Goal: Task Accomplishment & Management: Manage account settings

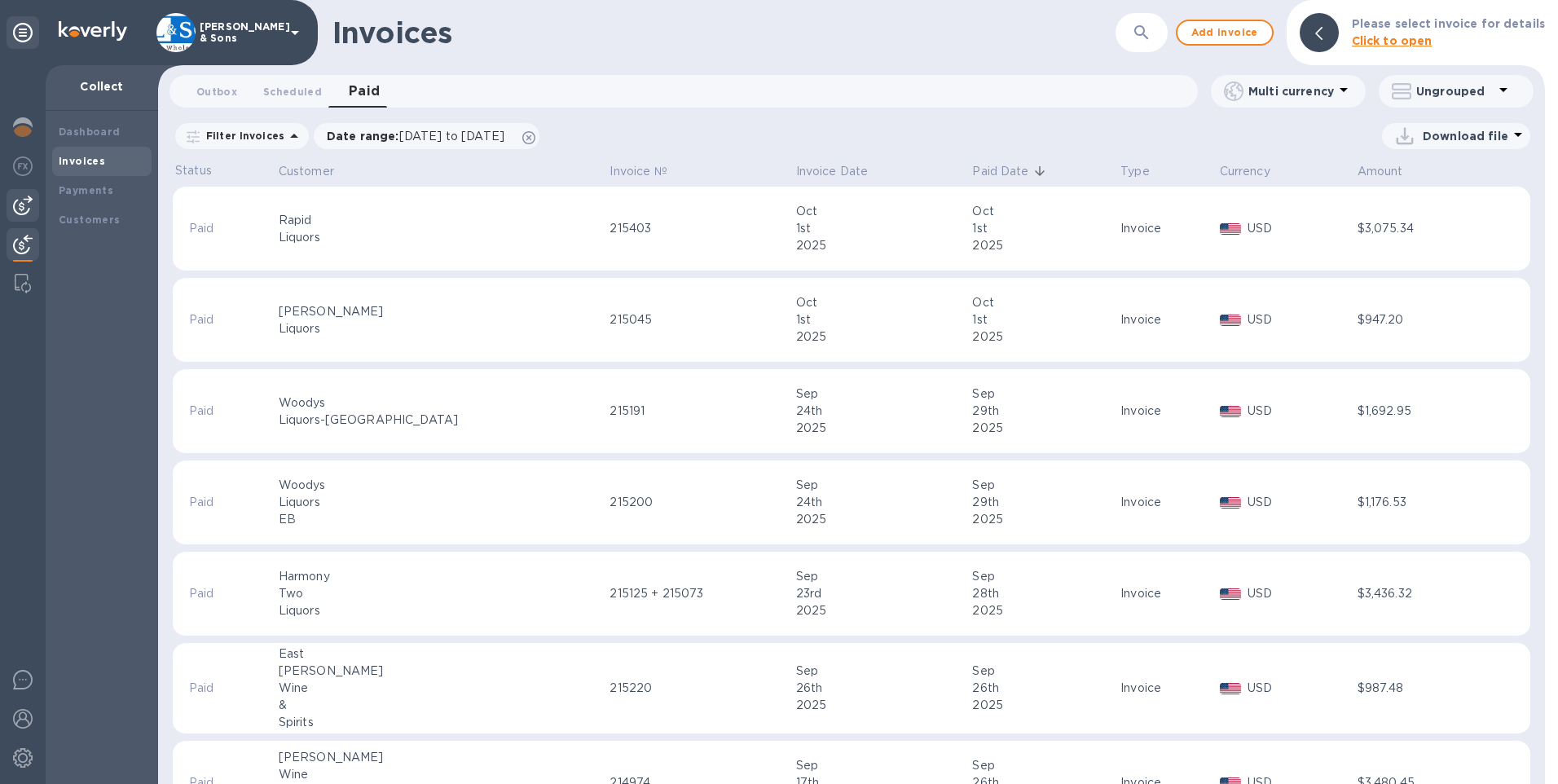
click at [9, 206] on div at bounding box center [23, 205] width 33 height 33
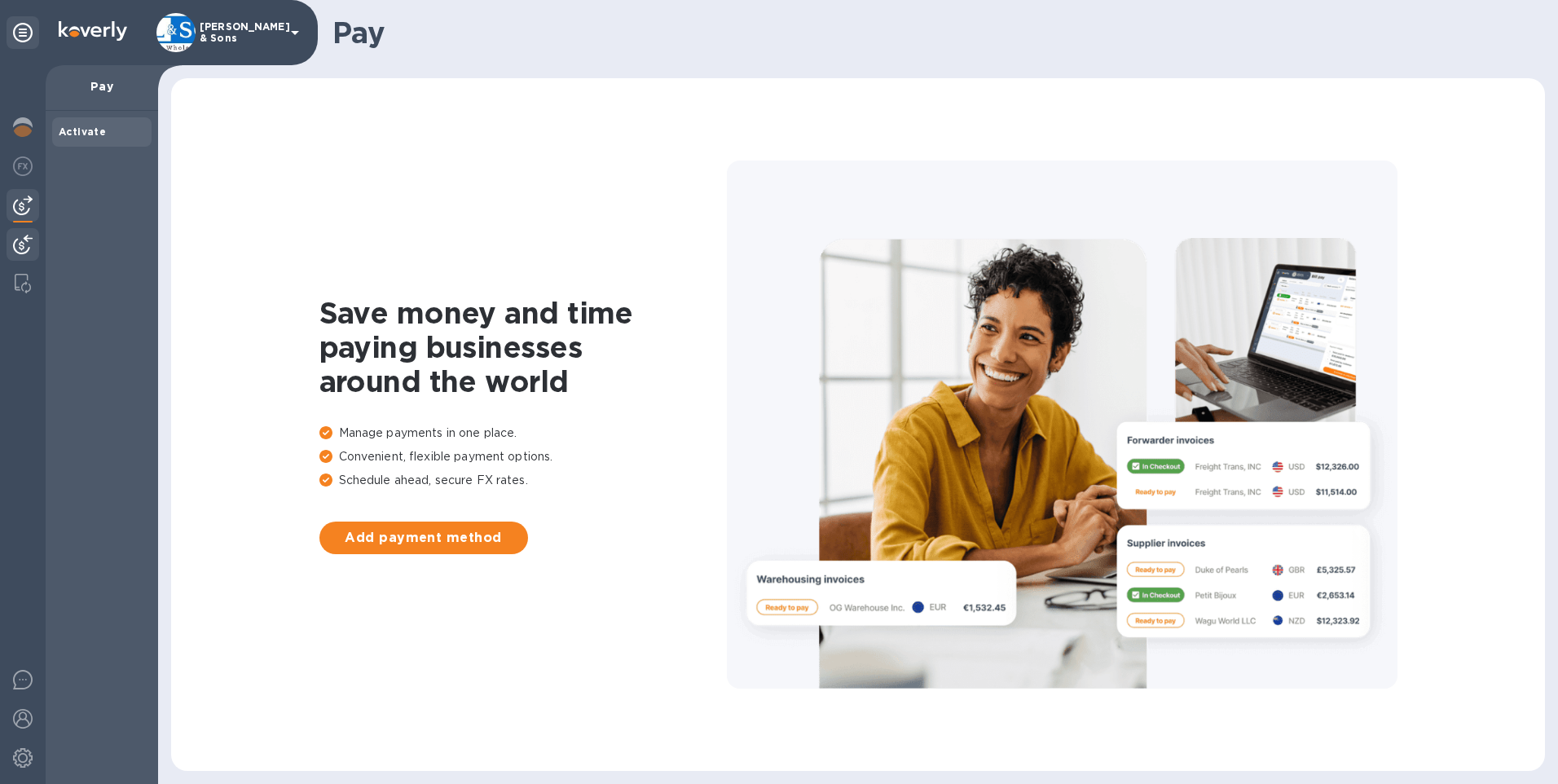
click at [31, 239] on img at bounding box center [23, 244] width 20 height 20
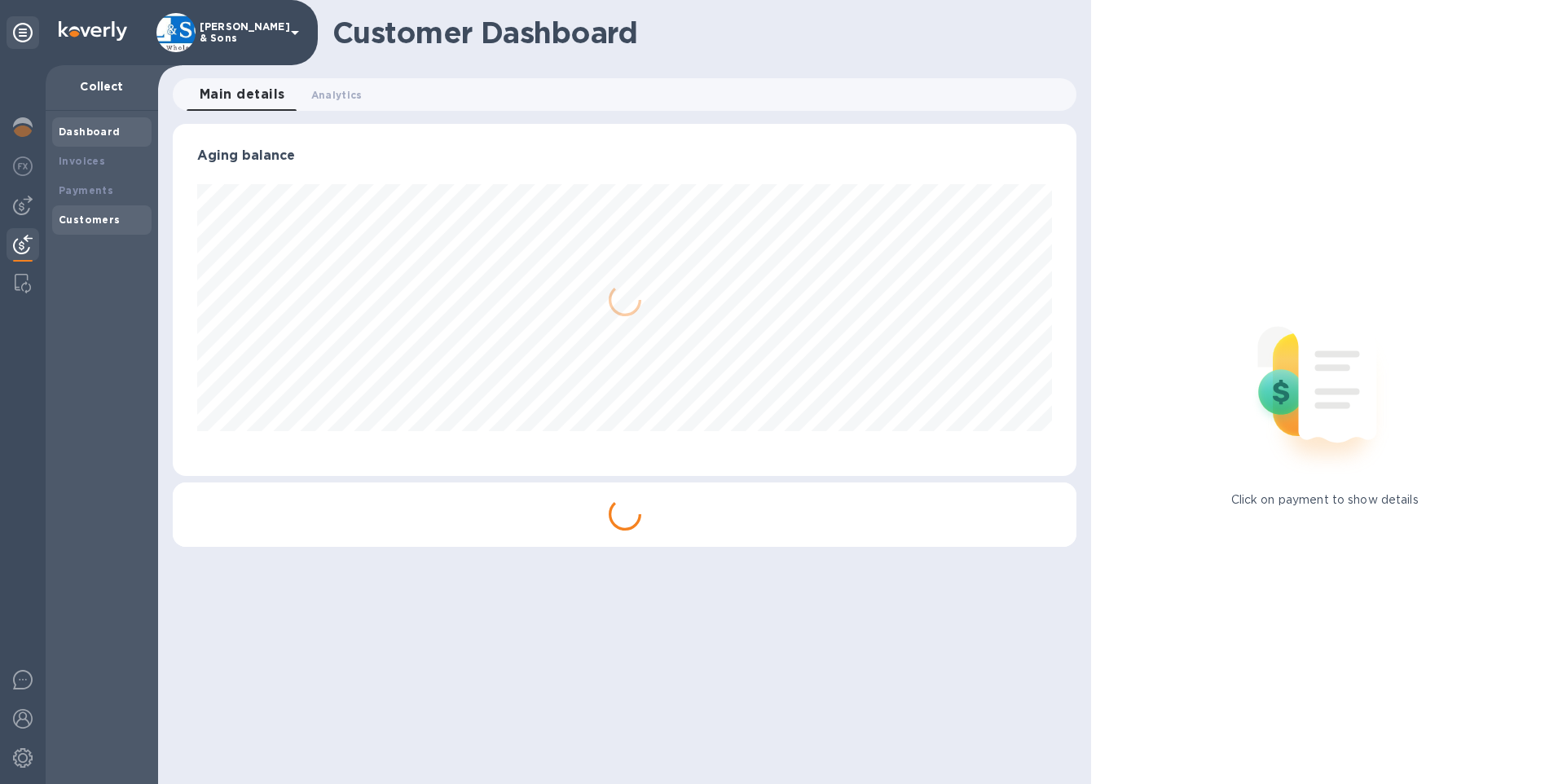
scroll to position [352, 904]
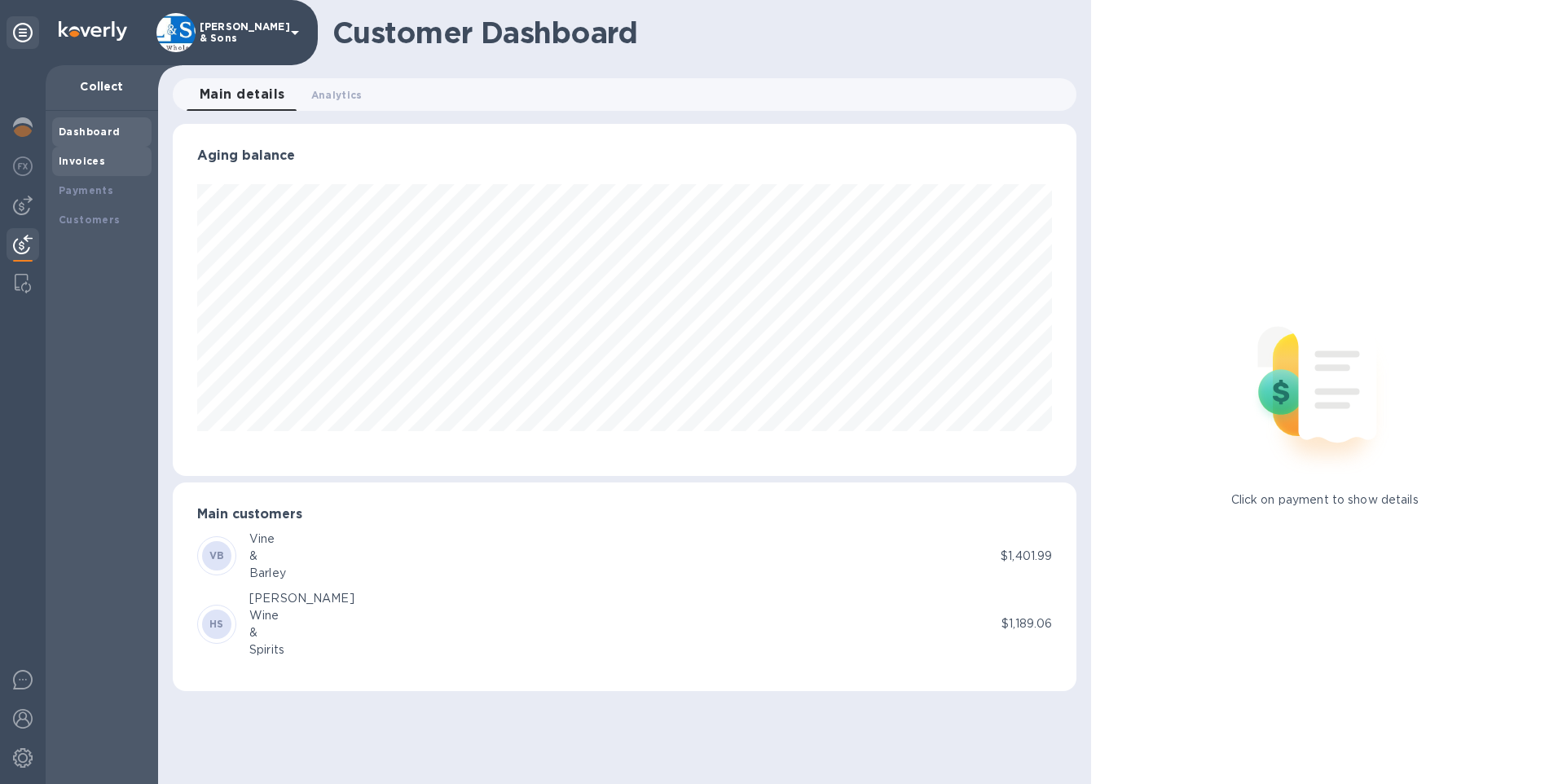
click at [82, 161] on b "Invoices" at bounding box center [81, 160] width 46 height 12
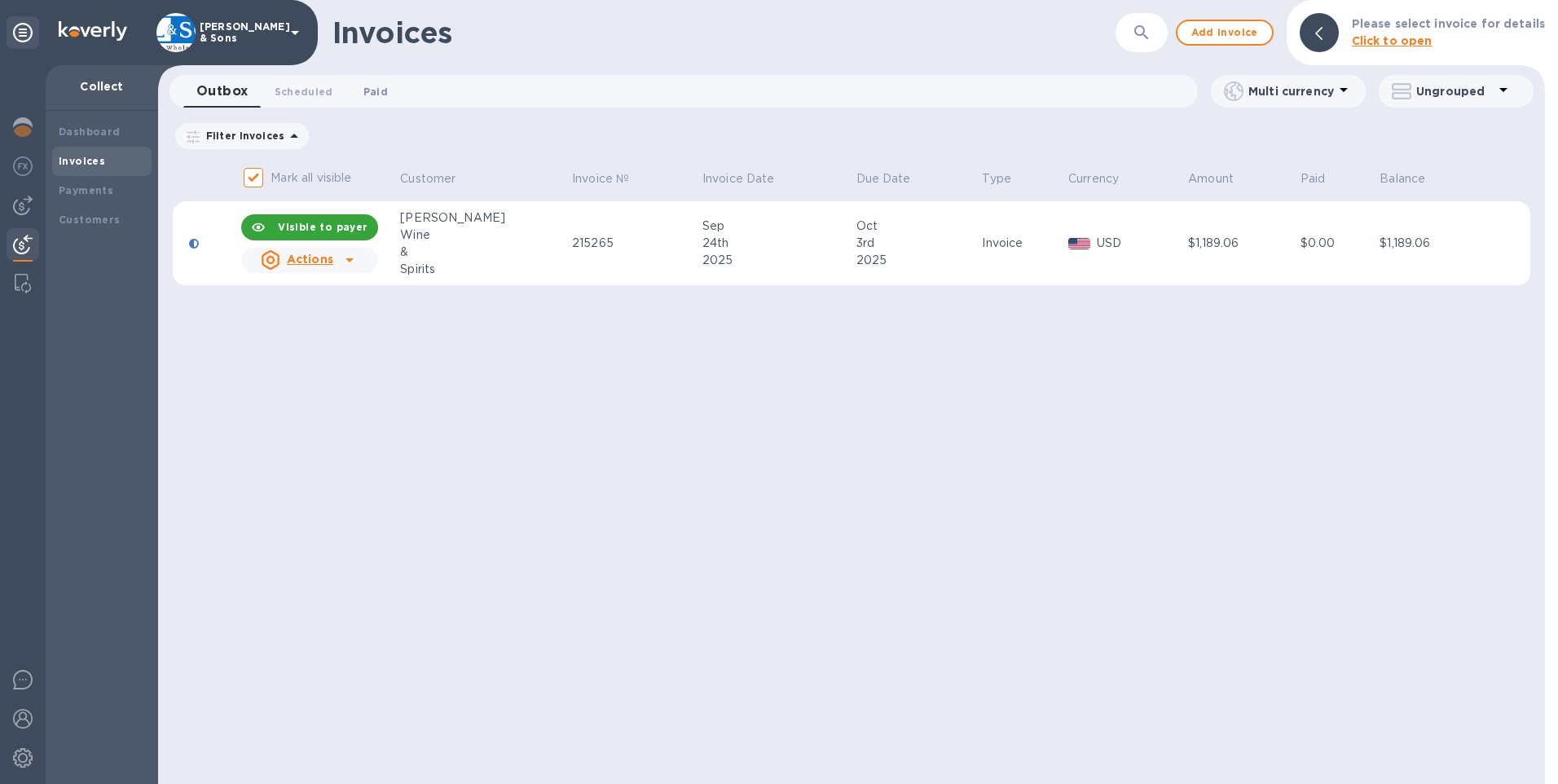
click at [383, 100] on button "Paid 0" at bounding box center [376, 91] width 59 height 33
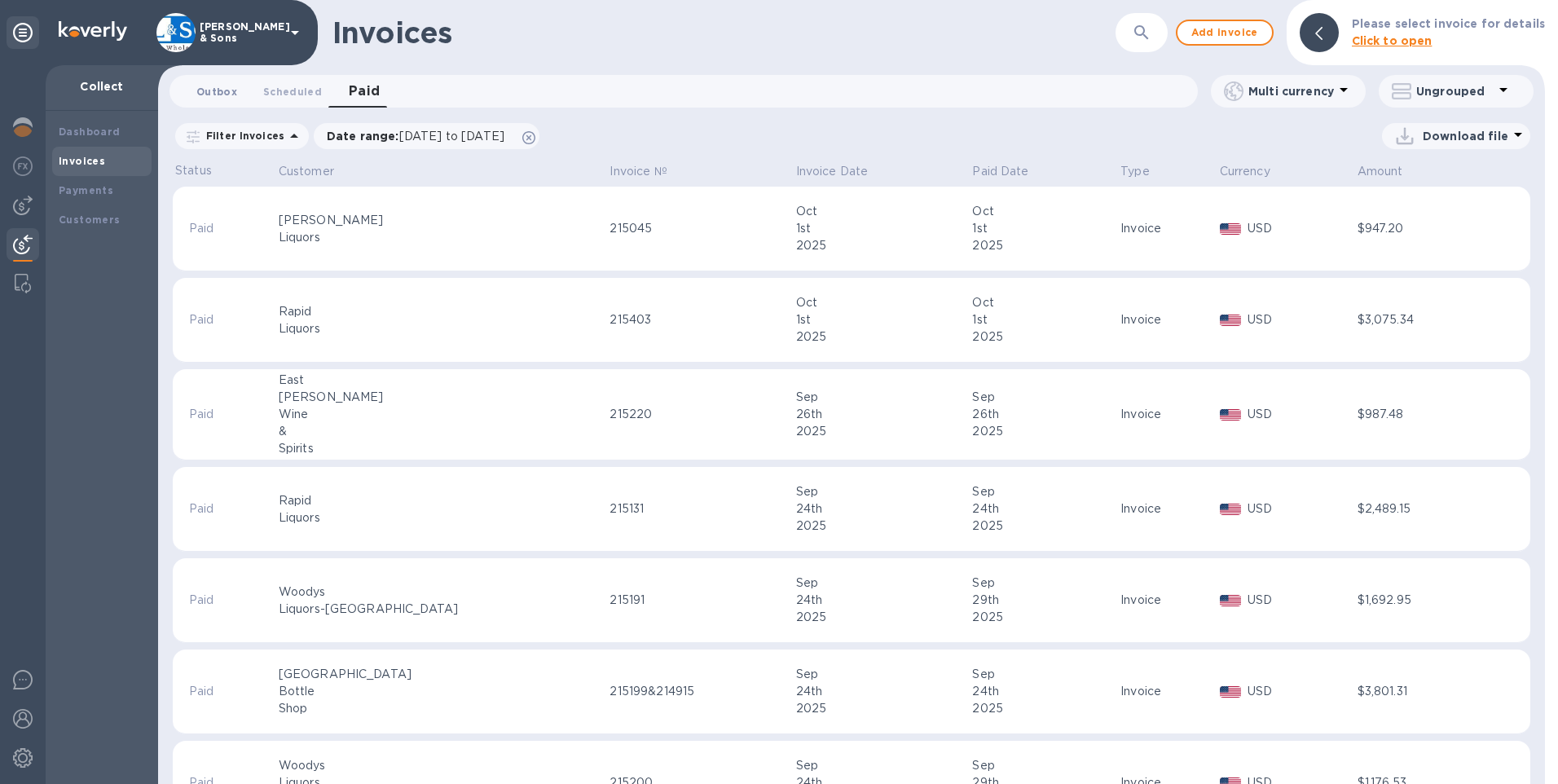
click at [211, 90] on span "Outbox 0" at bounding box center [216, 92] width 41 height 17
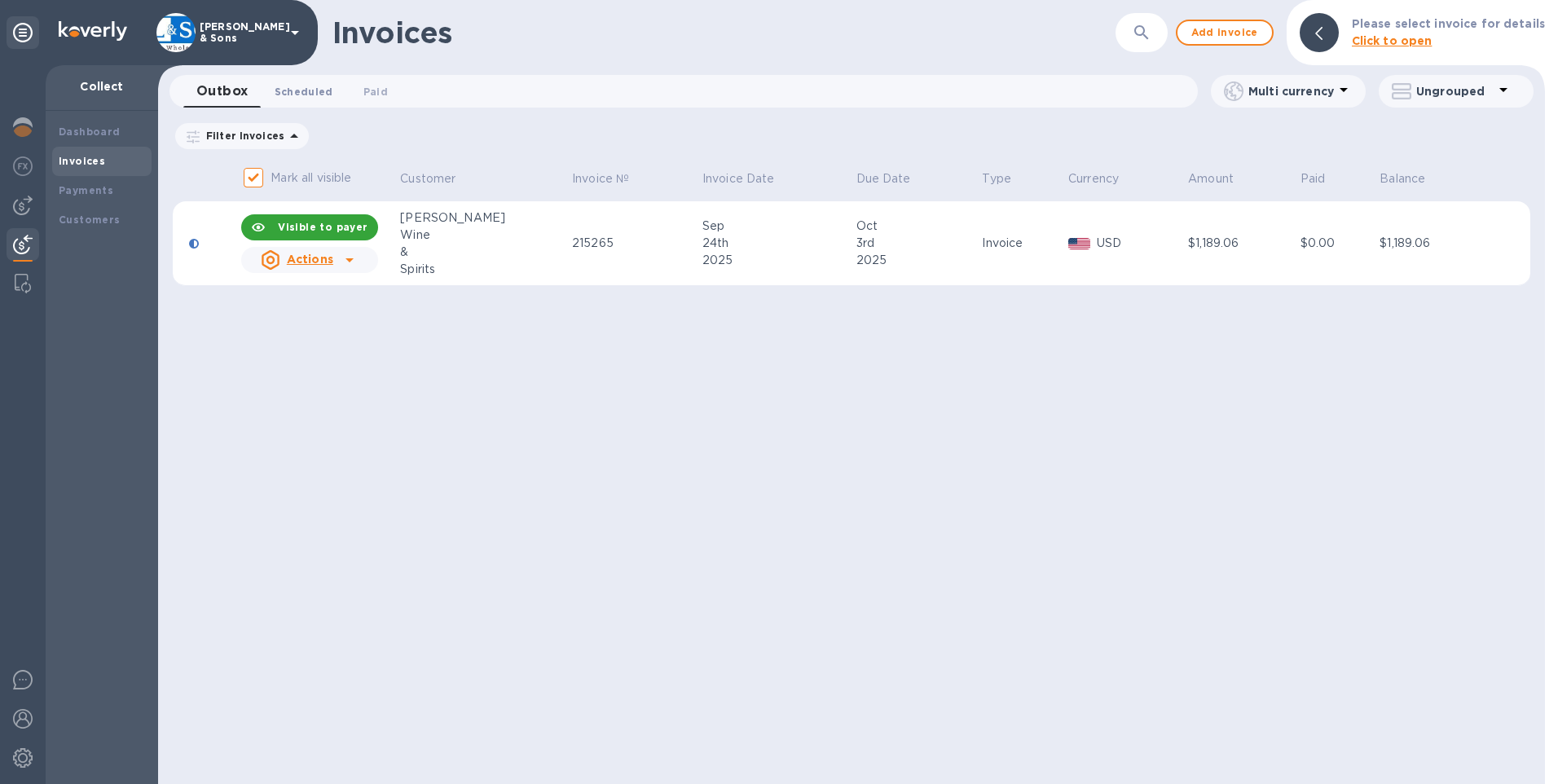
click at [305, 91] on span "Scheduled 0" at bounding box center [304, 92] width 59 height 17
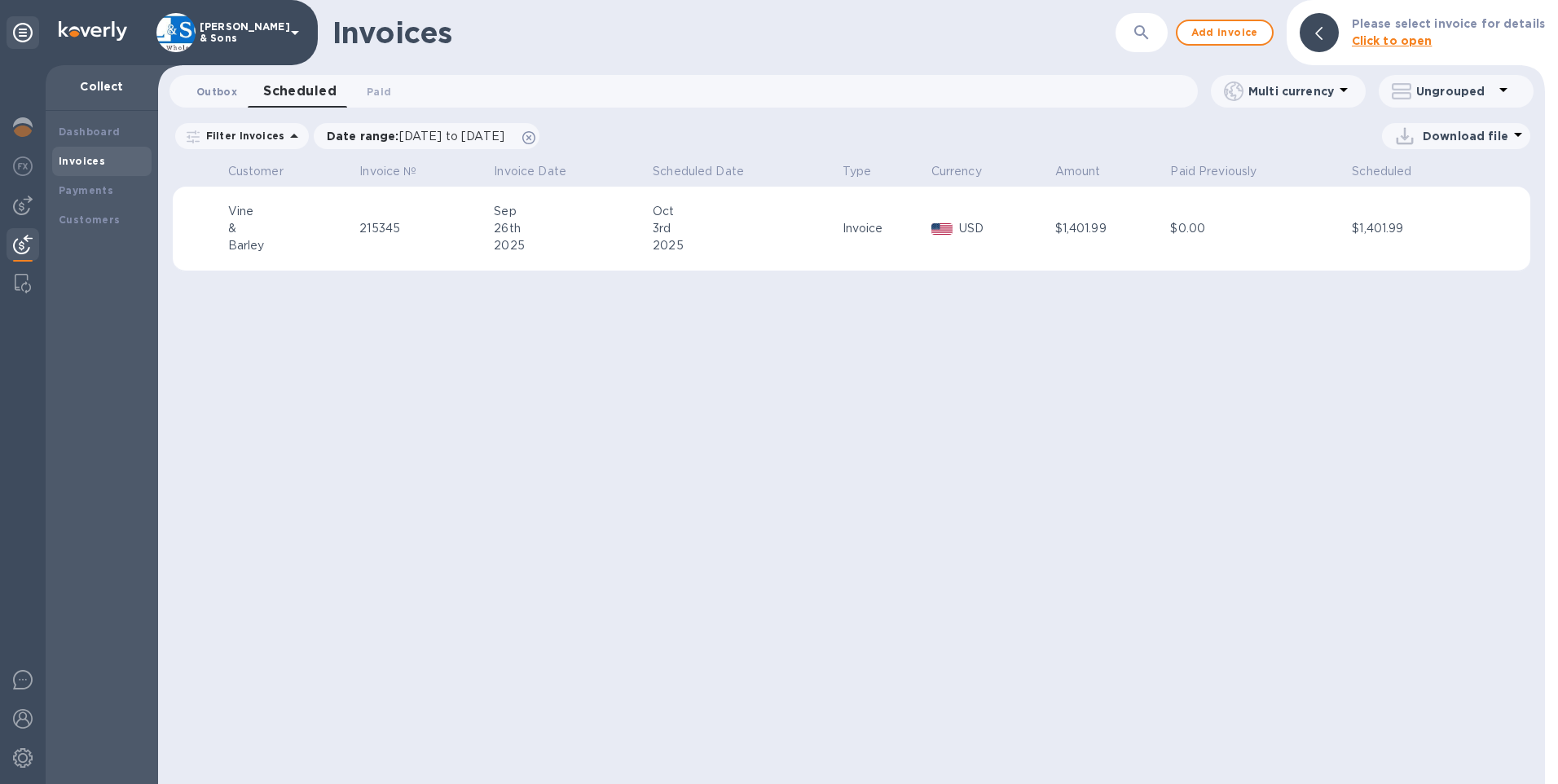
click at [227, 107] on button "Outbox 0" at bounding box center [216, 91] width 67 height 33
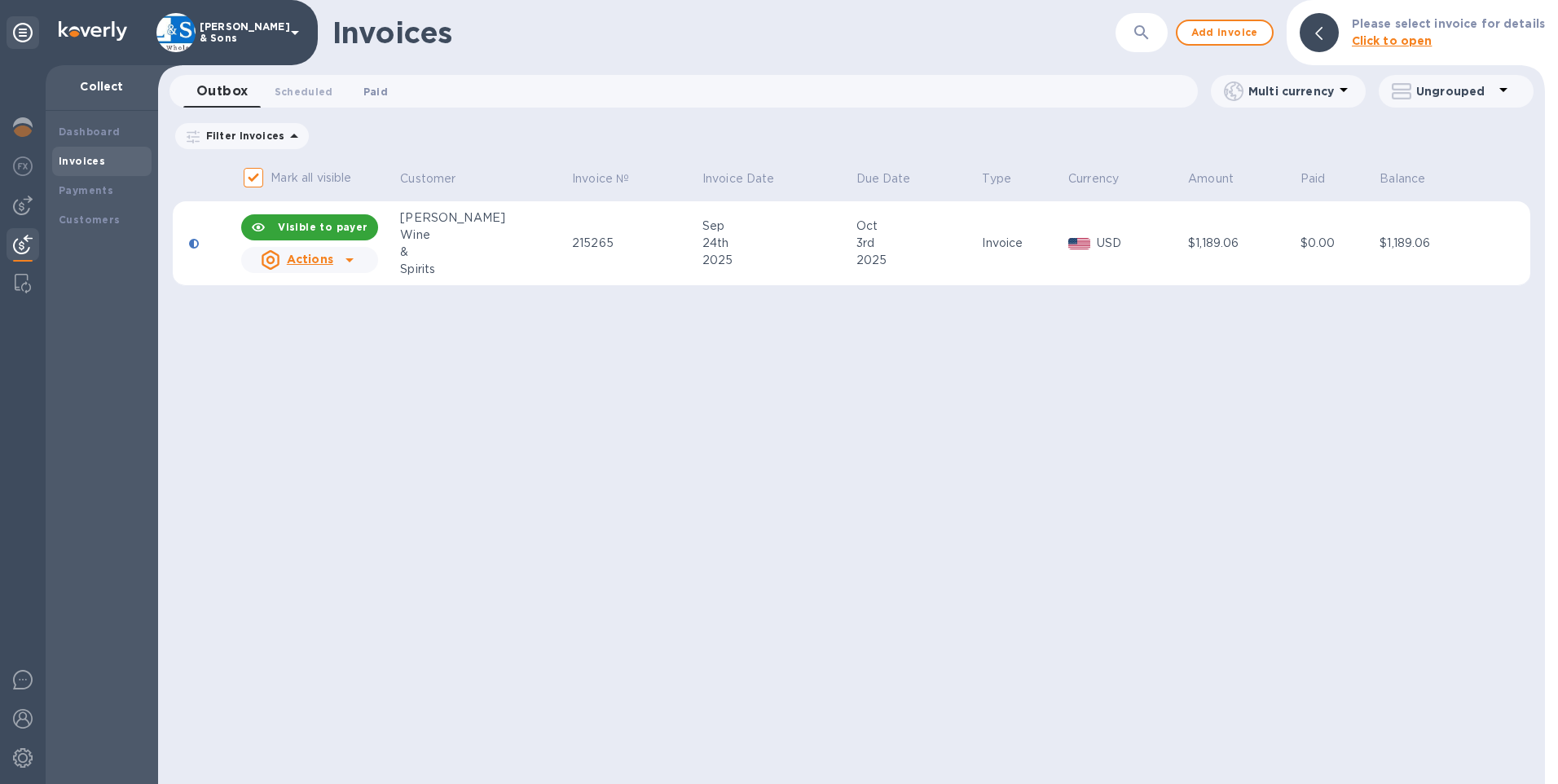
click at [373, 90] on span "Paid 0" at bounding box center [376, 92] width 25 height 17
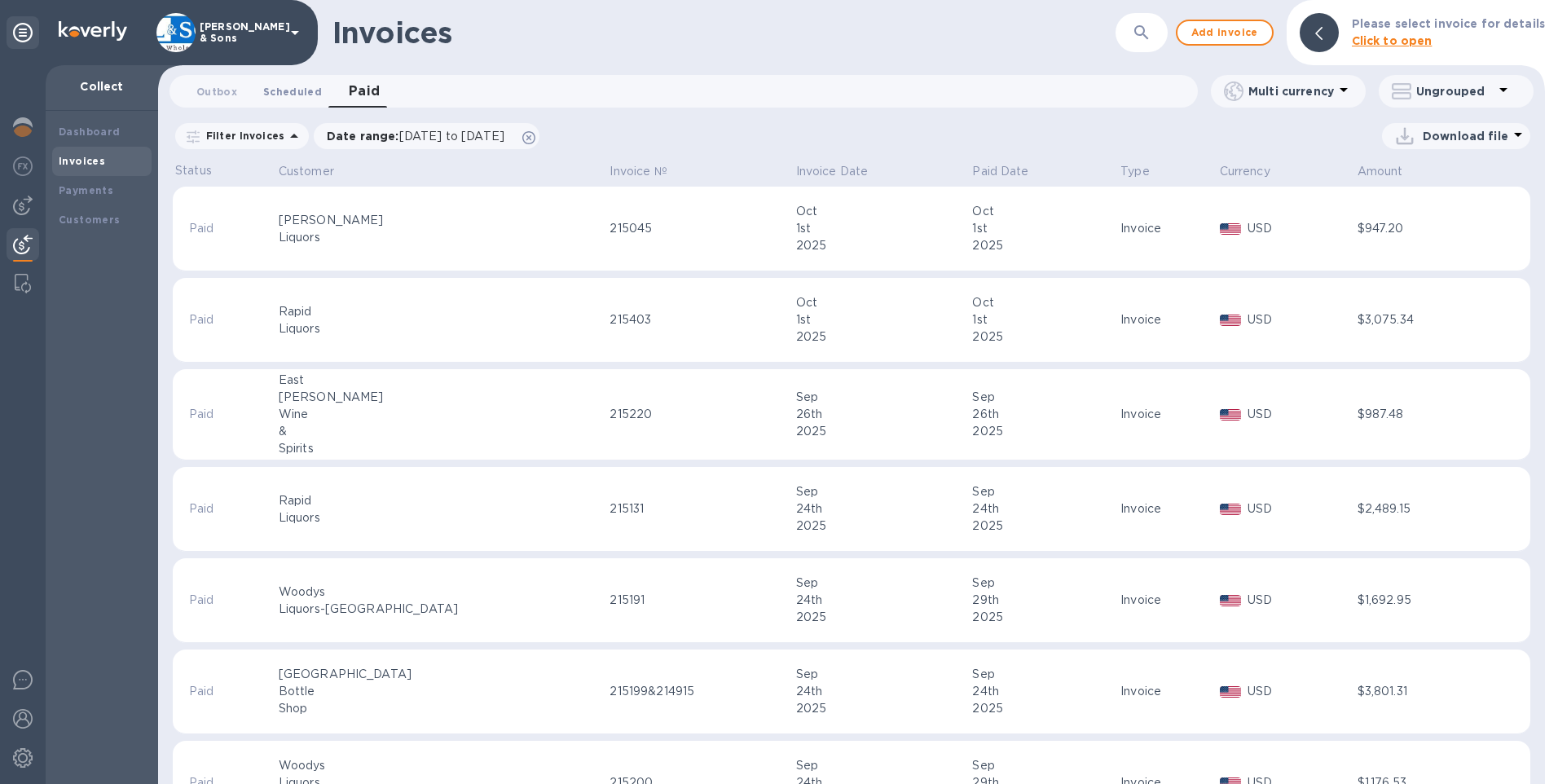
click at [263, 92] on span "Scheduled 0" at bounding box center [293, 92] width 59 height 17
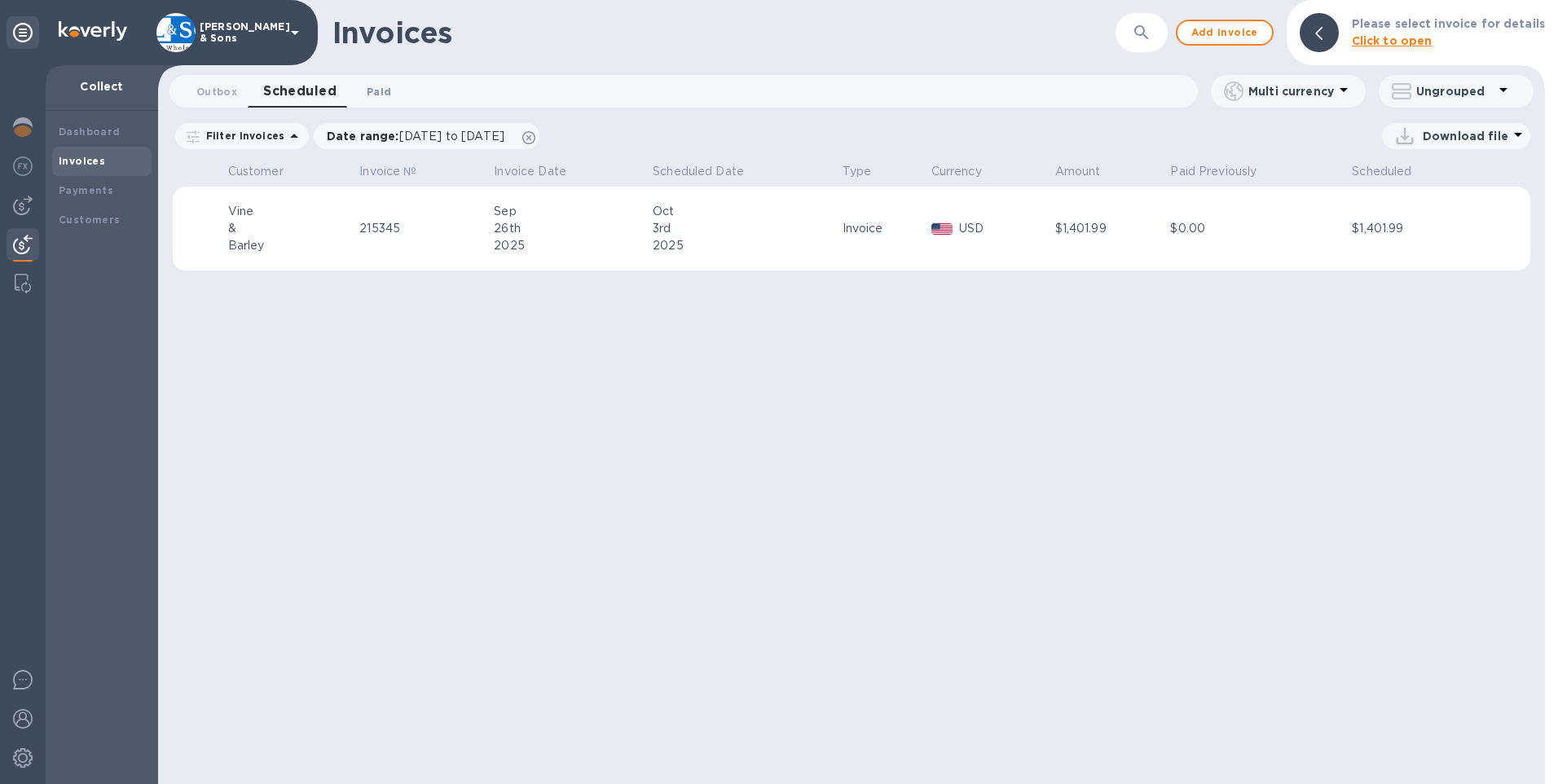
click at [369, 87] on span "Paid 0" at bounding box center [379, 92] width 25 height 17
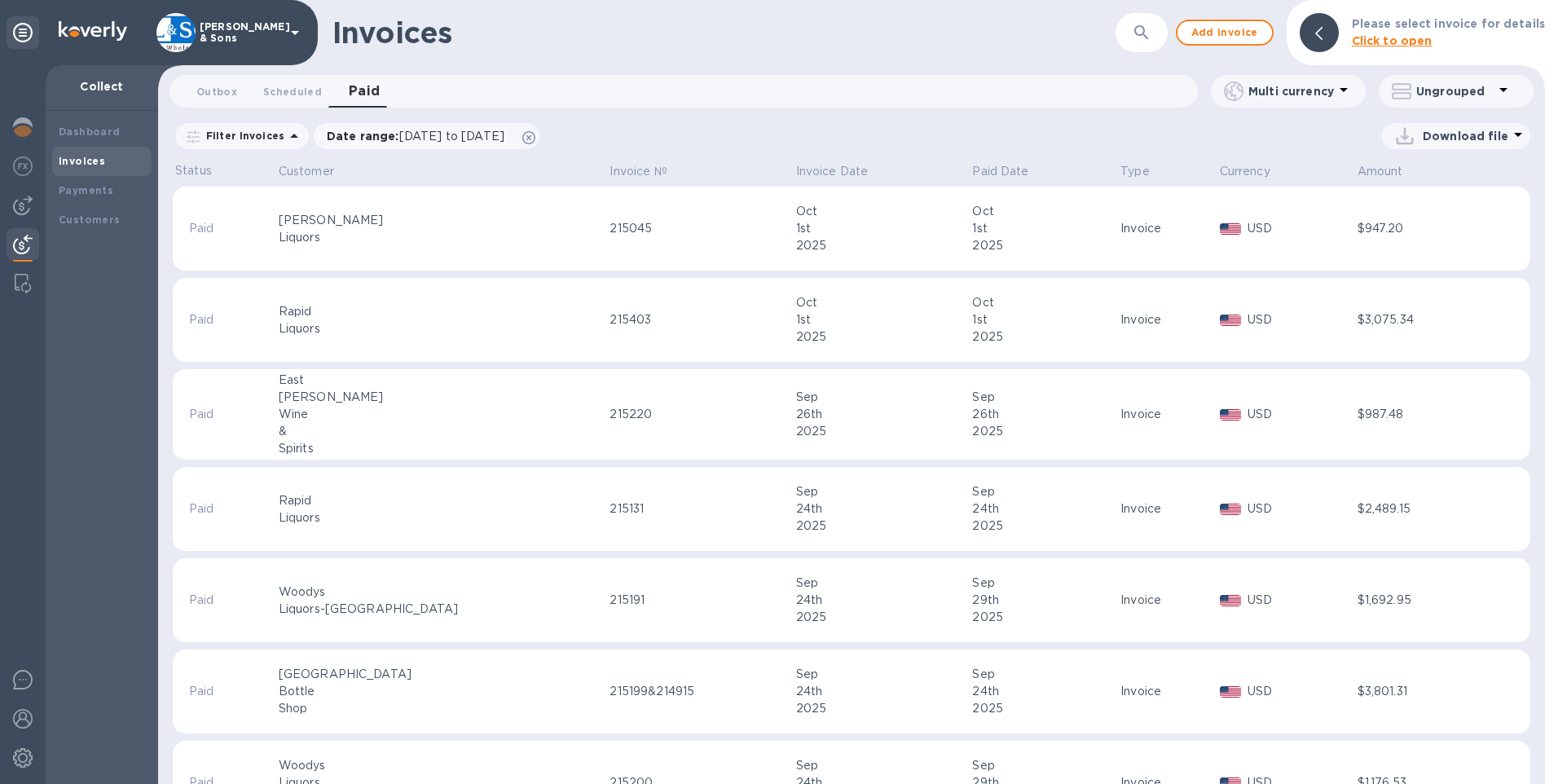
click at [246, 141] on p "Filter Invoices" at bounding box center [243, 135] width 85 height 14
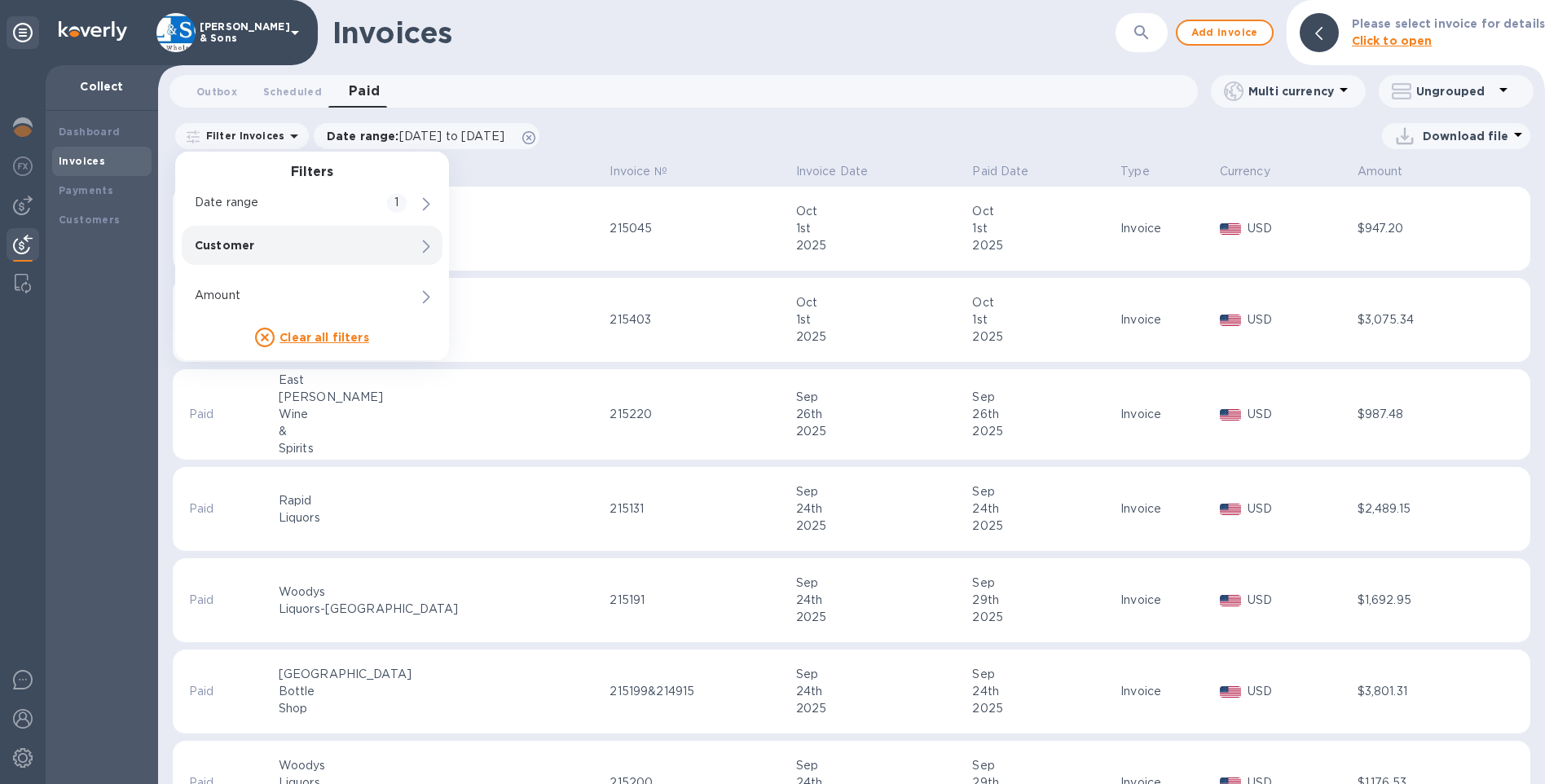
click at [253, 247] on p "Customer" at bounding box center [284, 244] width 179 height 16
click at [504, 276] on input "Company customer" at bounding box center [589, 279] width 218 height 25
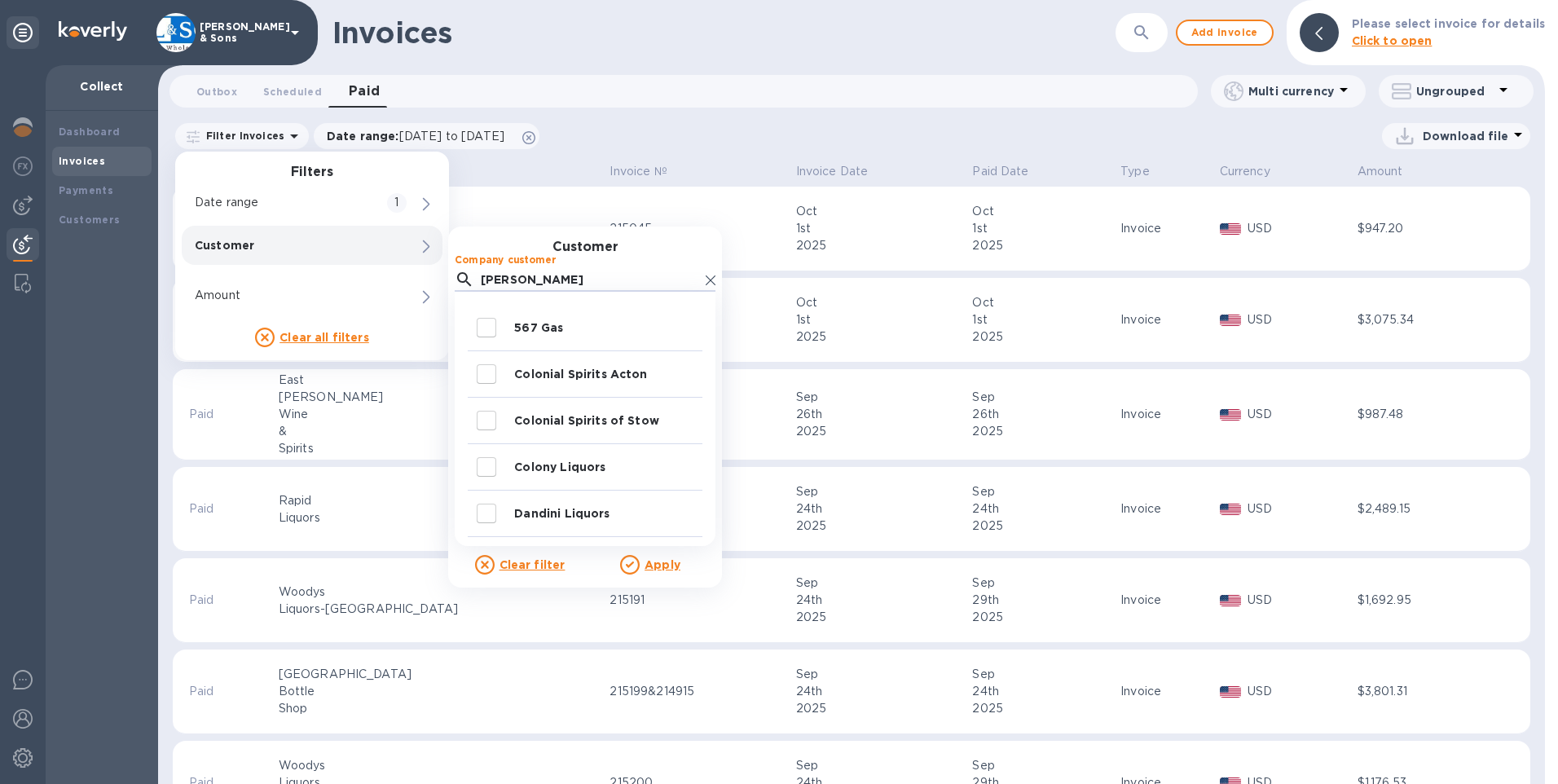
type input "harmony"
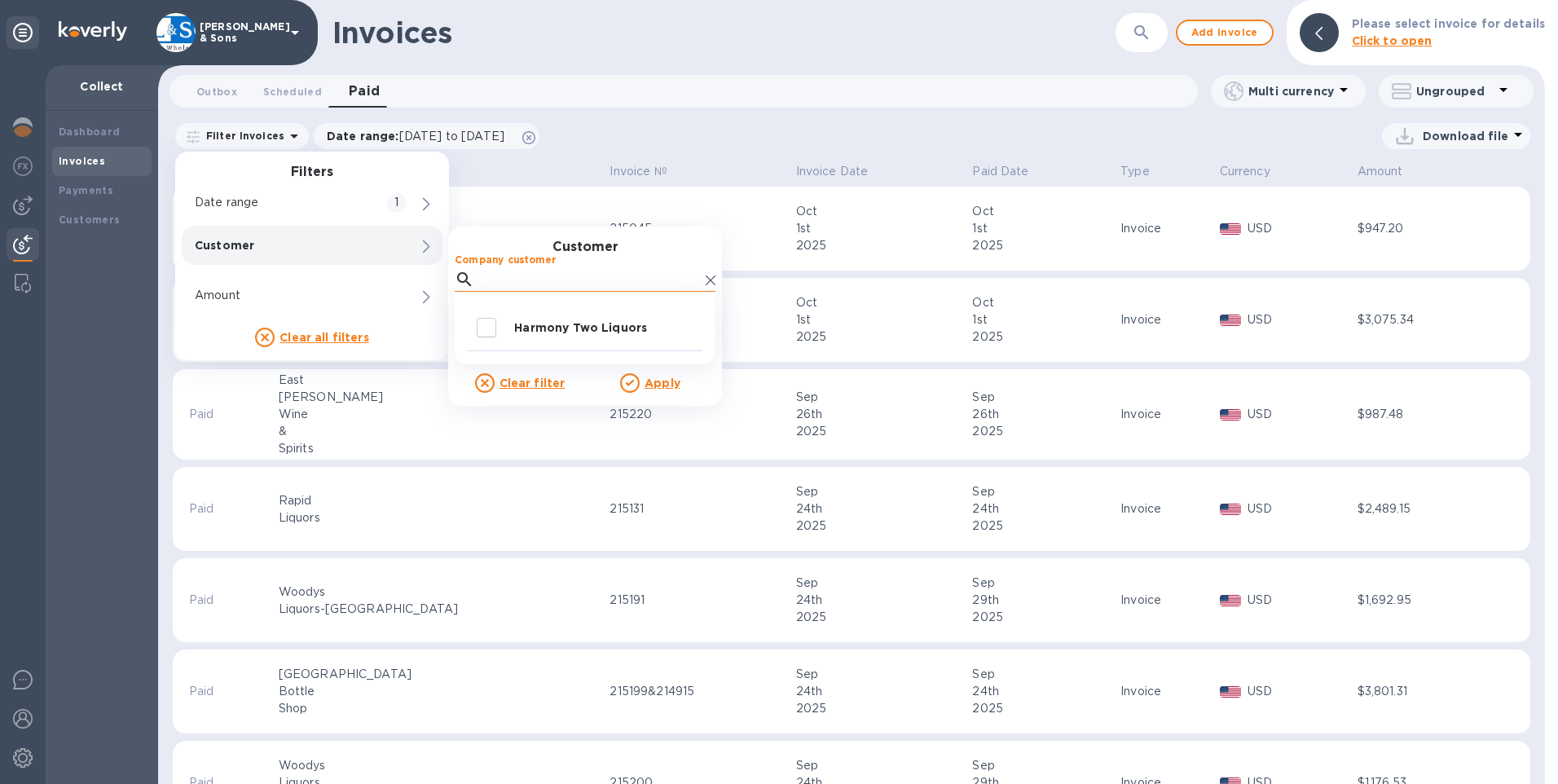
click at [520, 268] on input "Company customer" at bounding box center [589, 279] width 218 height 25
click at [482, 324] on input "decorative checkbox" at bounding box center [486, 327] width 34 height 34
checkbox input "true"
click at [642, 388] on div at bounding box center [632, 382] width 25 height 20
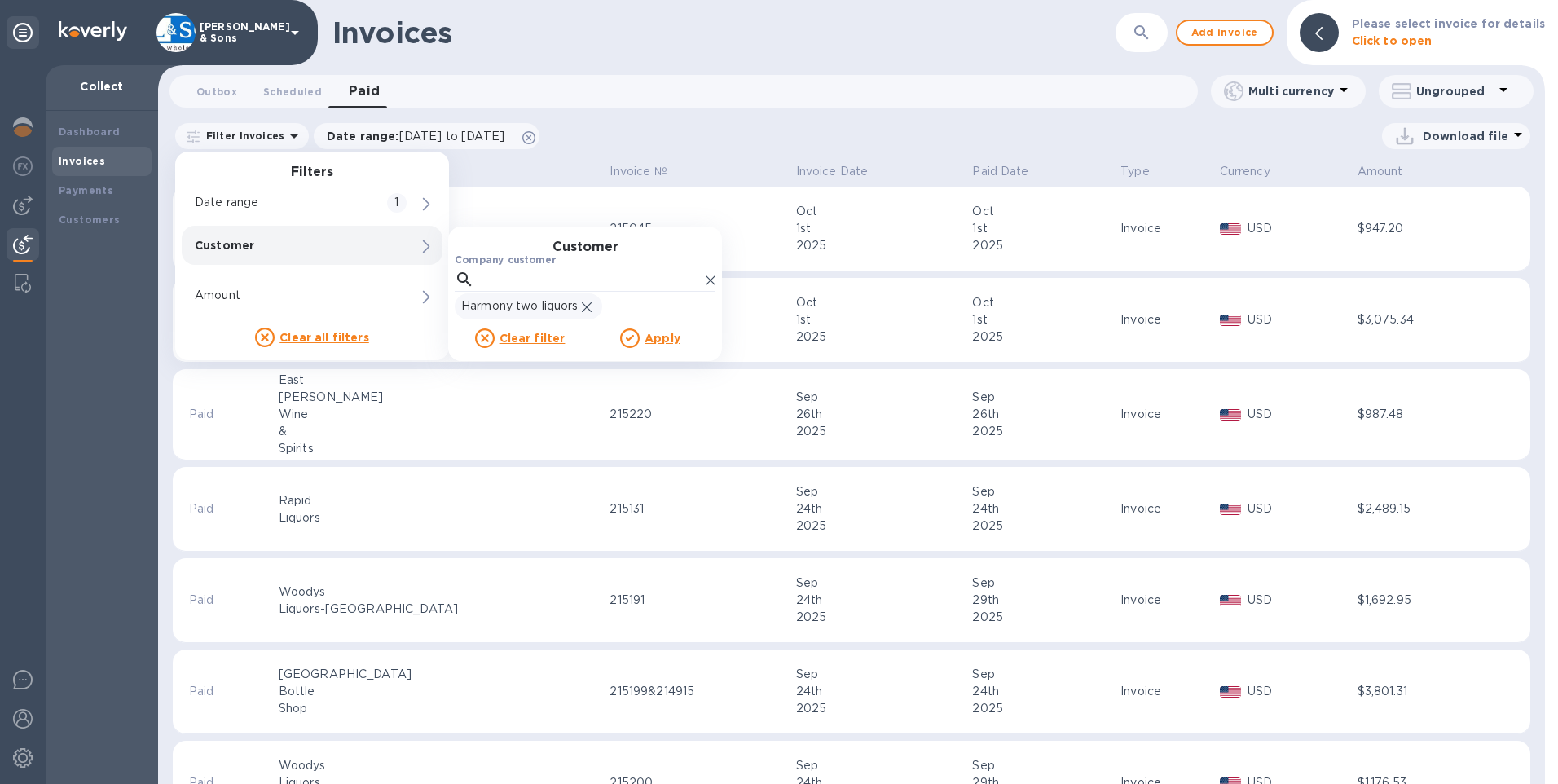
click at [657, 333] on u "Apply" at bounding box center [662, 338] width 36 height 13
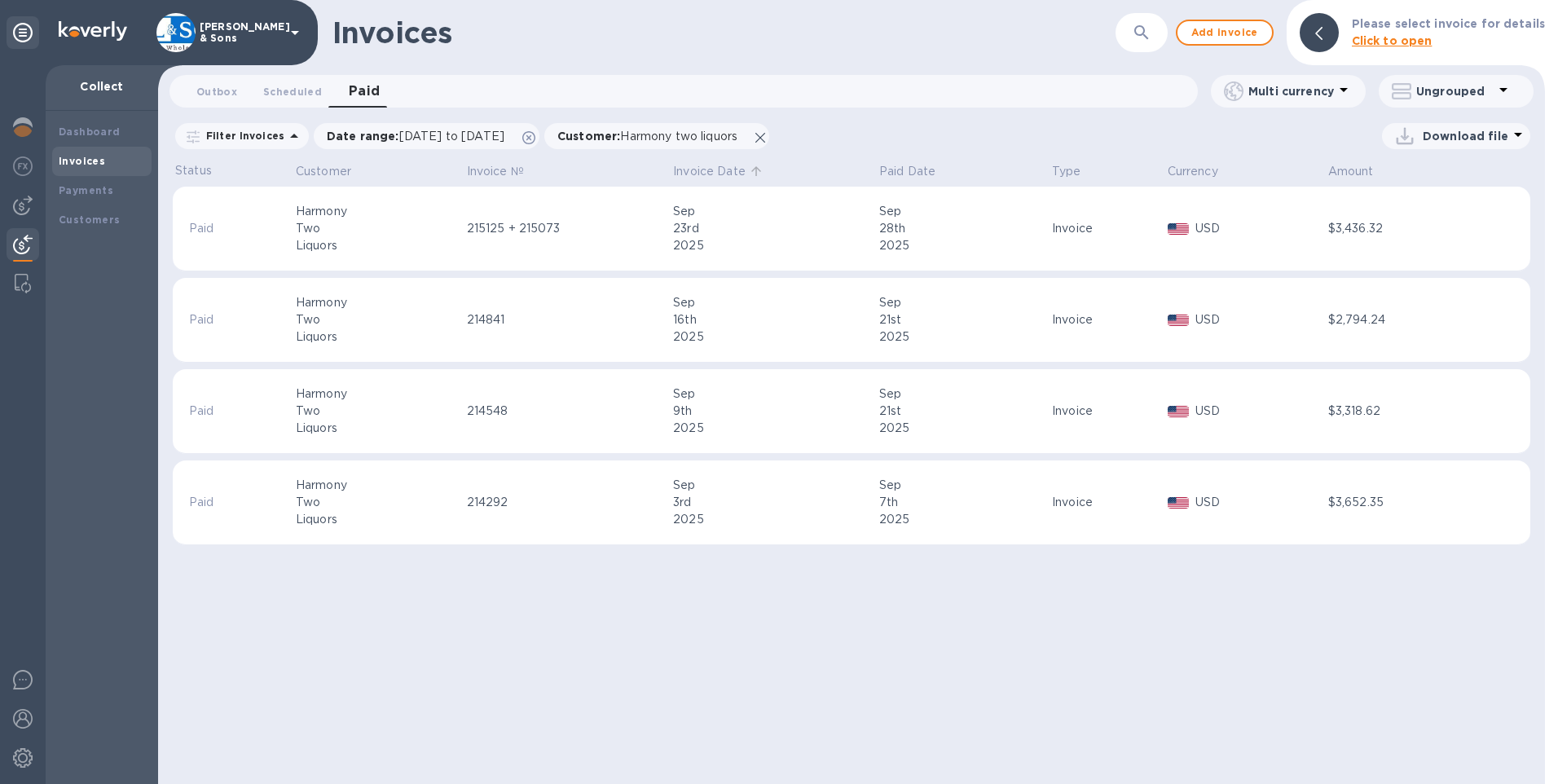
click at [707, 171] on p "Invoice Date" at bounding box center [709, 172] width 73 height 17
click at [1251, 34] on span "Add invoice" at bounding box center [1224, 32] width 69 height 20
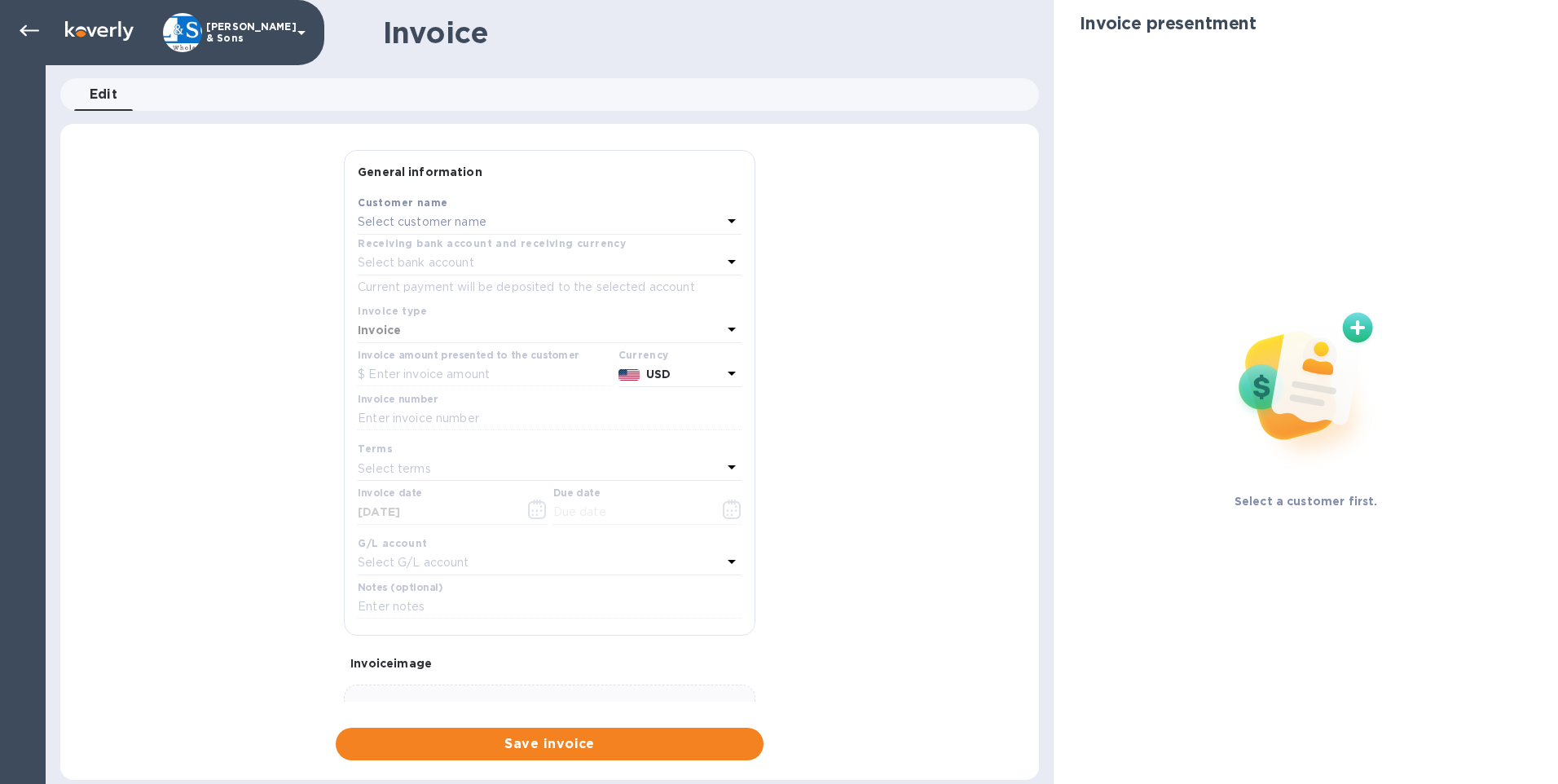
click at [429, 230] on p "Select customer name" at bounding box center [422, 222] width 128 height 17
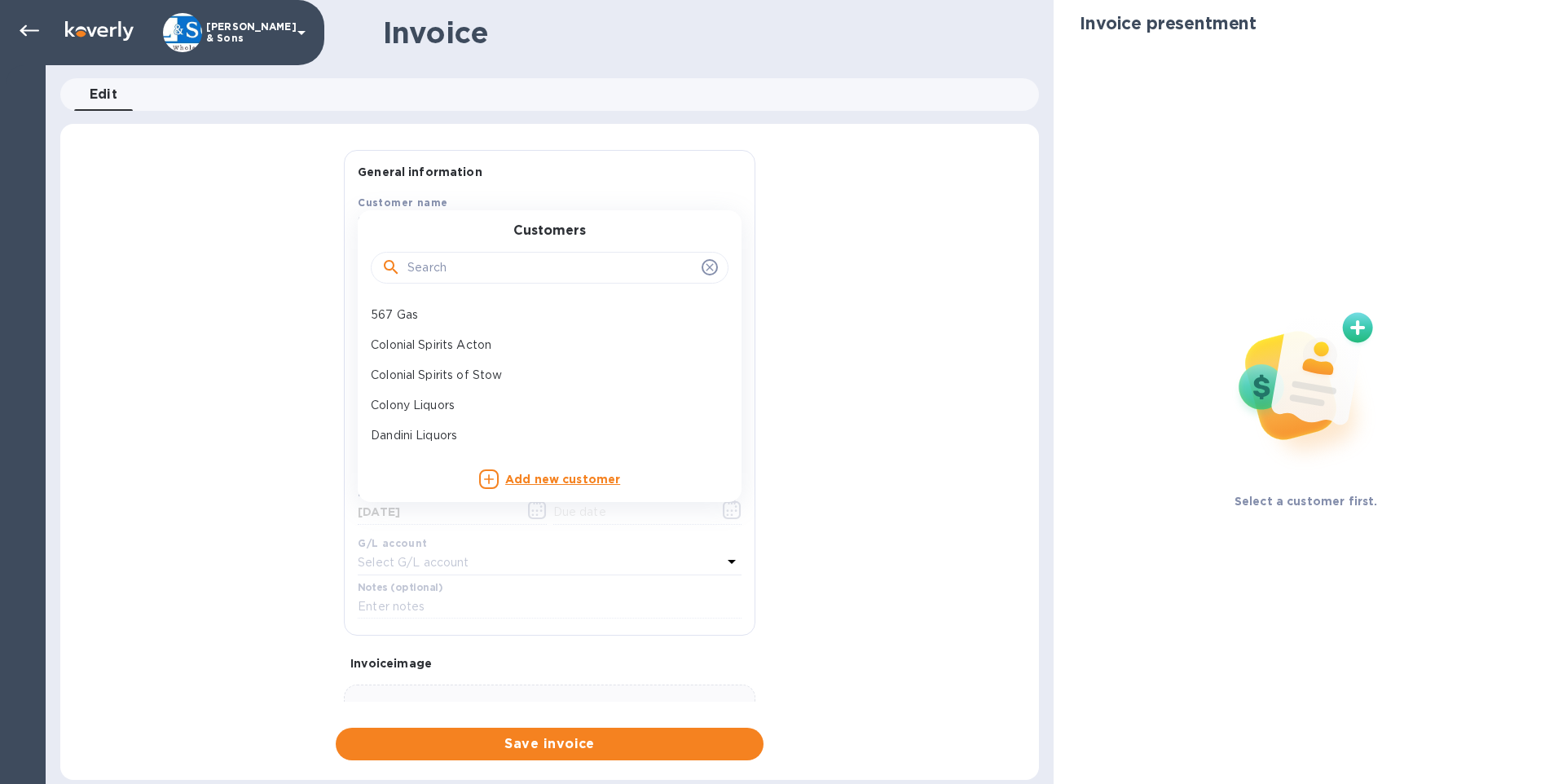
click at [435, 259] on input "text" at bounding box center [551, 268] width 288 height 25
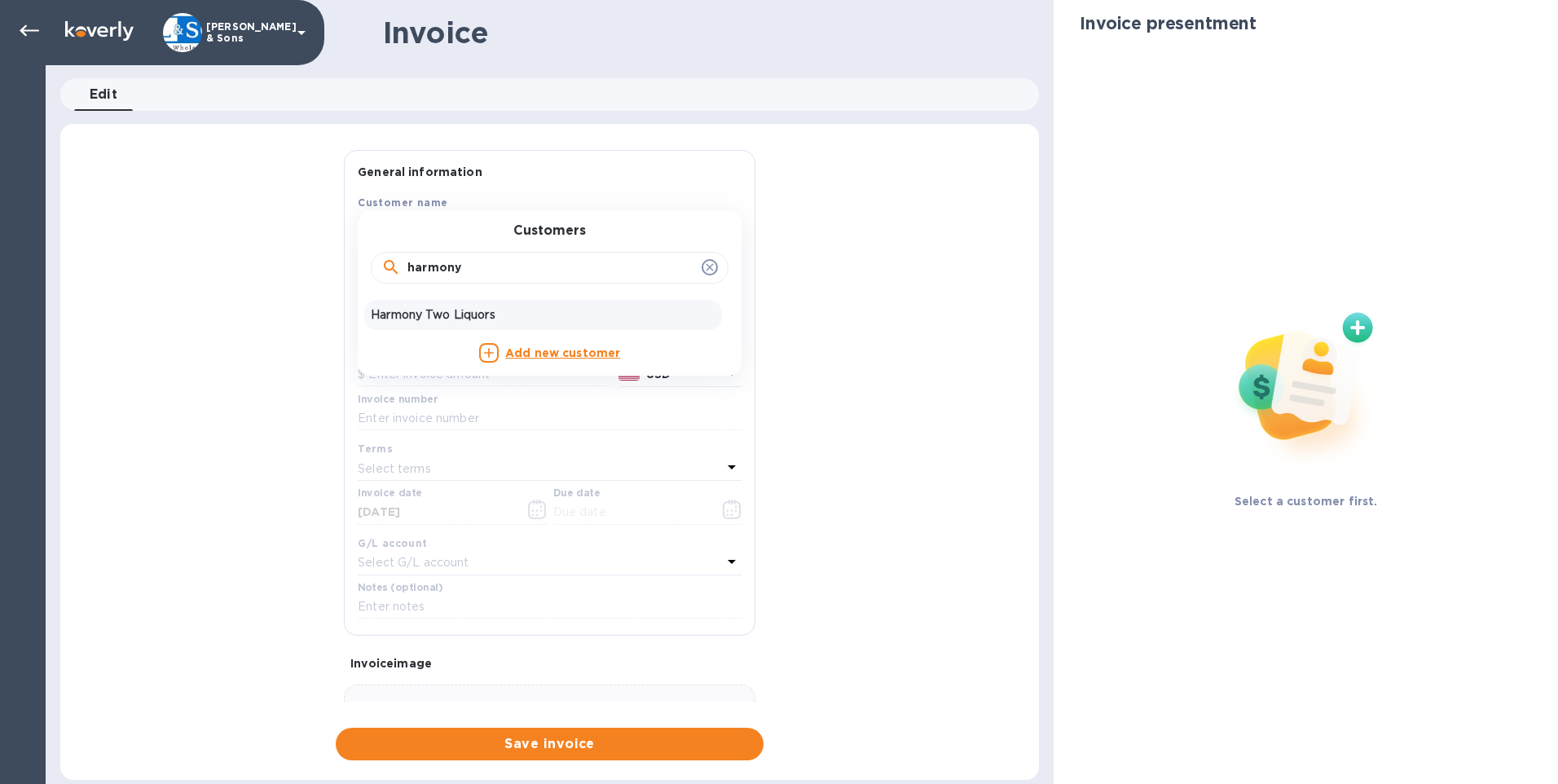
type input "harmony"
click at [434, 321] on p "Harmony Two Liquors" at bounding box center [543, 315] width 344 height 17
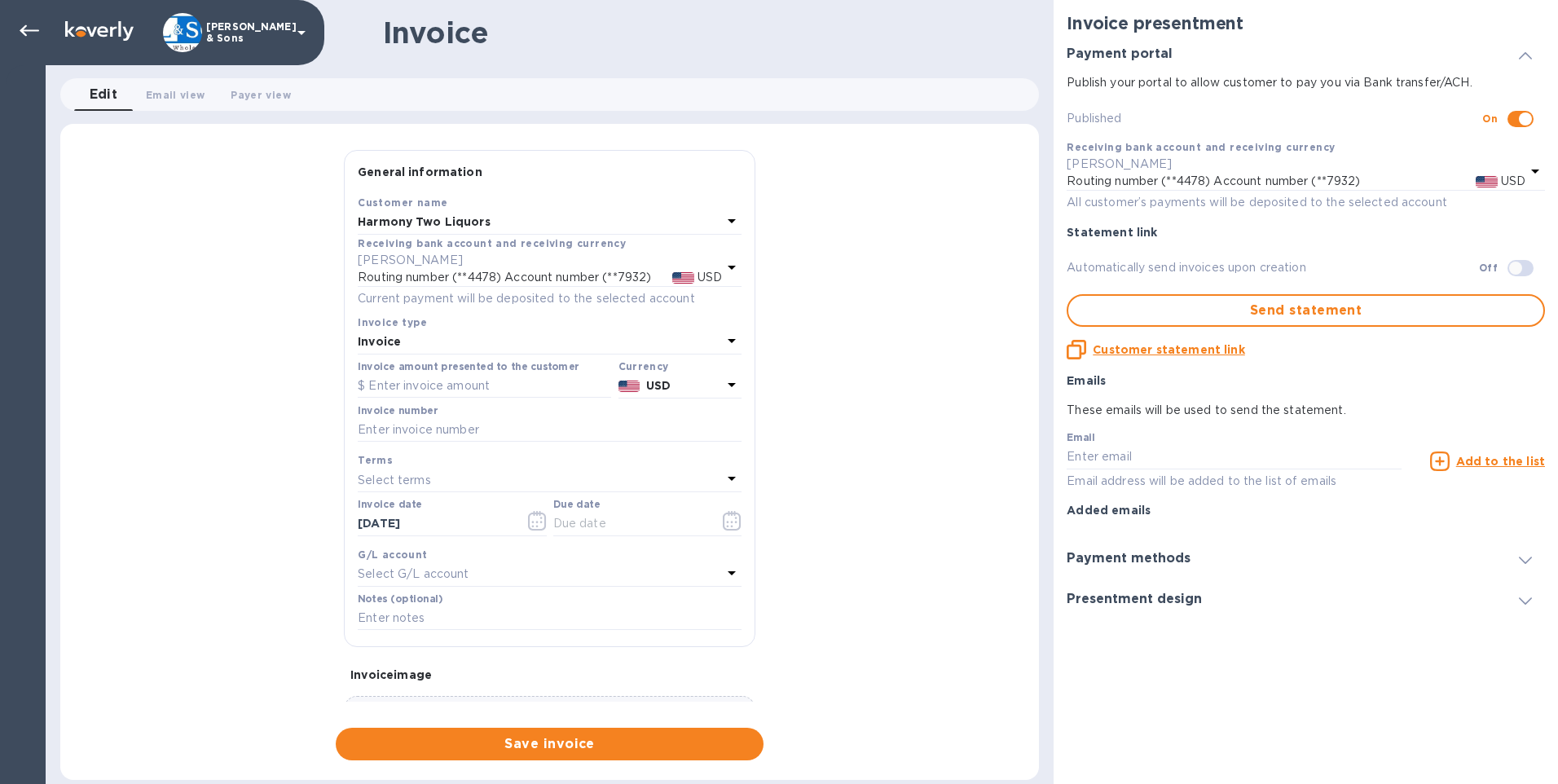
checkbox input "true"
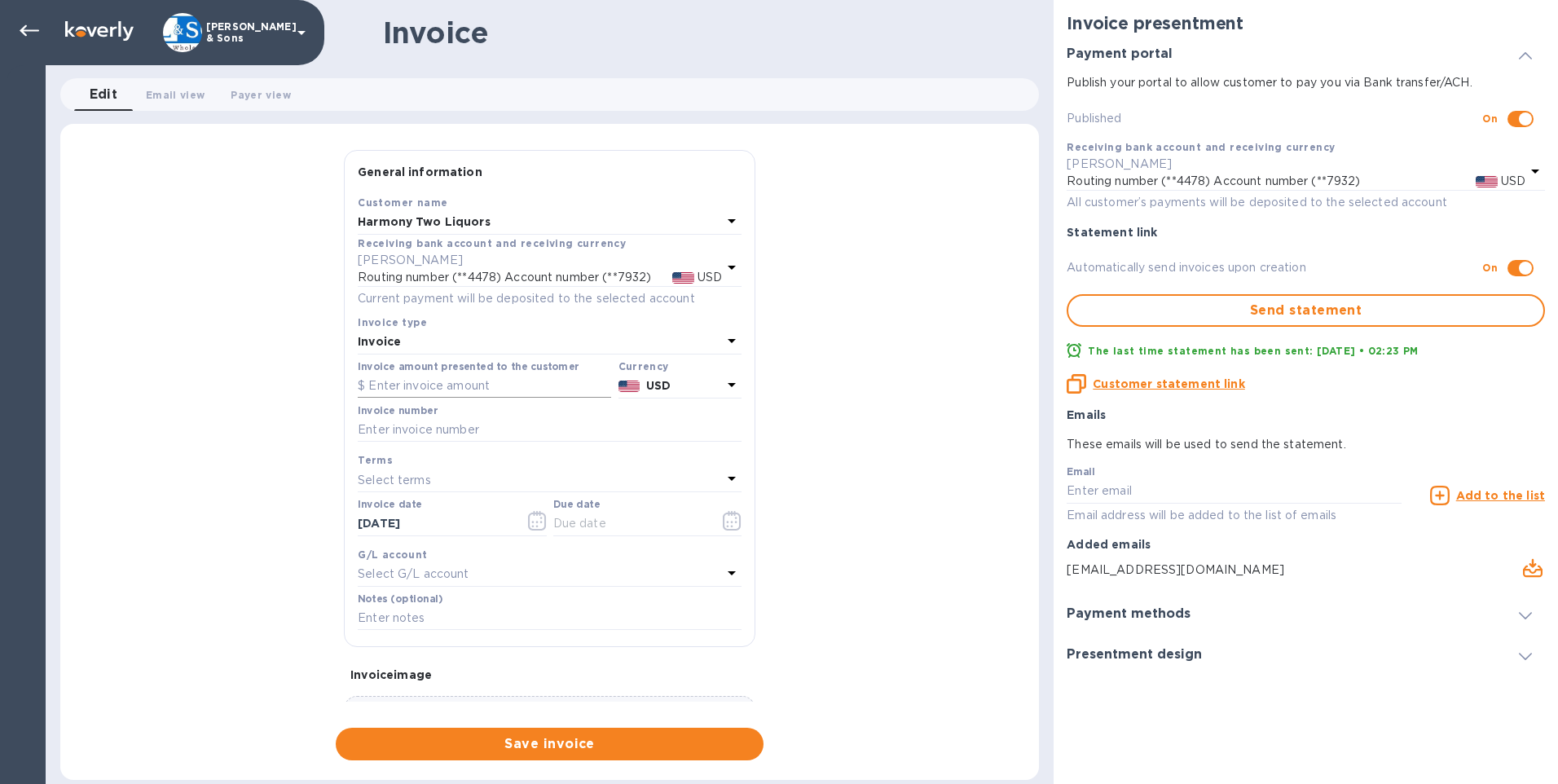
click at [413, 390] on input "text" at bounding box center [484, 386] width 254 height 25
click at [436, 385] on input "text" at bounding box center [484, 386] width 254 height 25
type input "3,494.35"
click at [439, 432] on input "text" at bounding box center [549, 430] width 384 height 25
type input "215125+215406"
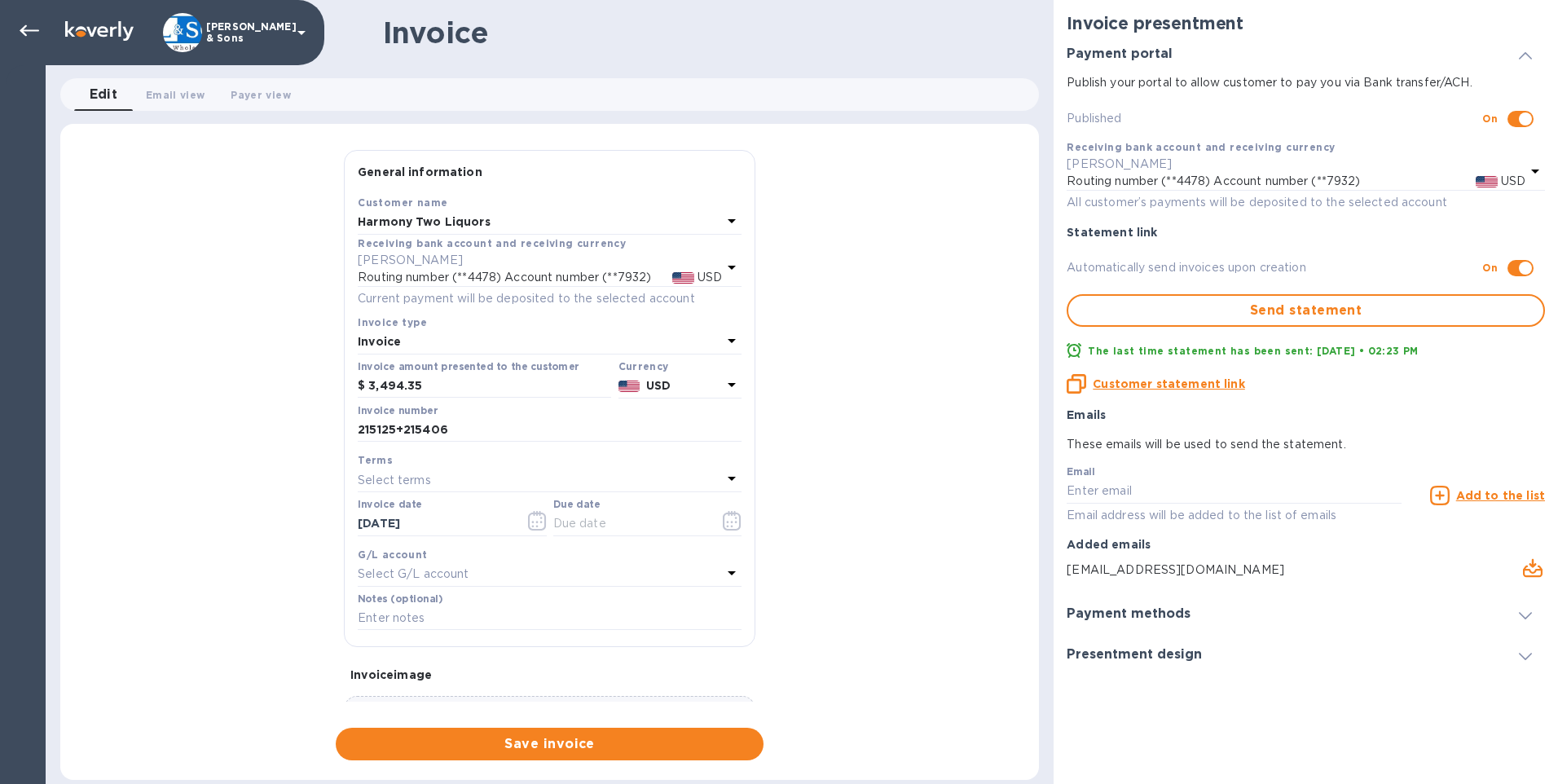
click at [411, 474] on p "Select terms" at bounding box center [394, 480] width 74 height 17
click at [215, 477] on div "General information Save Customer name Harmony Two Liquors Receiving bank accou…" at bounding box center [549, 455] width 979 height 610
click at [889, 515] on div "General information Save Customer name Harmony Two Liquors Receiving bank accou…" at bounding box center [549, 455] width 979 height 610
click at [611, 525] on input "text" at bounding box center [629, 524] width 154 height 25
click at [723, 518] on icon "button" at bounding box center [731, 520] width 18 height 20
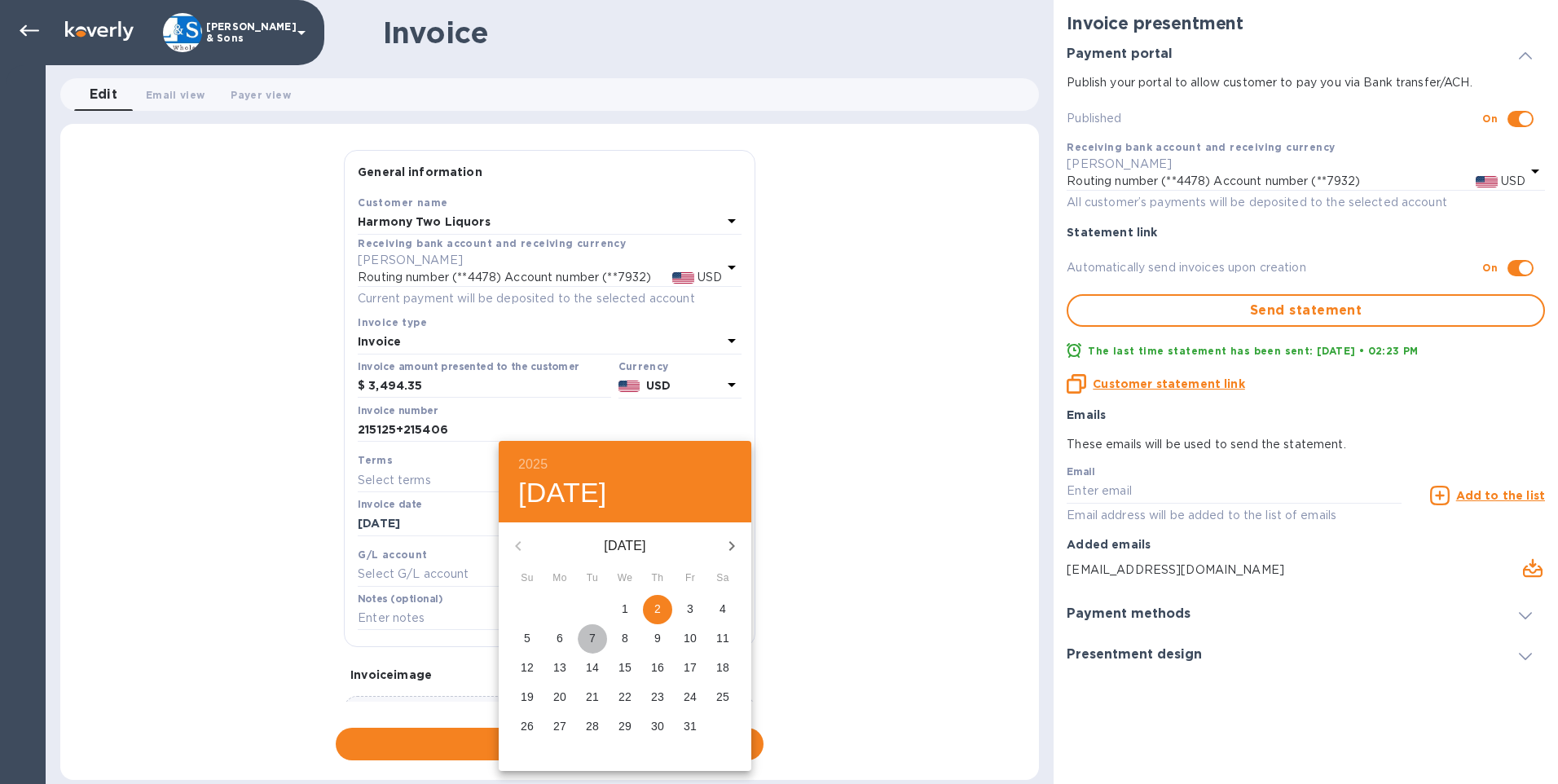
click at [588, 638] on span "7" at bounding box center [592, 637] width 29 height 16
type input "10/07/2025"
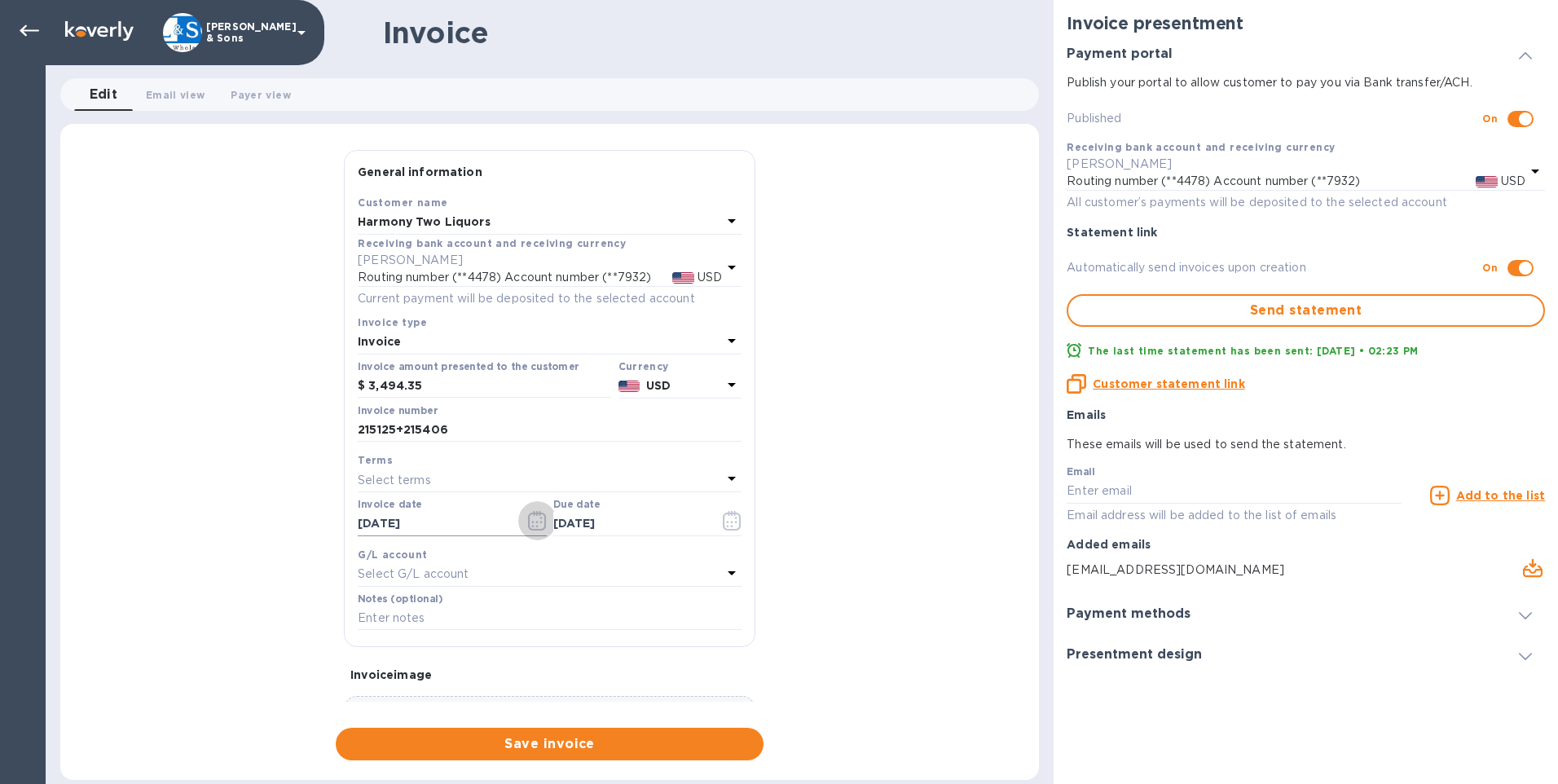
click at [528, 523] on icon "button" at bounding box center [536, 520] width 18 height 20
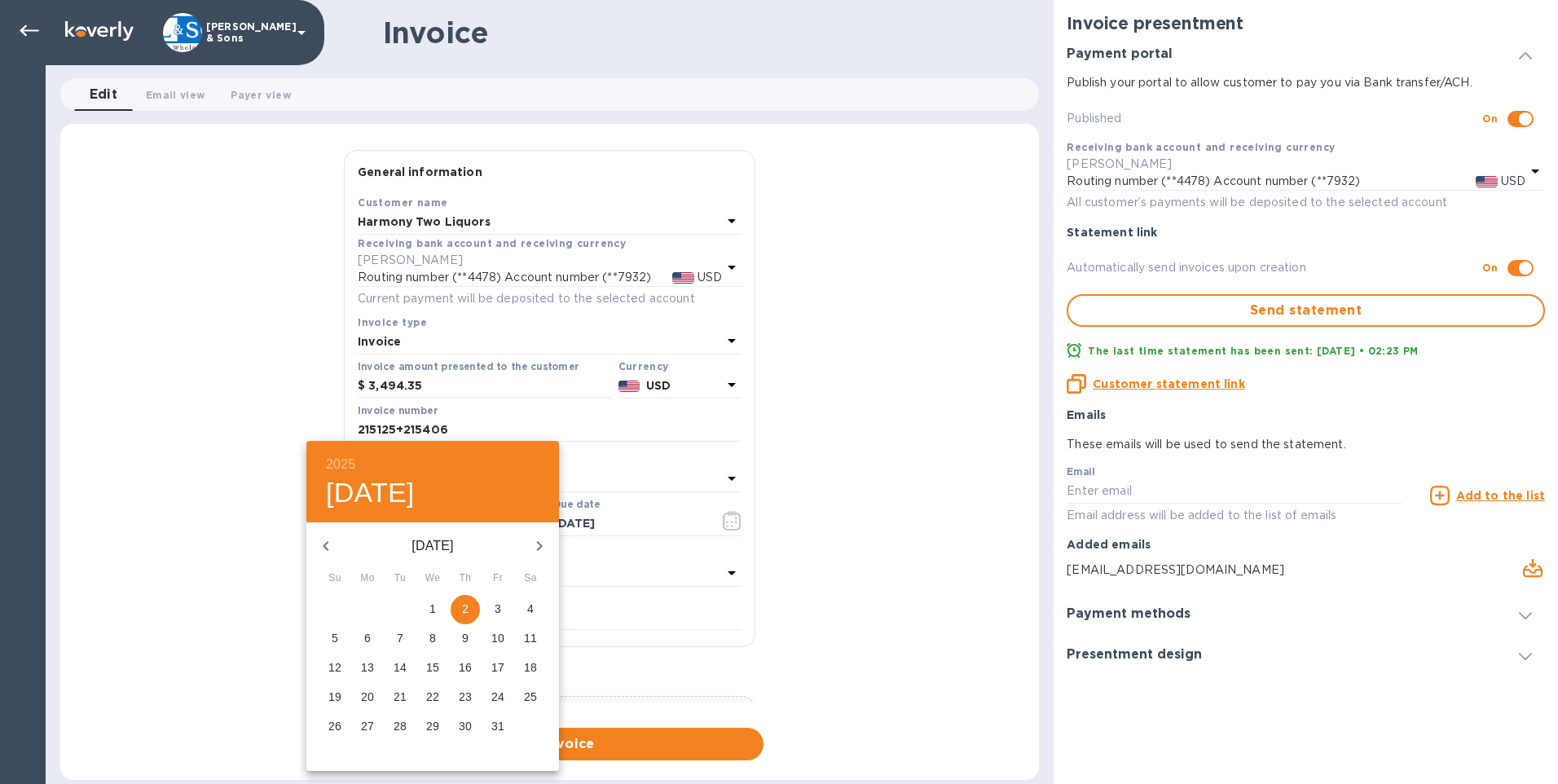
click at [337, 545] on button "button" at bounding box center [326, 545] width 39 height 39
click at [397, 725] on p "30" at bounding box center [400, 726] width 13 height 16
type input "09/30/2025"
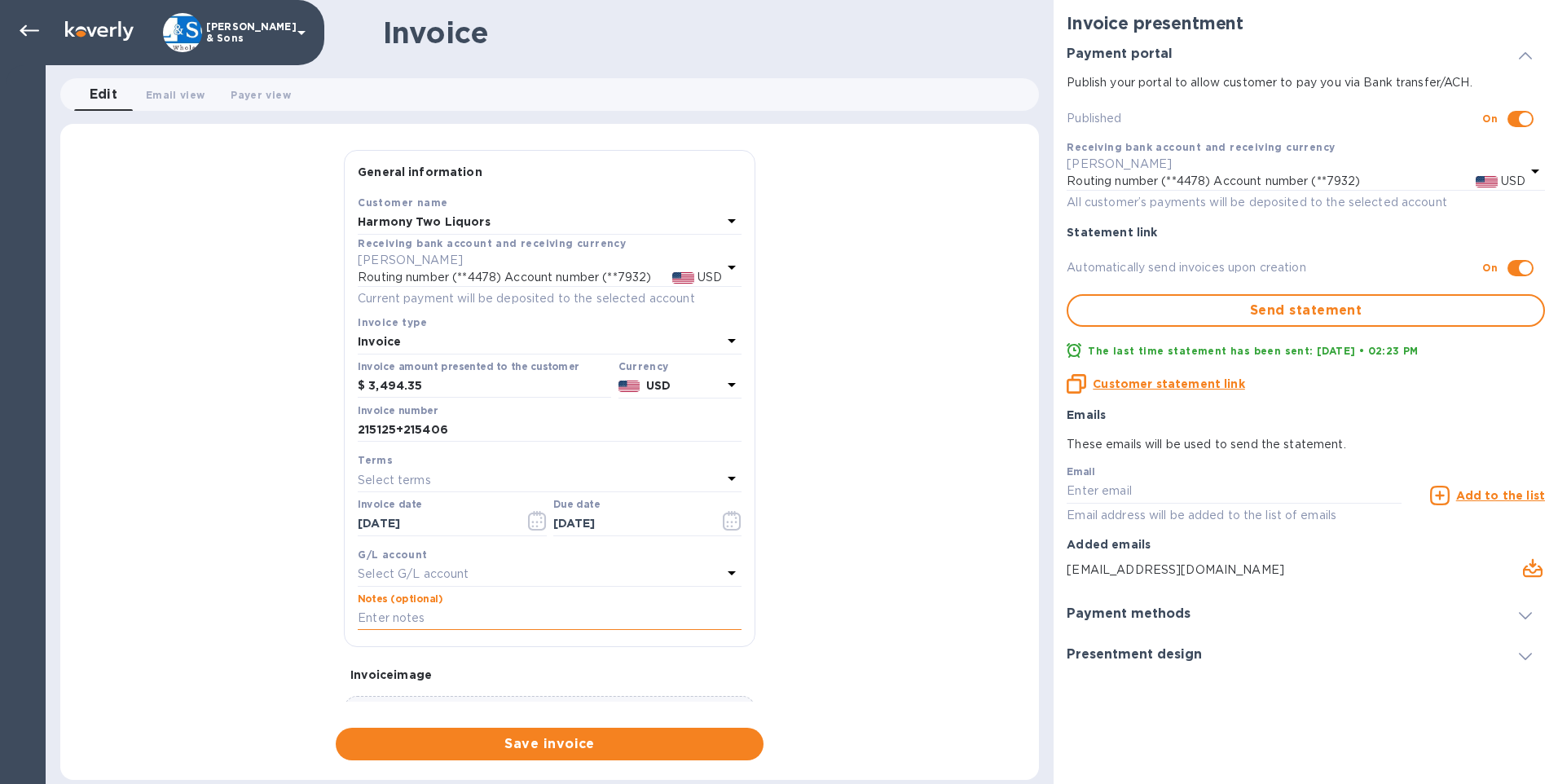
click at [429, 612] on input "text" at bounding box center [549, 618] width 384 height 25
drag, startPoint x: 836, startPoint y: 599, endPoint x: 814, endPoint y: 597, distance: 22.1
click at [836, 599] on div "General information Save Customer name Harmony Two Liquors Receiving bank accou…" at bounding box center [549, 455] width 979 height 610
click at [473, 612] on input "text" at bounding box center [549, 618] width 384 height 25
type input "Includes balance of $401.03"
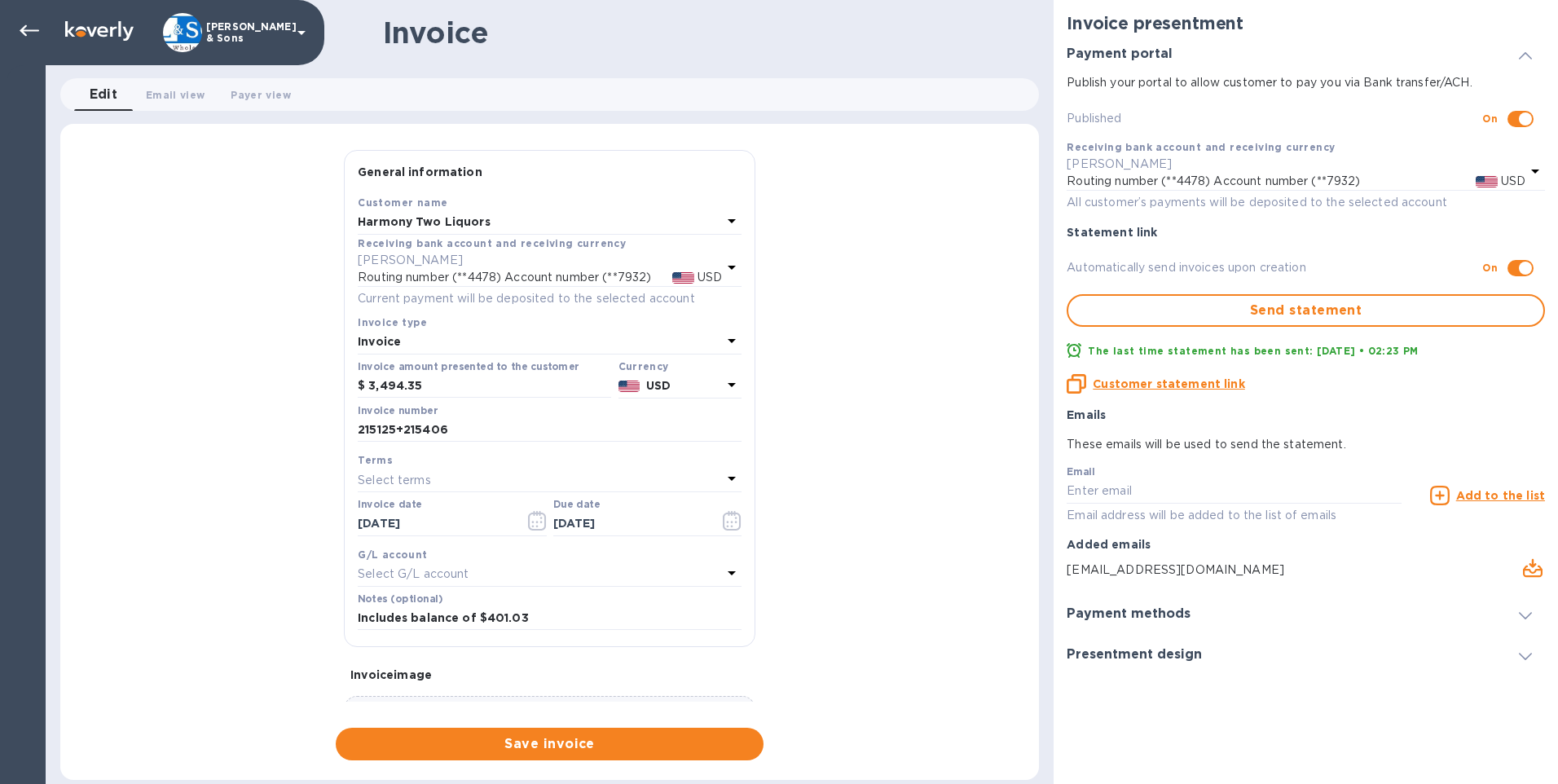
click at [253, 556] on div "General information Save Customer name Harmony Two Liquors Receiving bank accou…" at bounding box center [549, 455] width 979 height 610
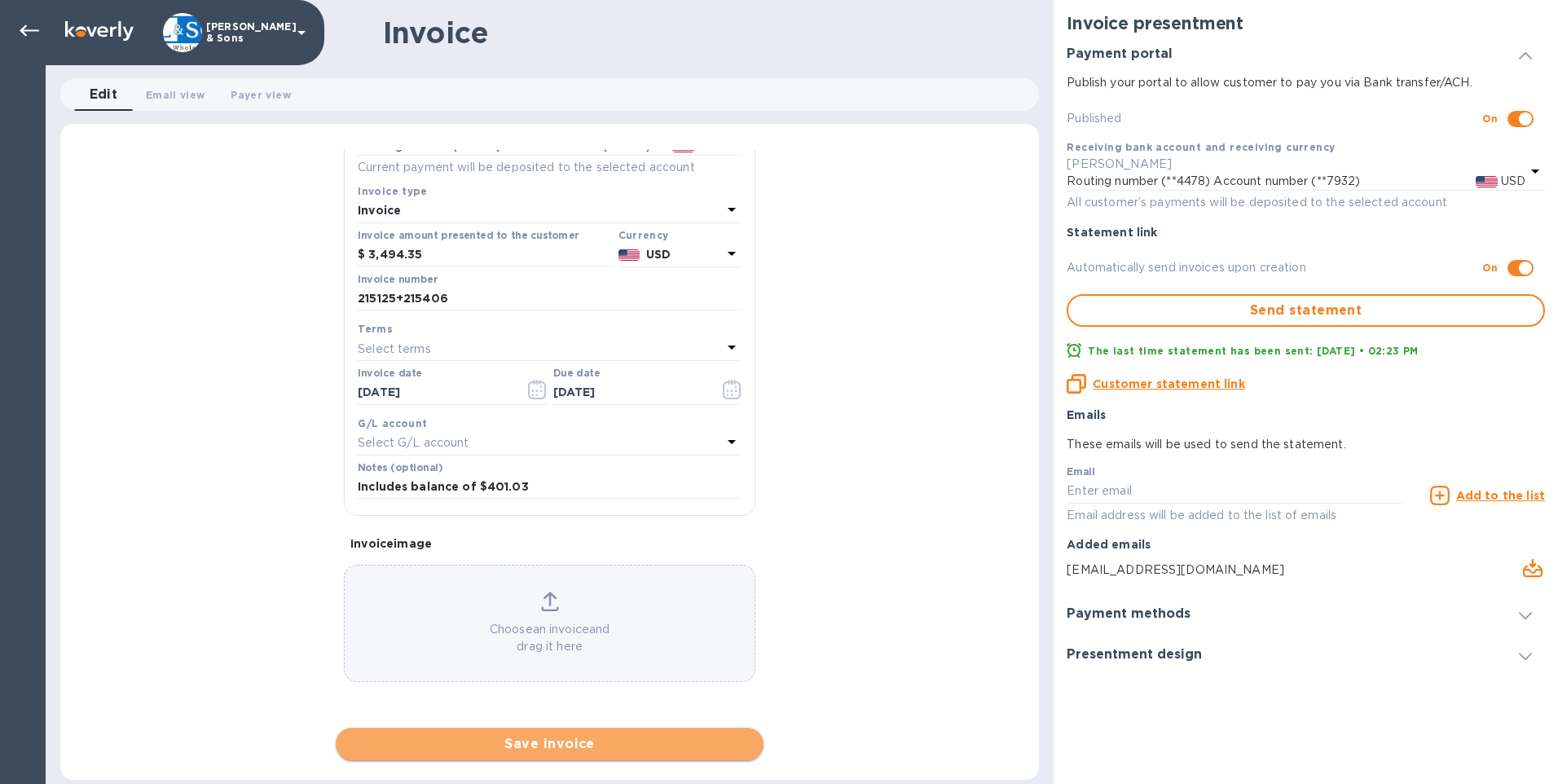
click at [494, 746] on span "Save invoice" at bounding box center [550, 743] width 402 height 20
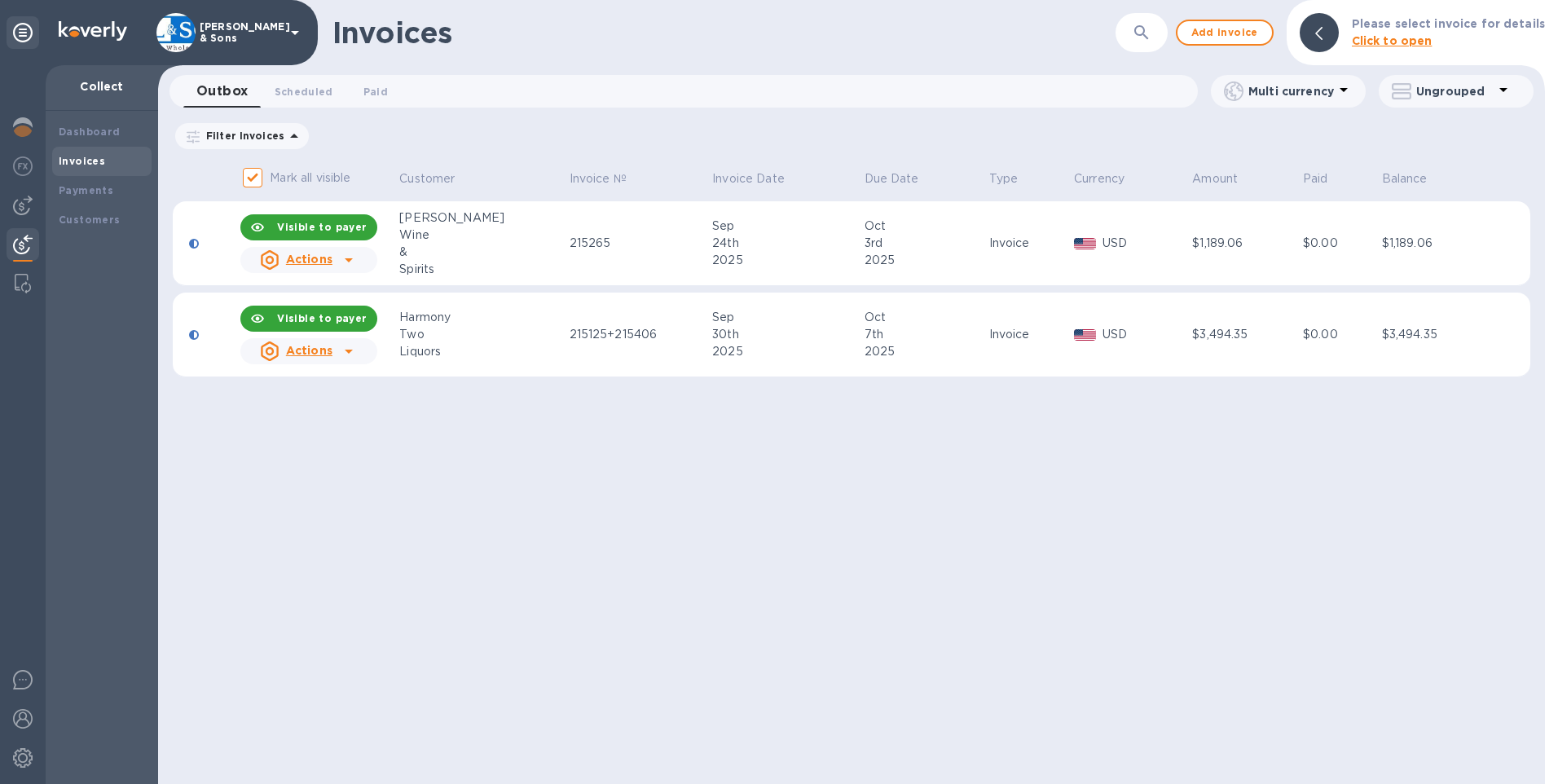
click at [355, 351] on icon at bounding box center [348, 351] width 20 height 20
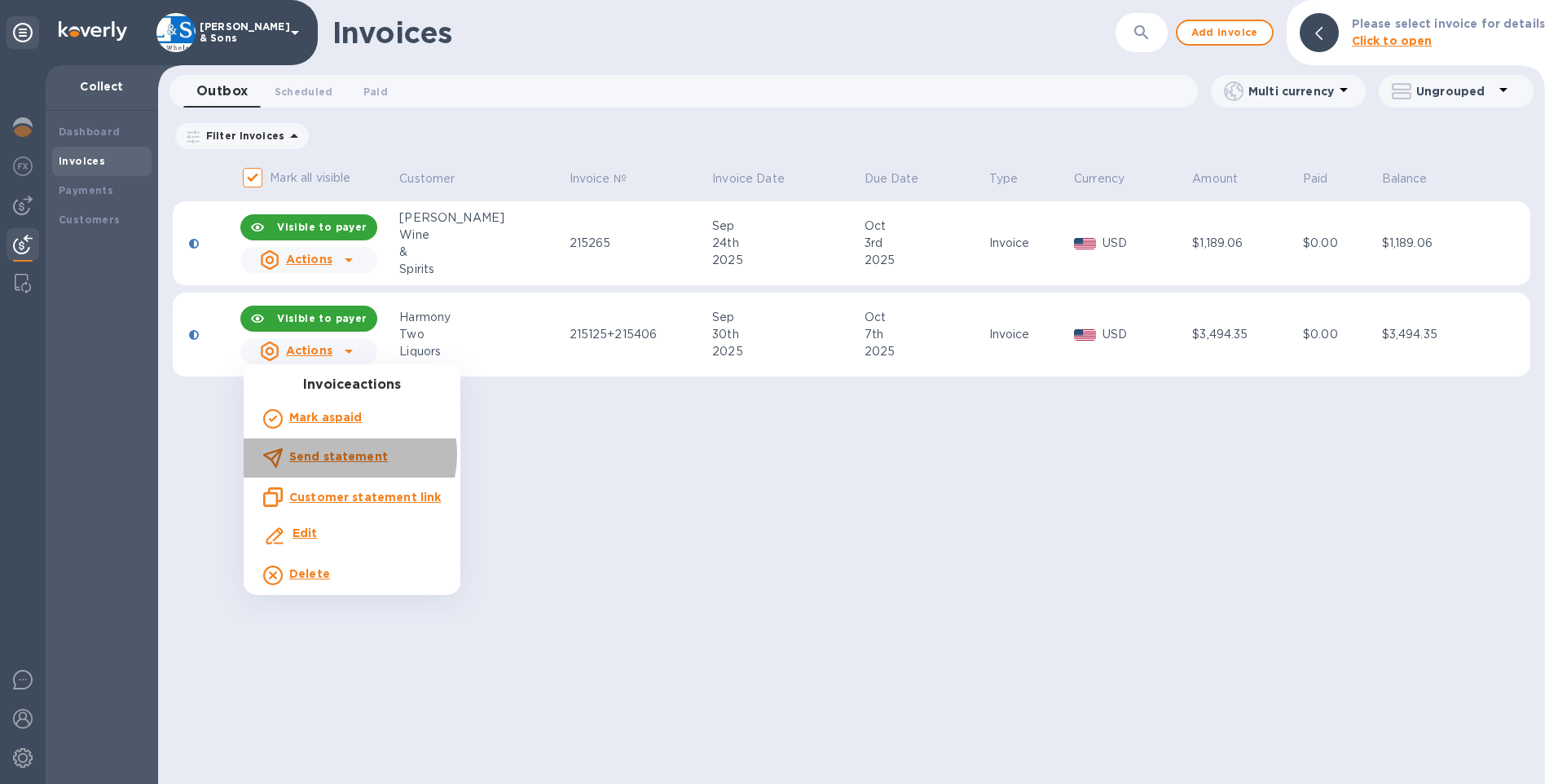
click at [349, 455] on b "Send statement" at bounding box center [339, 457] width 98 height 13
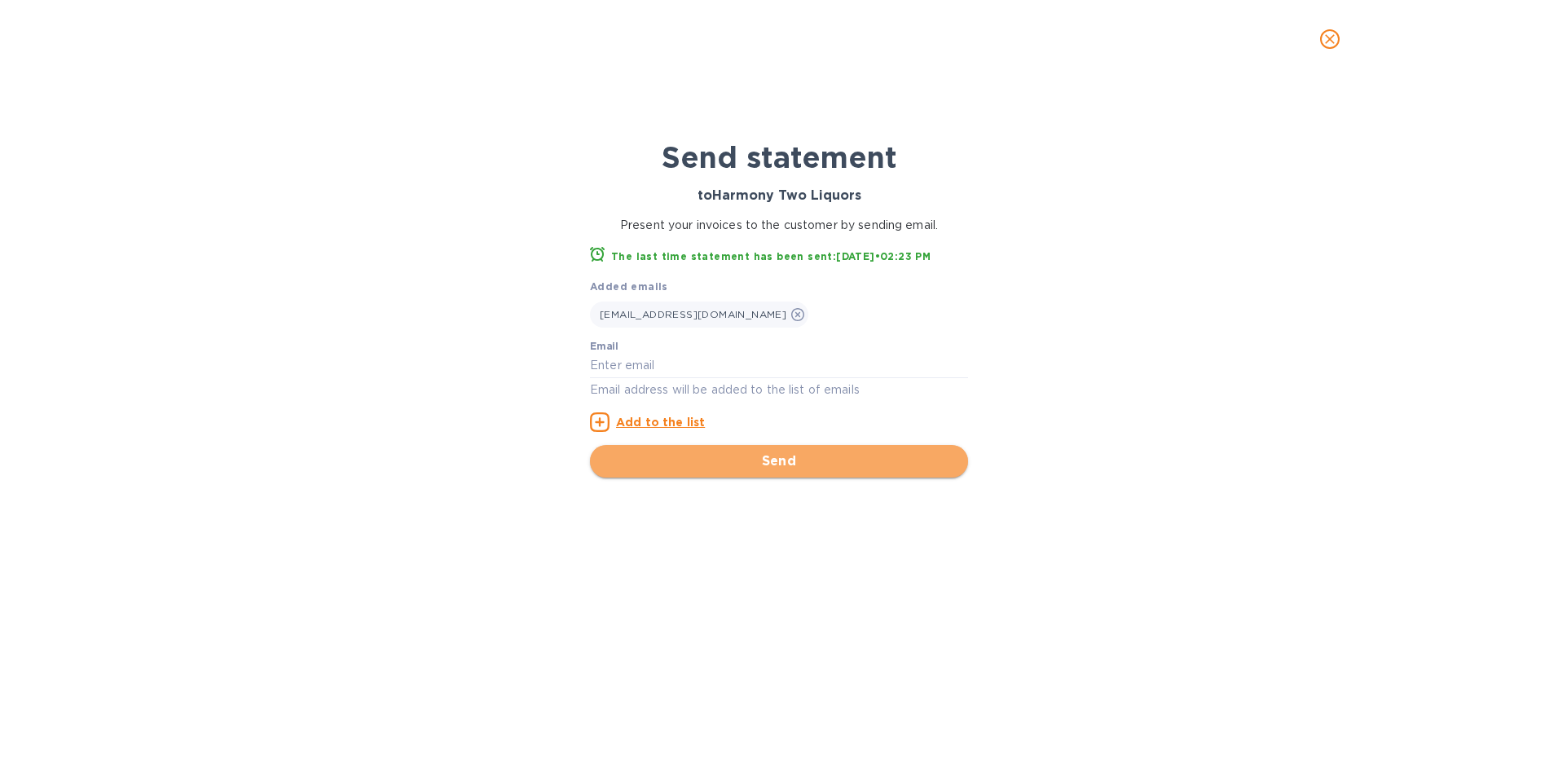
click at [820, 462] on span "Send" at bounding box center [779, 460] width 352 height 20
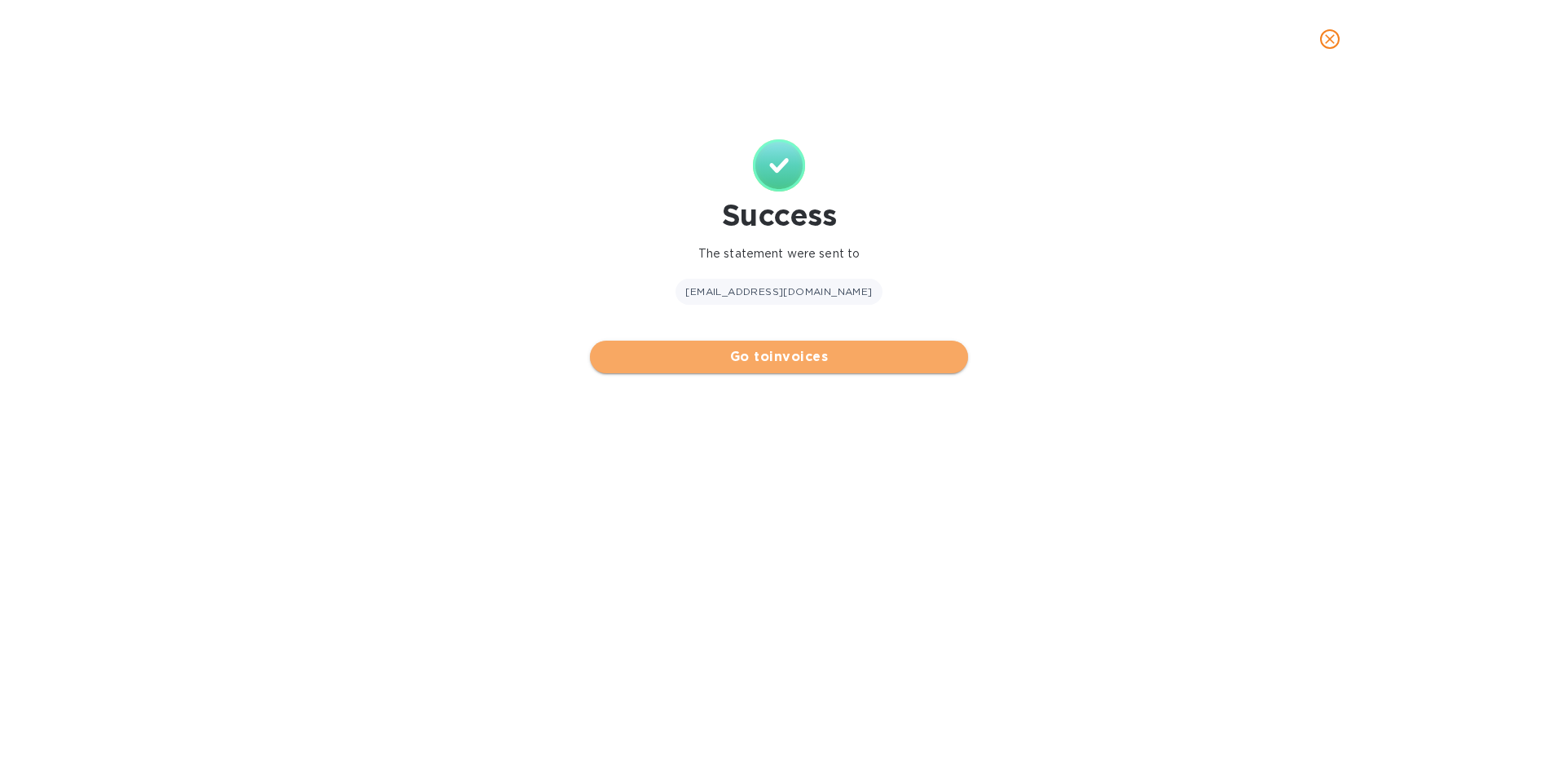
click at [809, 360] on span "Go to invoices" at bounding box center [779, 357] width 352 height 20
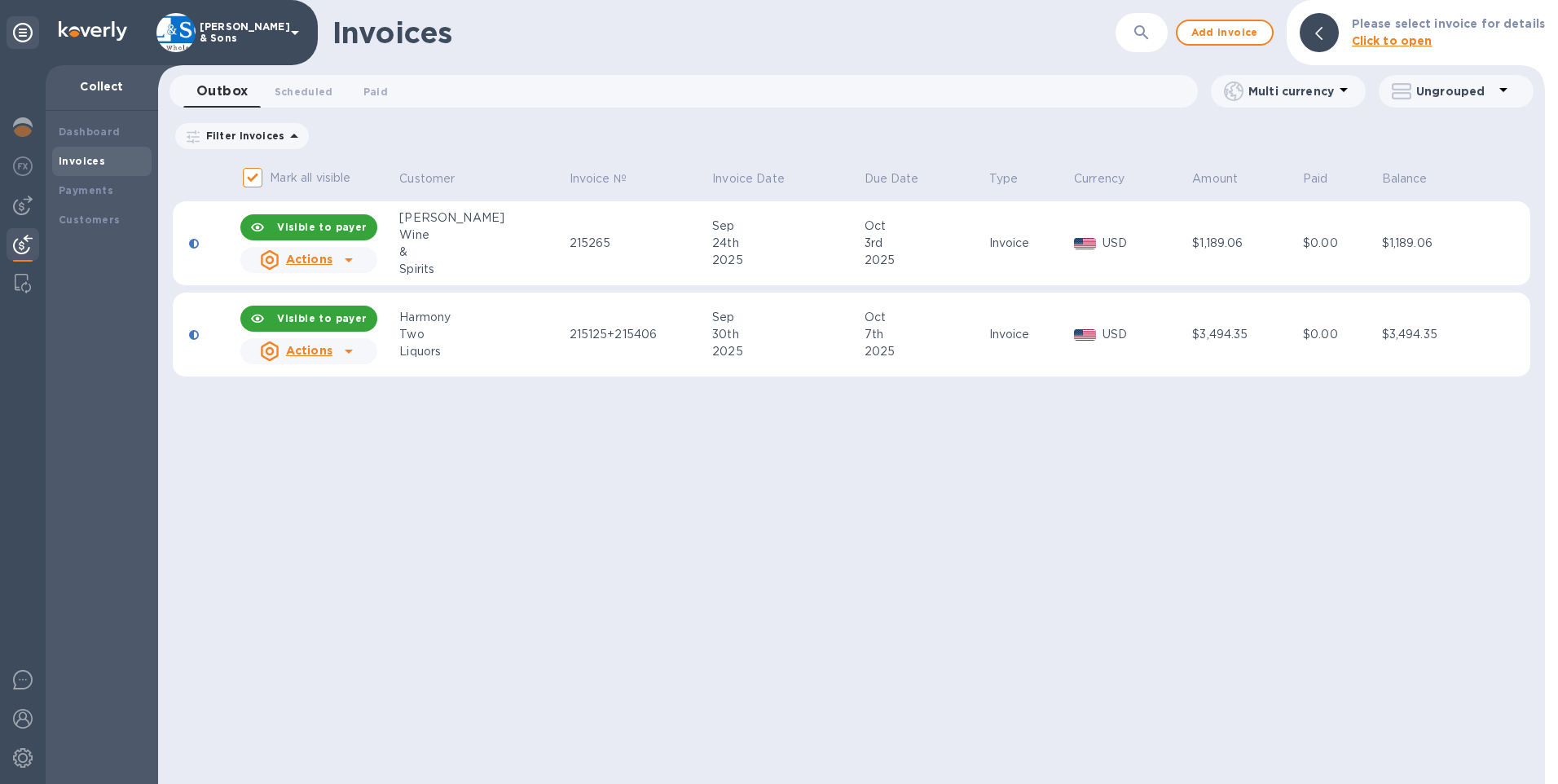
click at [85, 158] on b "Invoices" at bounding box center [81, 160] width 46 height 12
click at [1244, 33] on span "Add invoice" at bounding box center [1224, 32] width 69 height 20
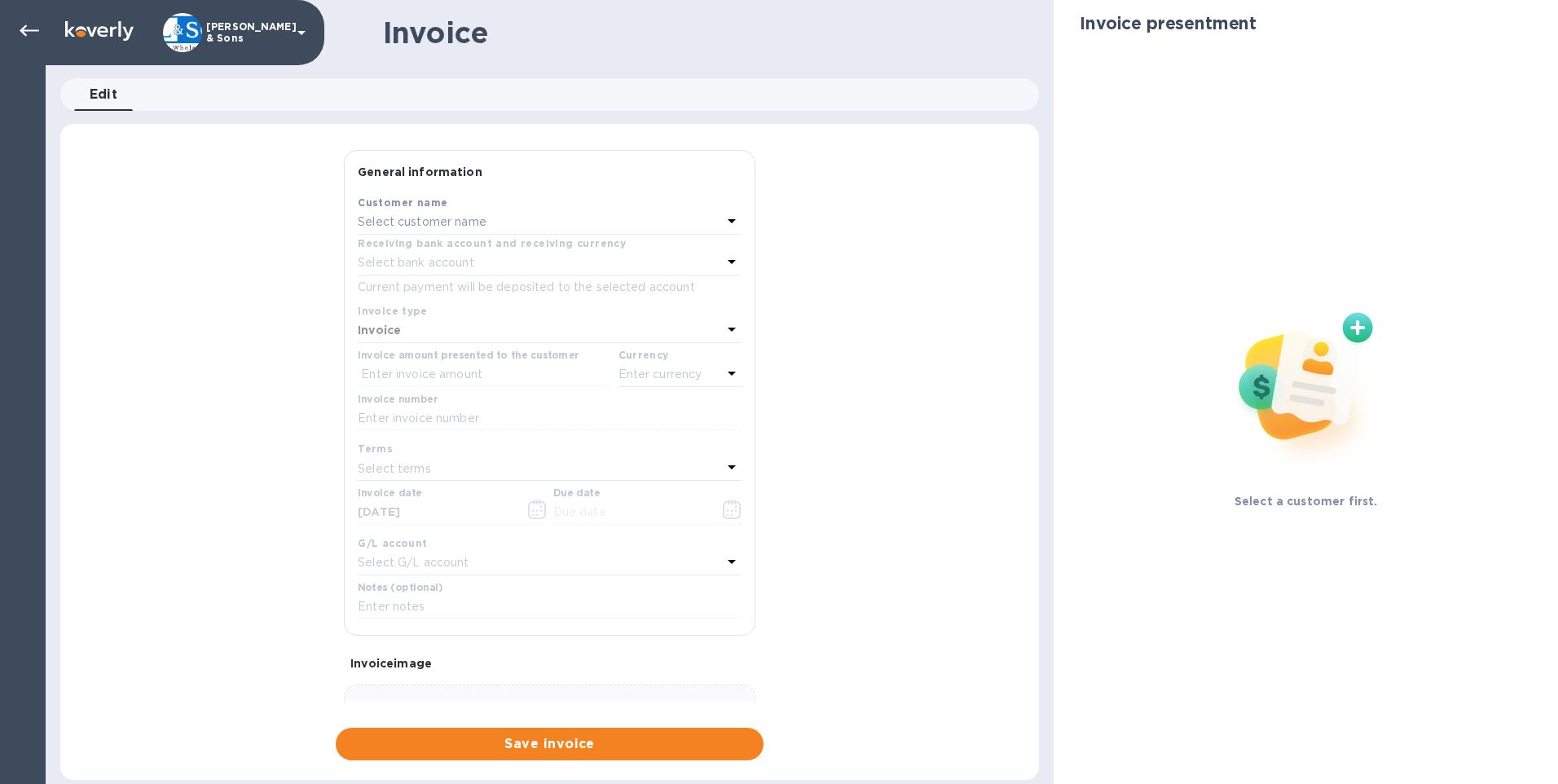
click at [408, 218] on p "Select customer name" at bounding box center [422, 222] width 128 height 17
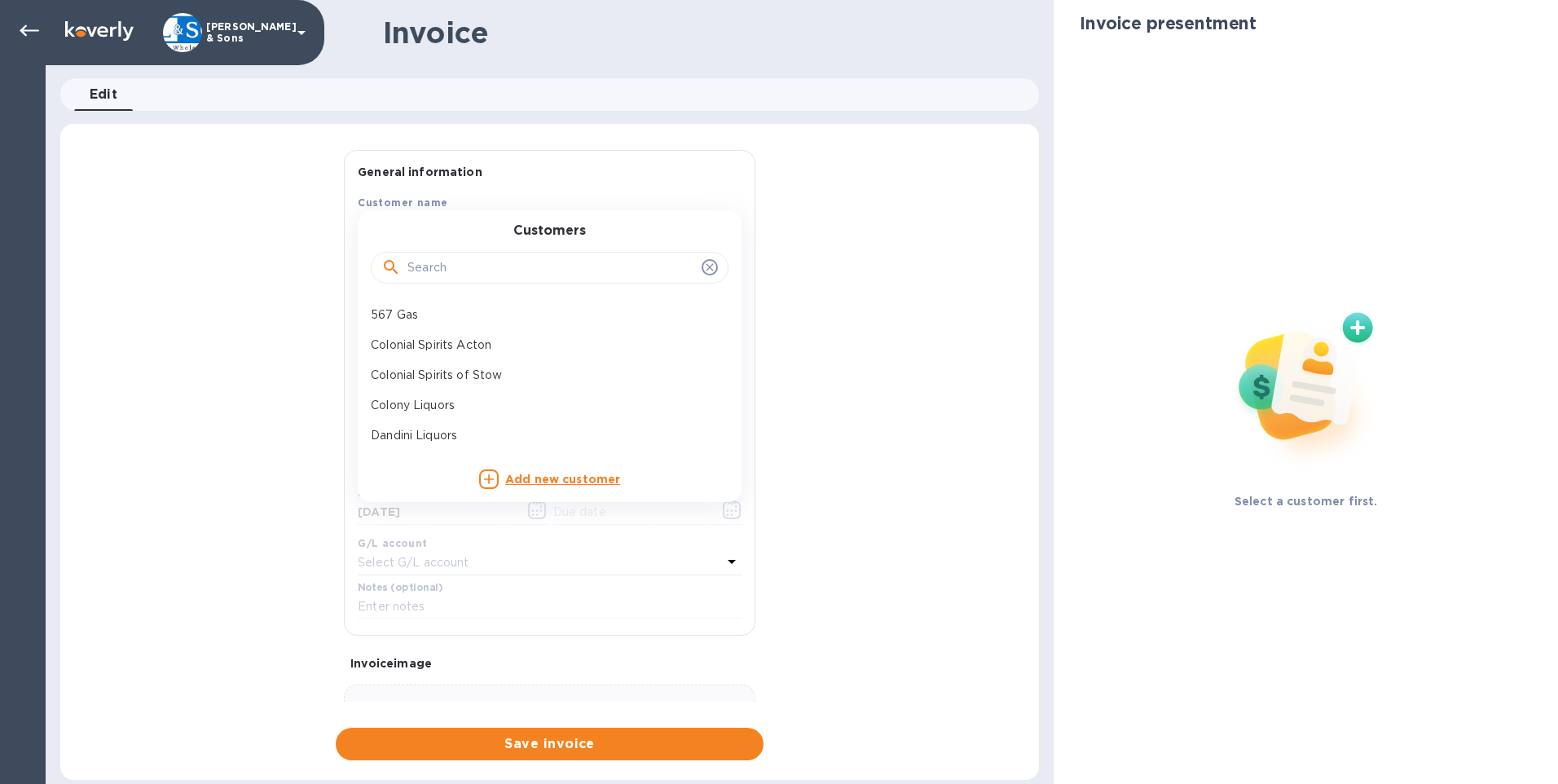
click at [516, 259] on input "text" at bounding box center [551, 268] width 288 height 25
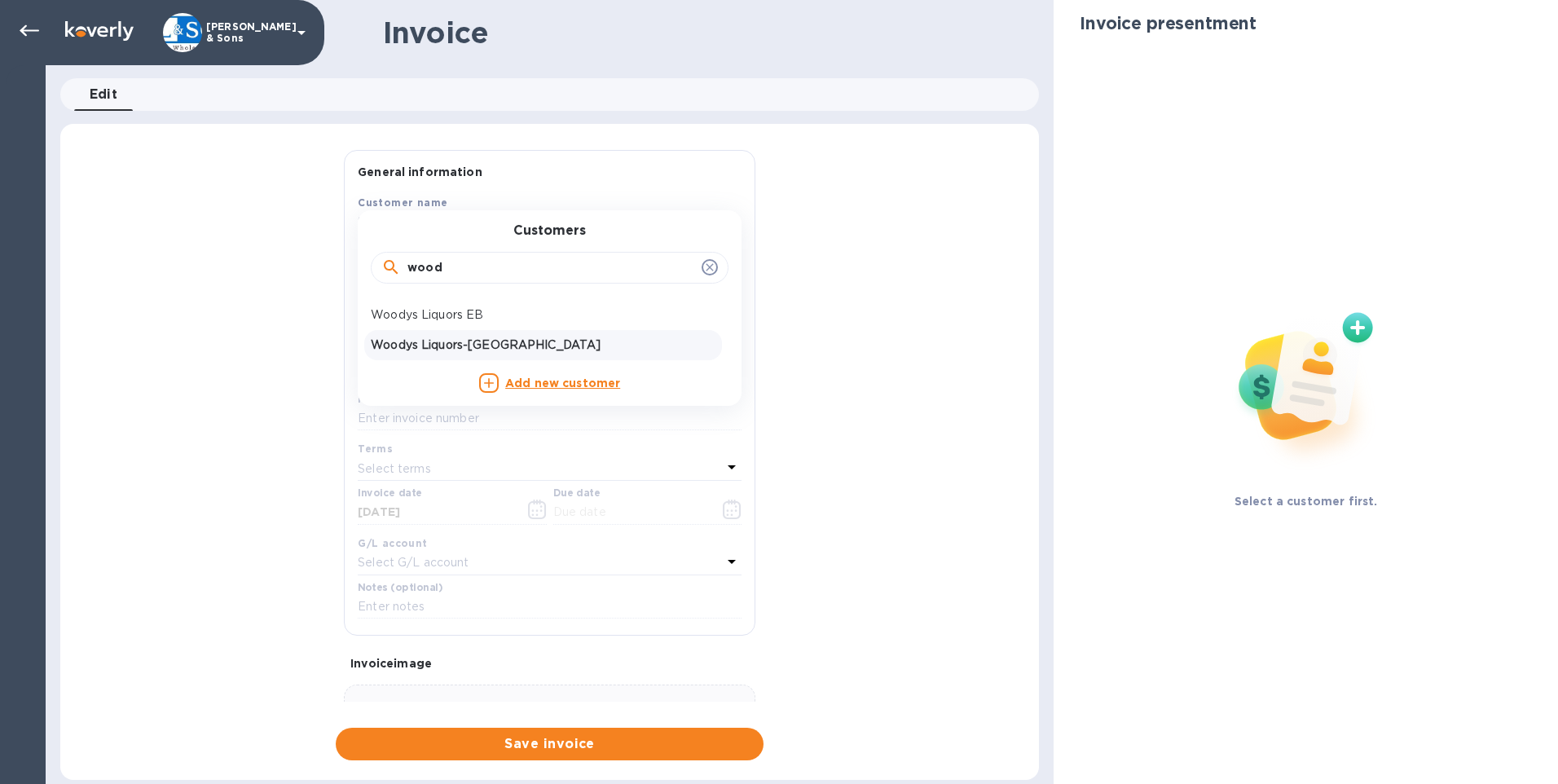
type input "wood"
click at [499, 344] on p "Woodys Liquors-[GEOGRAPHIC_DATA]" at bounding box center [543, 345] width 344 height 17
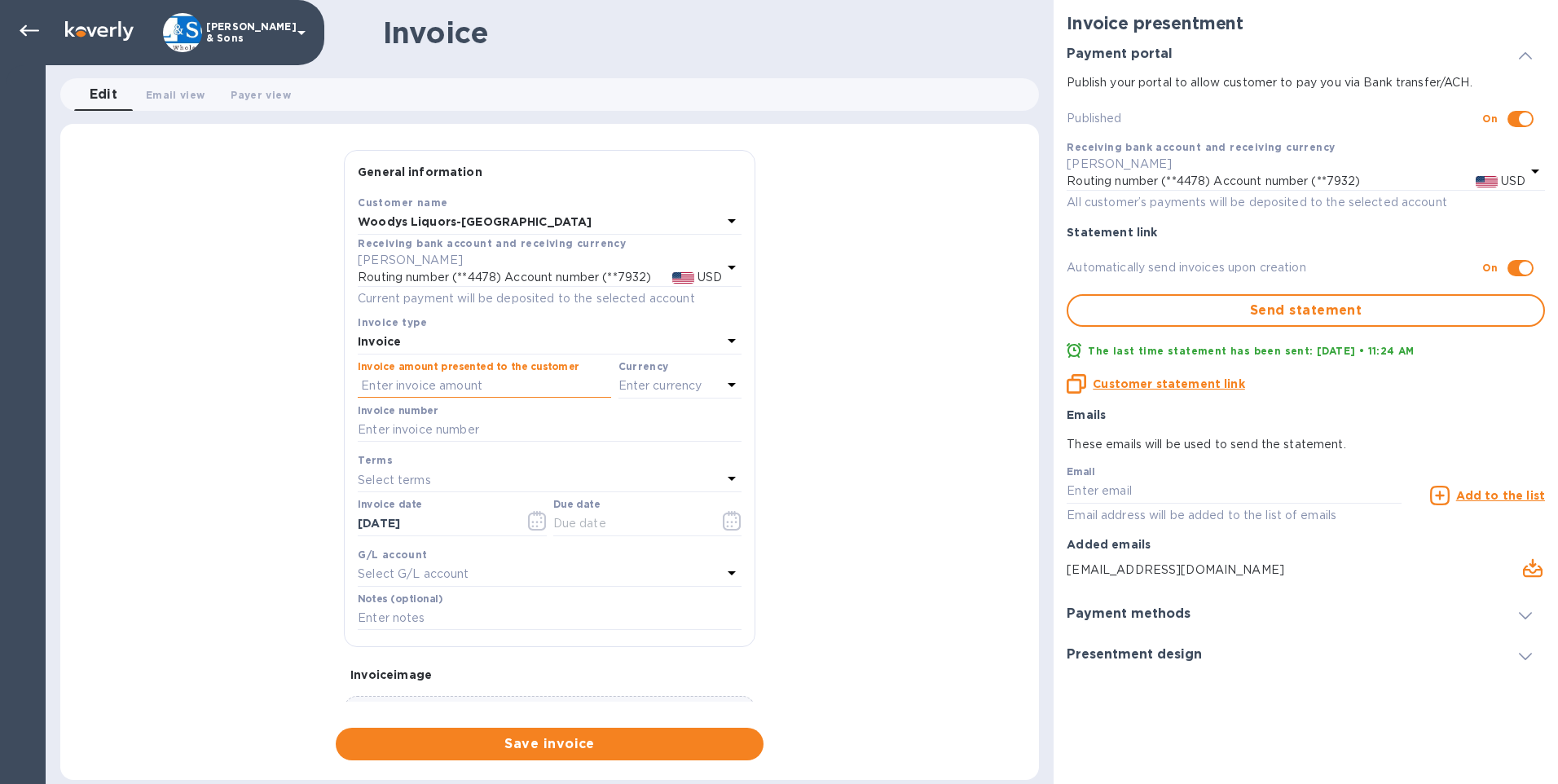
click at [395, 394] on input "text" at bounding box center [484, 386] width 254 height 25
click at [475, 393] on input "text" at bounding box center [484, 386] width 254 height 25
click at [398, 382] on input "text" at bounding box center [484, 386] width 254 height 25
drag, startPoint x: 460, startPoint y: 386, endPoint x: 271, endPoint y: 369, distance: 189.8
click at [271, 369] on div "General information Save Customer name Woodys Liquors-Somerville Receiving bank…" at bounding box center [549, 455] width 979 height 610
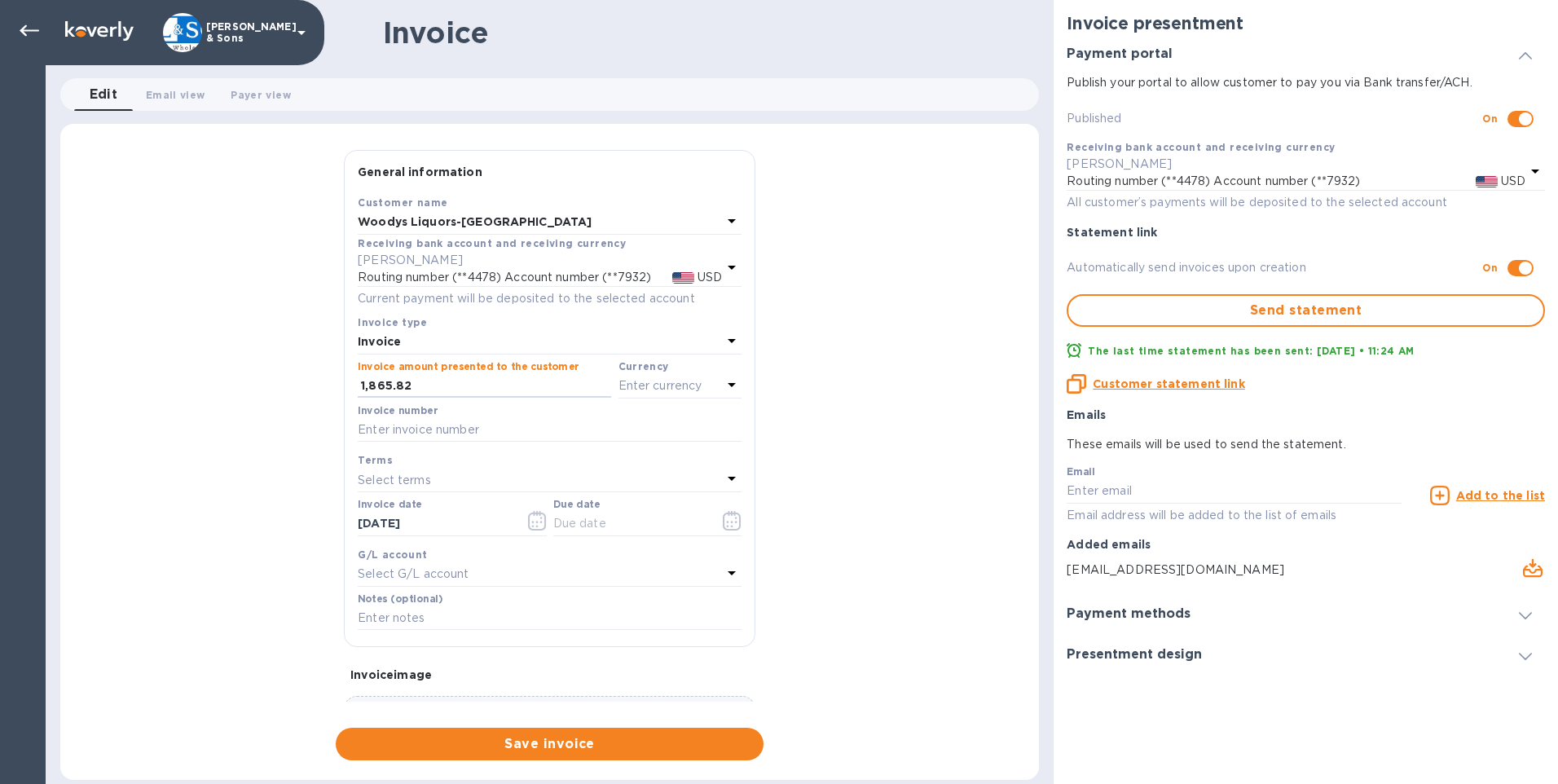
type input "1,865.82"
click at [691, 375] on div "Enter currency" at bounding box center [670, 386] width 105 height 23
click at [540, 421] on div "USD" at bounding box center [522, 426] width 132 height 24
click at [422, 426] on input "text" at bounding box center [549, 430] width 384 height 25
type input "215471"
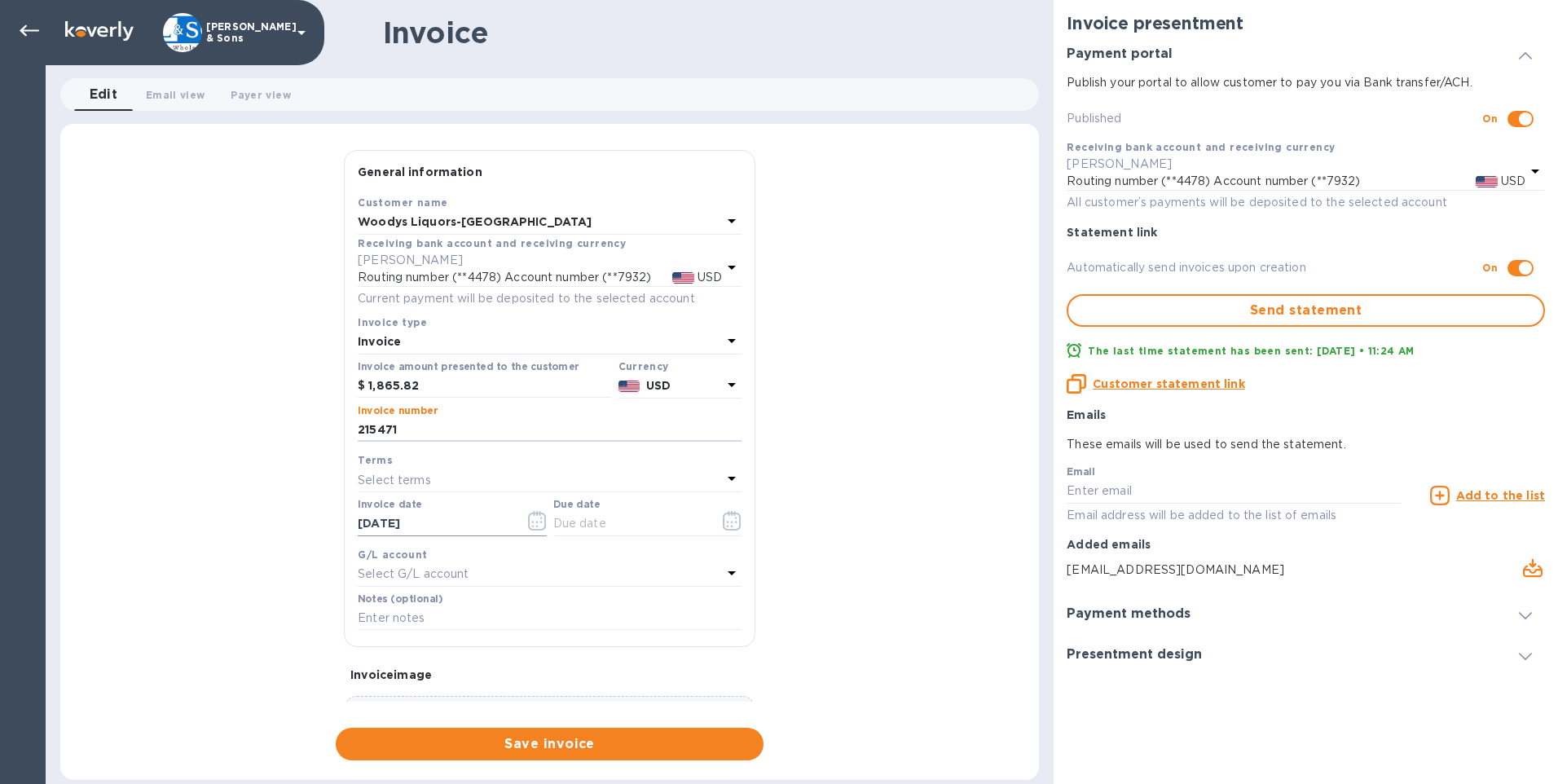
click at [532, 517] on icon "button" at bounding box center [537, 520] width 19 height 20
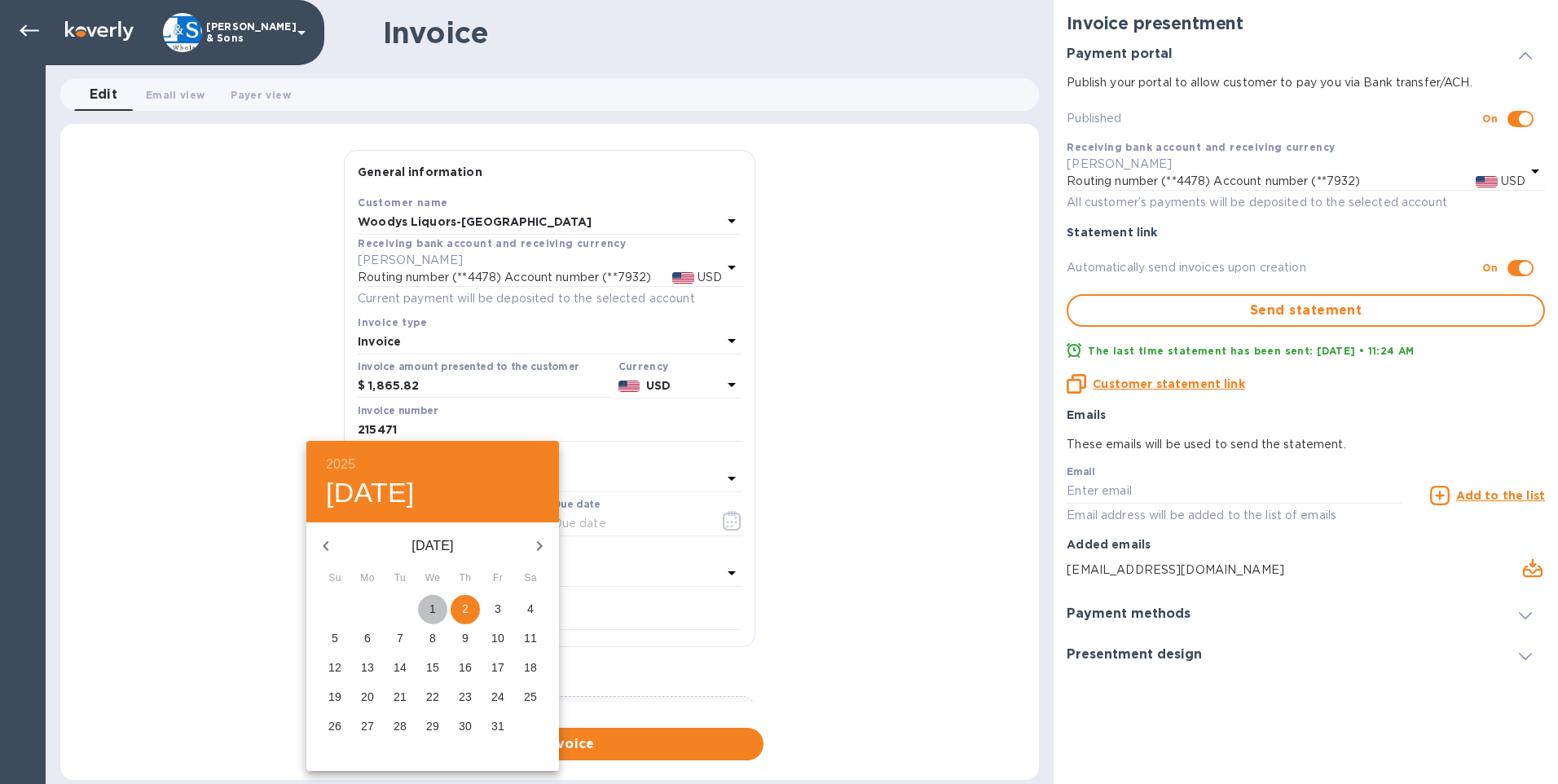
click at [444, 611] on span "1" at bounding box center [432, 608] width 29 height 16
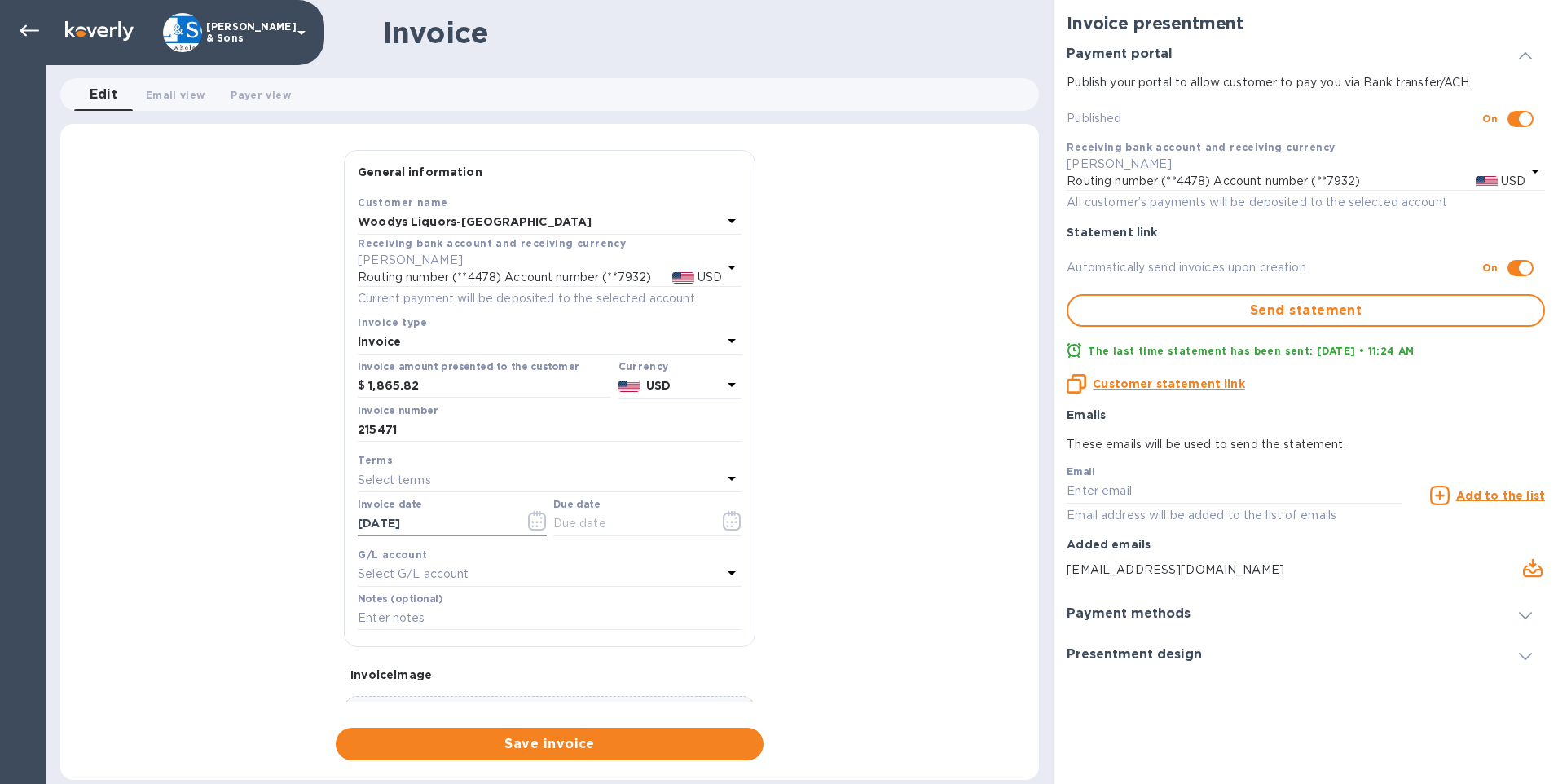
click at [535, 522] on icon "button" at bounding box center [536, 522] width 3 height 3
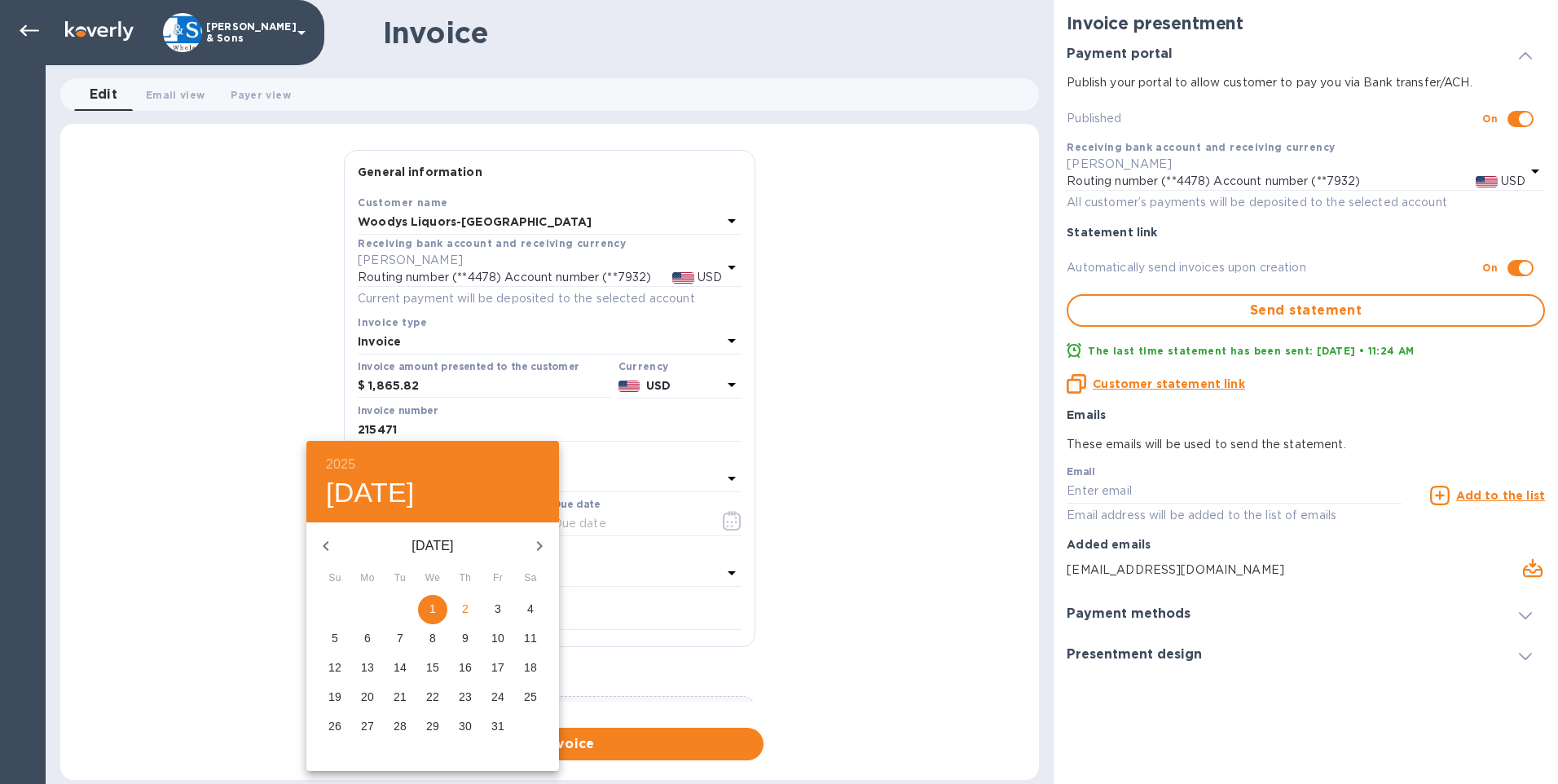
click at [498, 635] on p "10" at bounding box center [498, 637] width 13 height 16
type input "[DATE]"
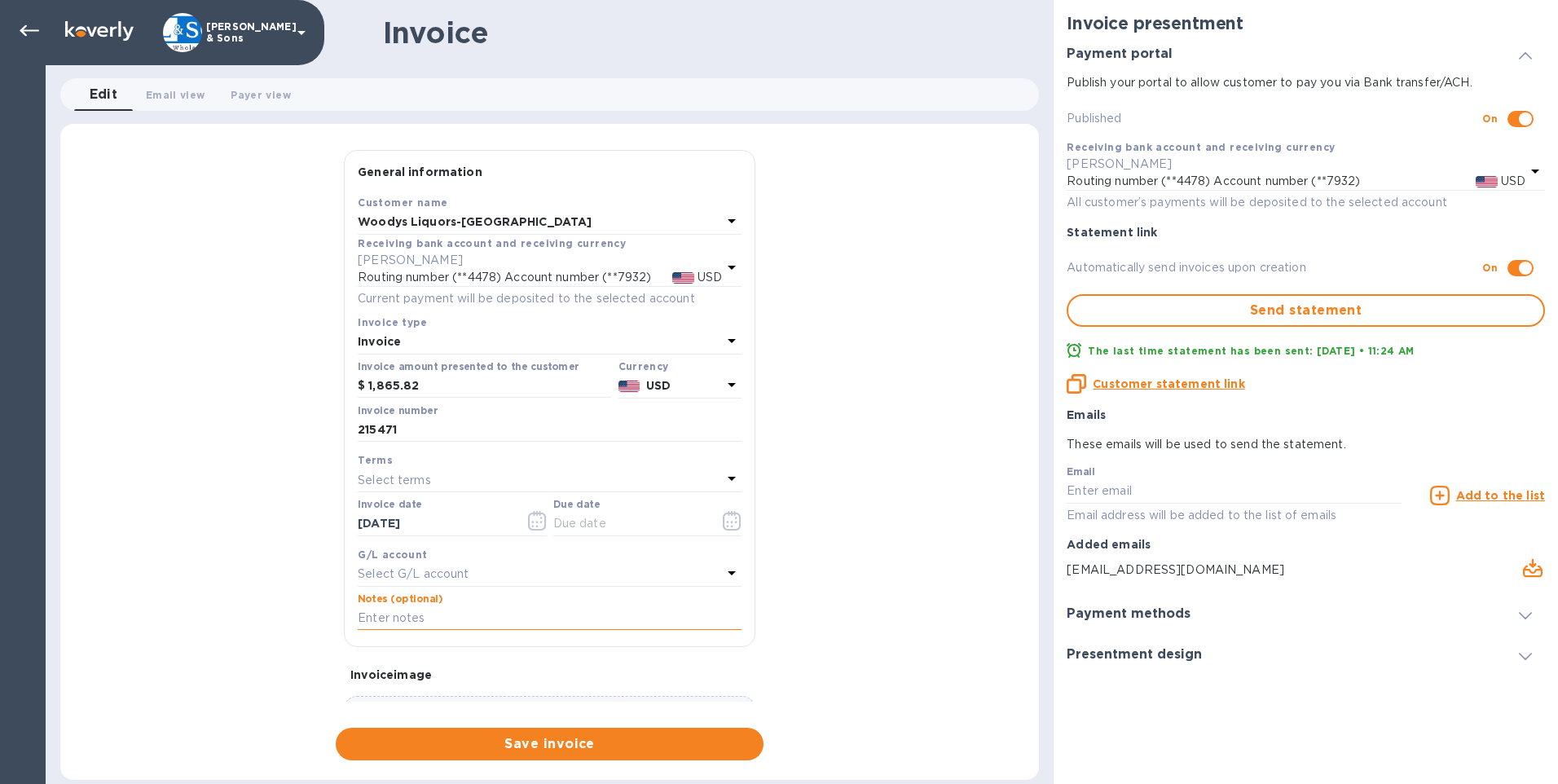
click at [445, 621] on input "text" at bounding box center [549, 618] width 384 height 25
type input "Includes credit of $17.66"
click at [162, 525] on div "General information Save Customer name Woodys Liquors-Somerville Receiving bank…" at bounding box center [549, 455] width 979 height 610
click at [733, 522] on icon "button" at bounding box center [731, 520] width 18 height 20
type input "[DATE]"
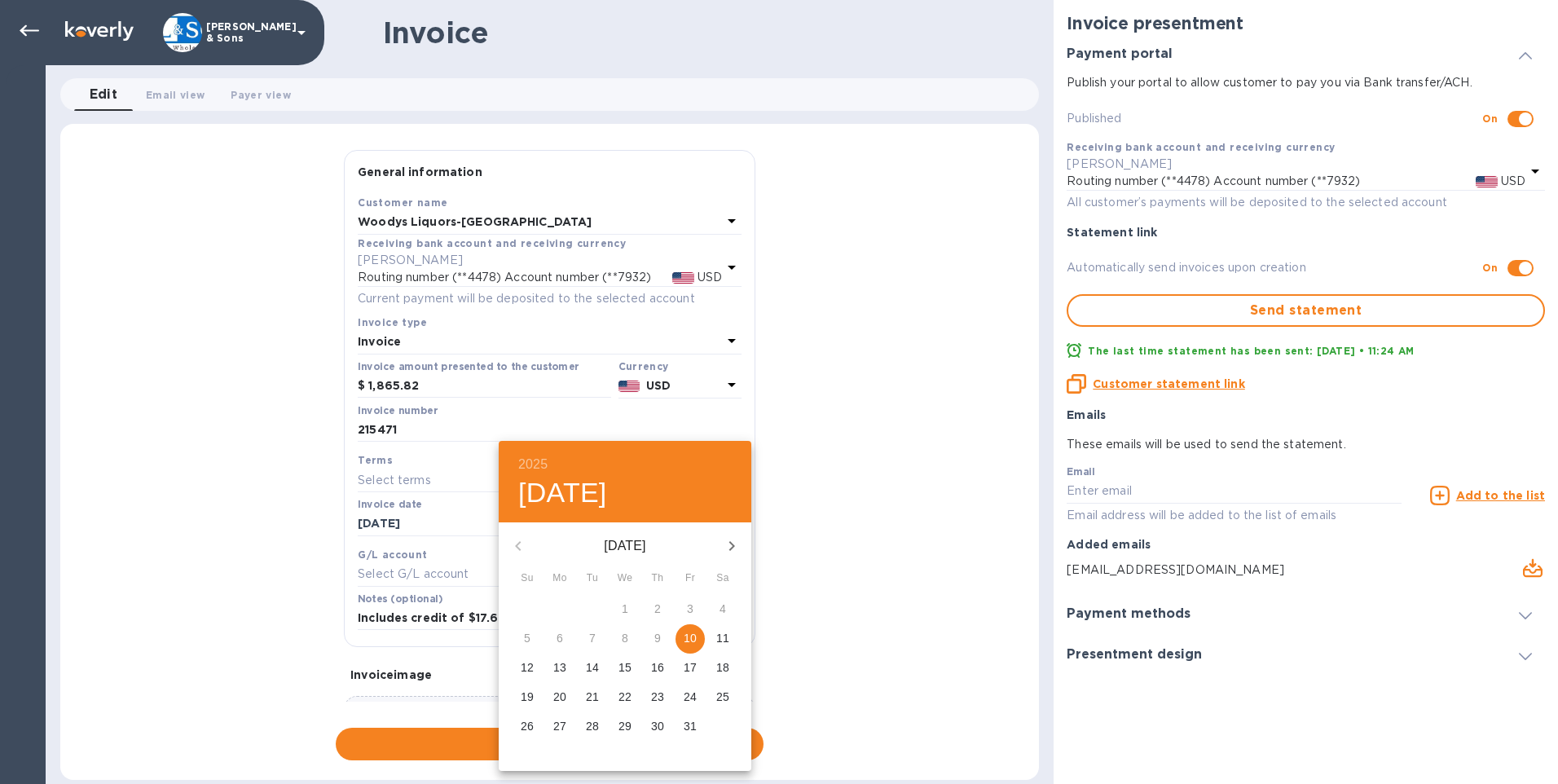
click at [689, 635] on p "10" at bounding box center [690, 637] width 13 height 16
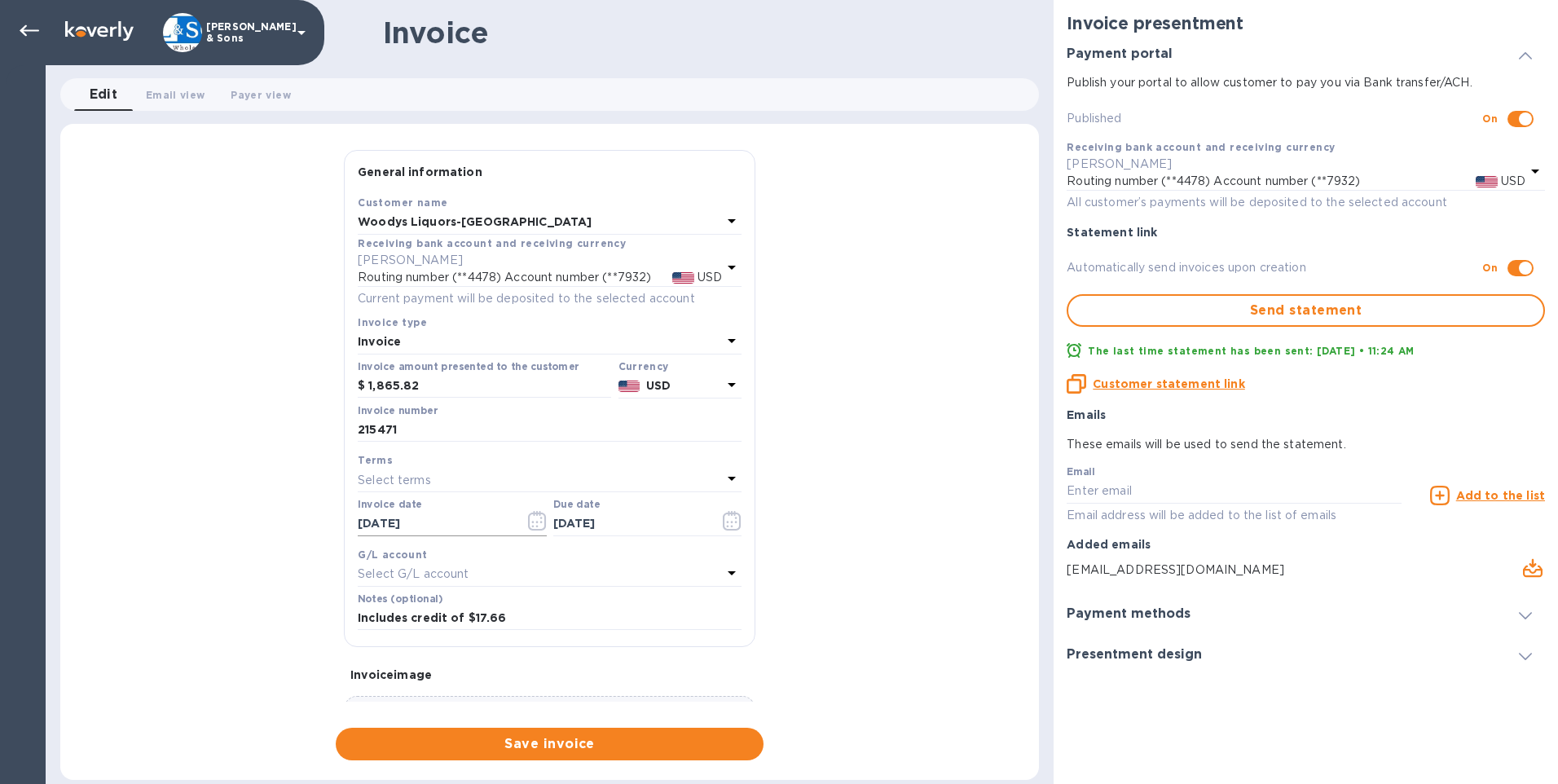
click at [528, 520] on icon "button" at bounding box center [536, 520] width 18 height 20
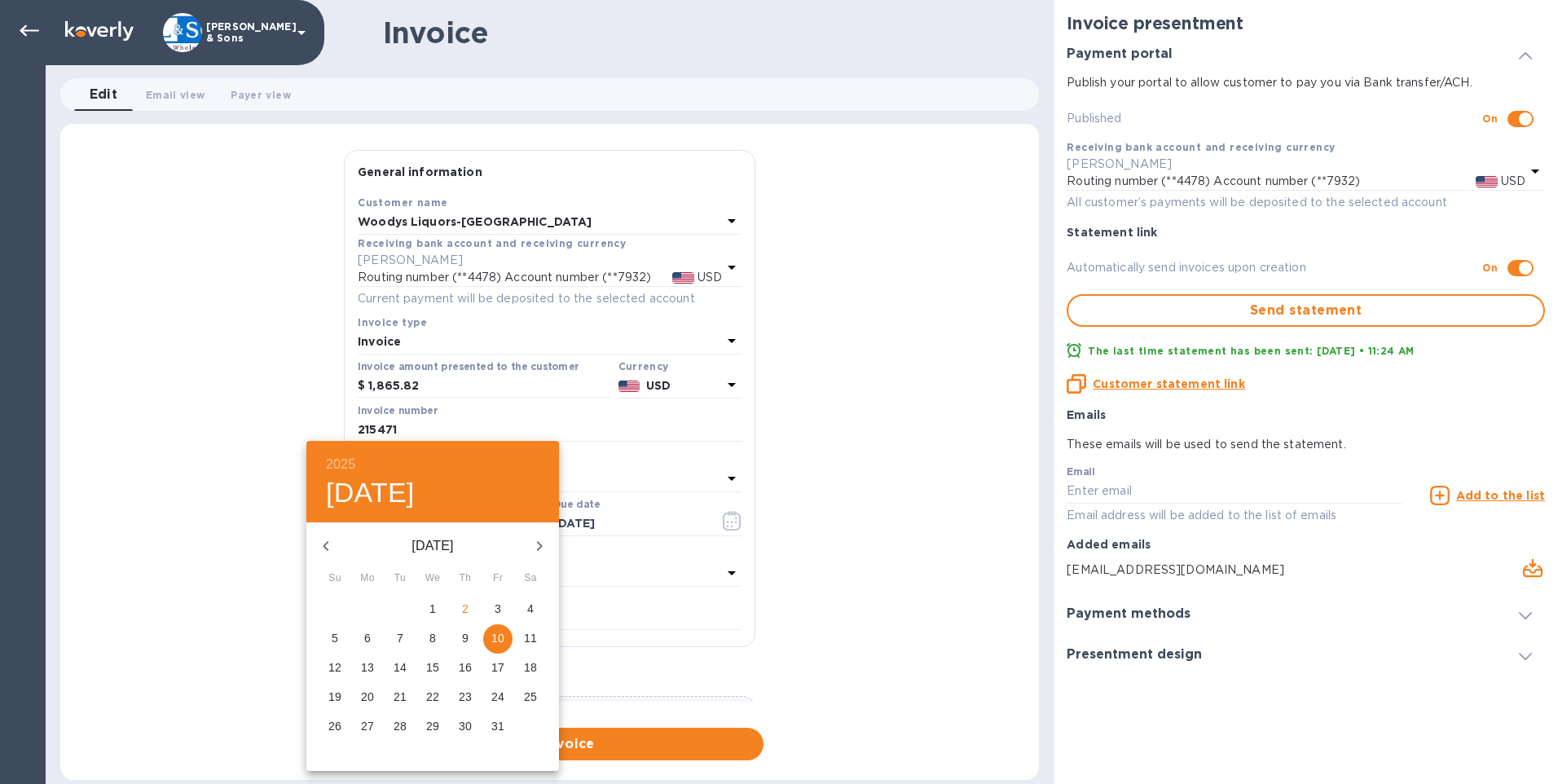
click at [439, 612] on span "1" at bounding box center [432, 608] width 29 height 16
type input "[DATE]"
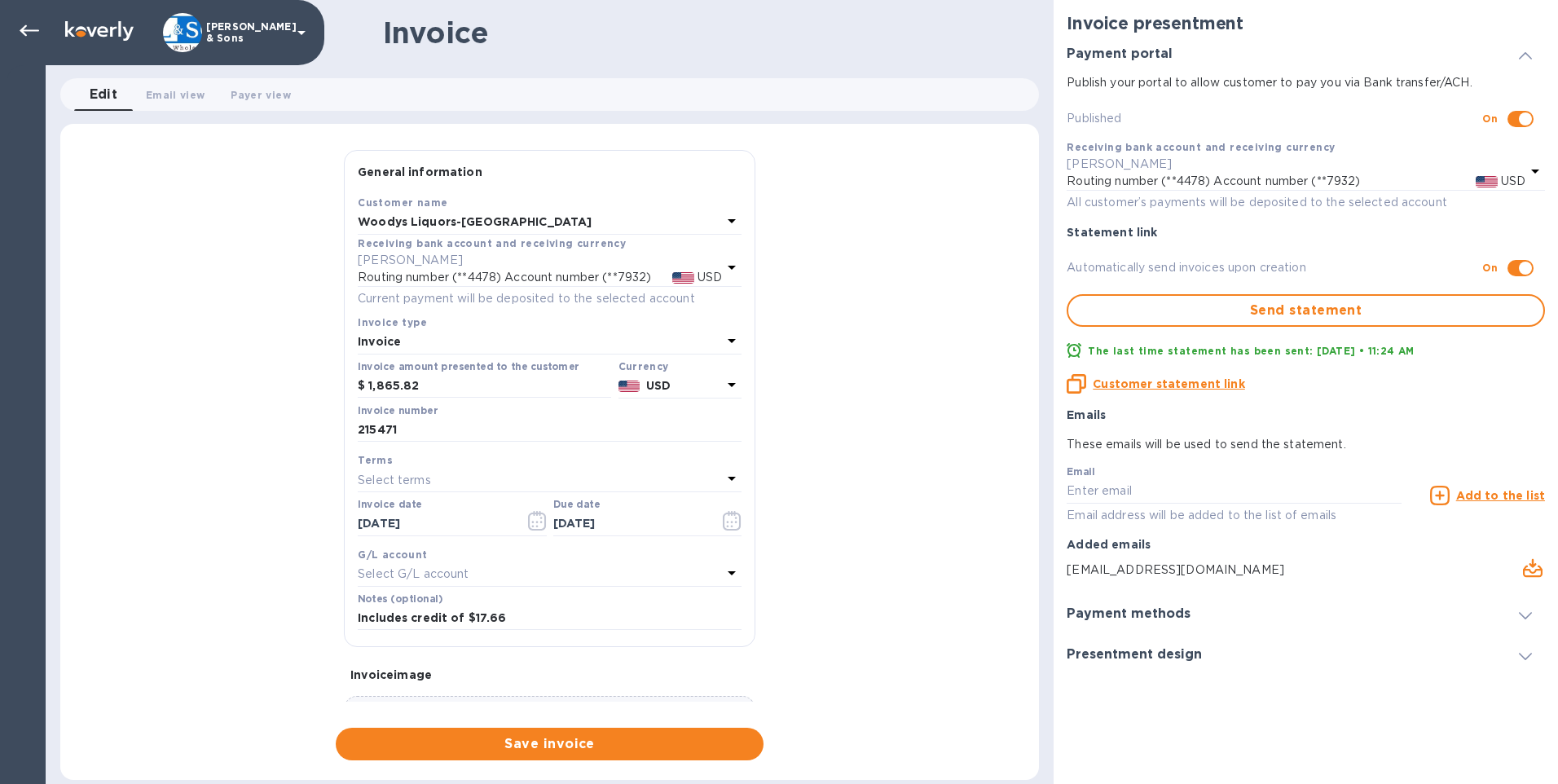
click at [200, 521] on div "General information Save Customer name Woodys Liquors-Somerville Receiving bank…" at bounding box center [549, 455] width 979 height 610
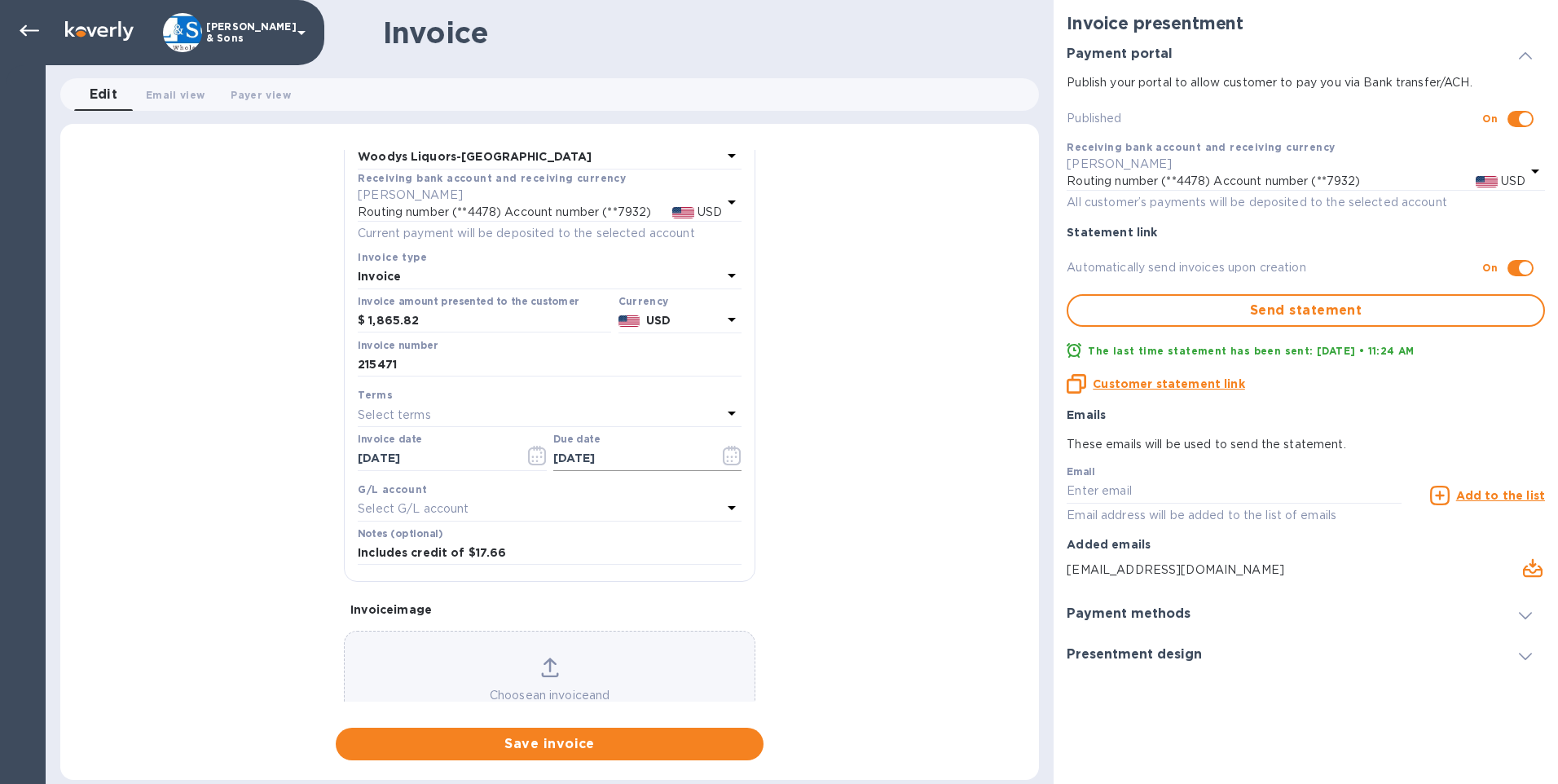
scroll to position [131, 0]
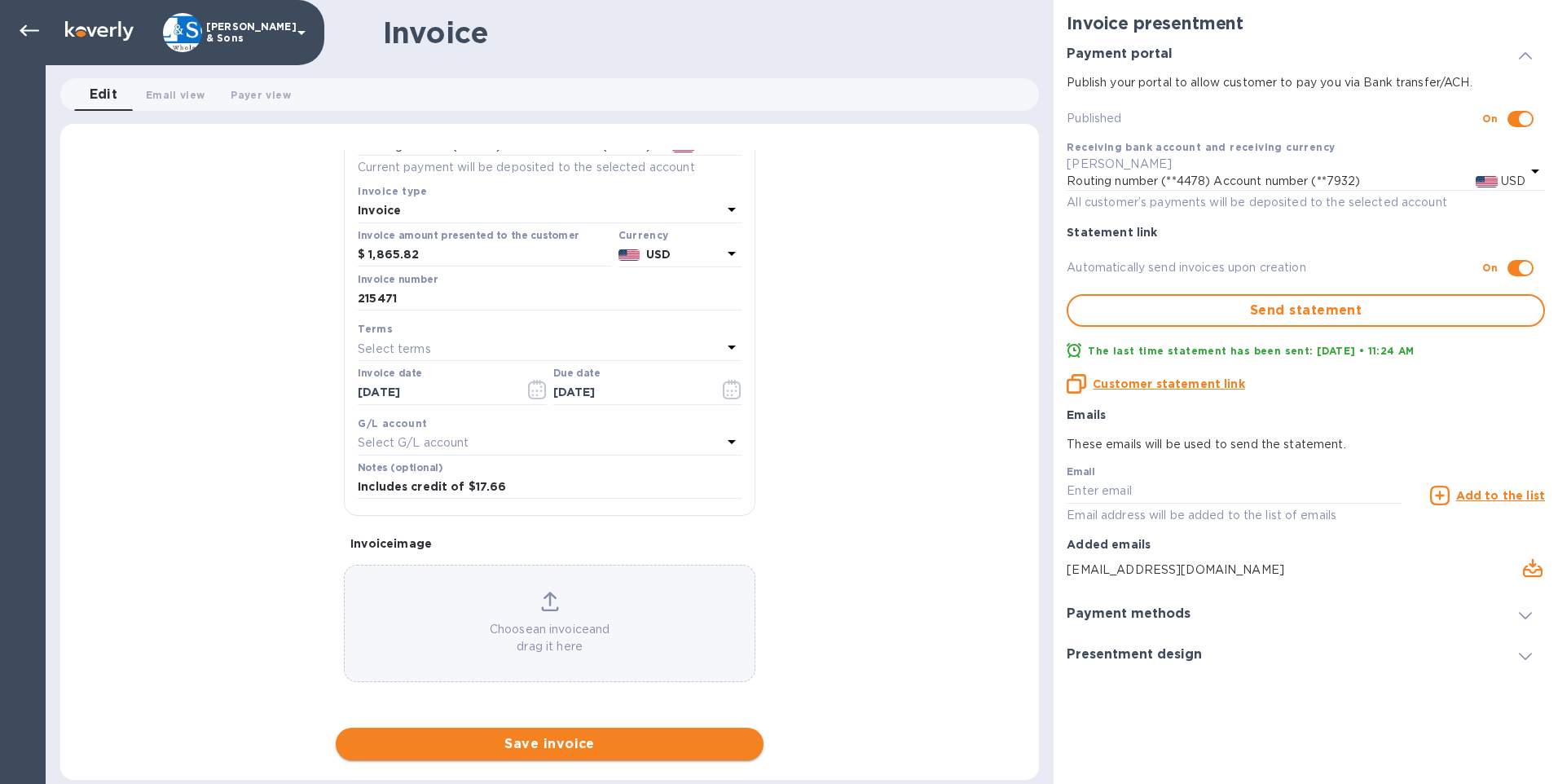
click at [560, 747] on span "Save invoice" at bounding box center [550, 743] width 402 height 20
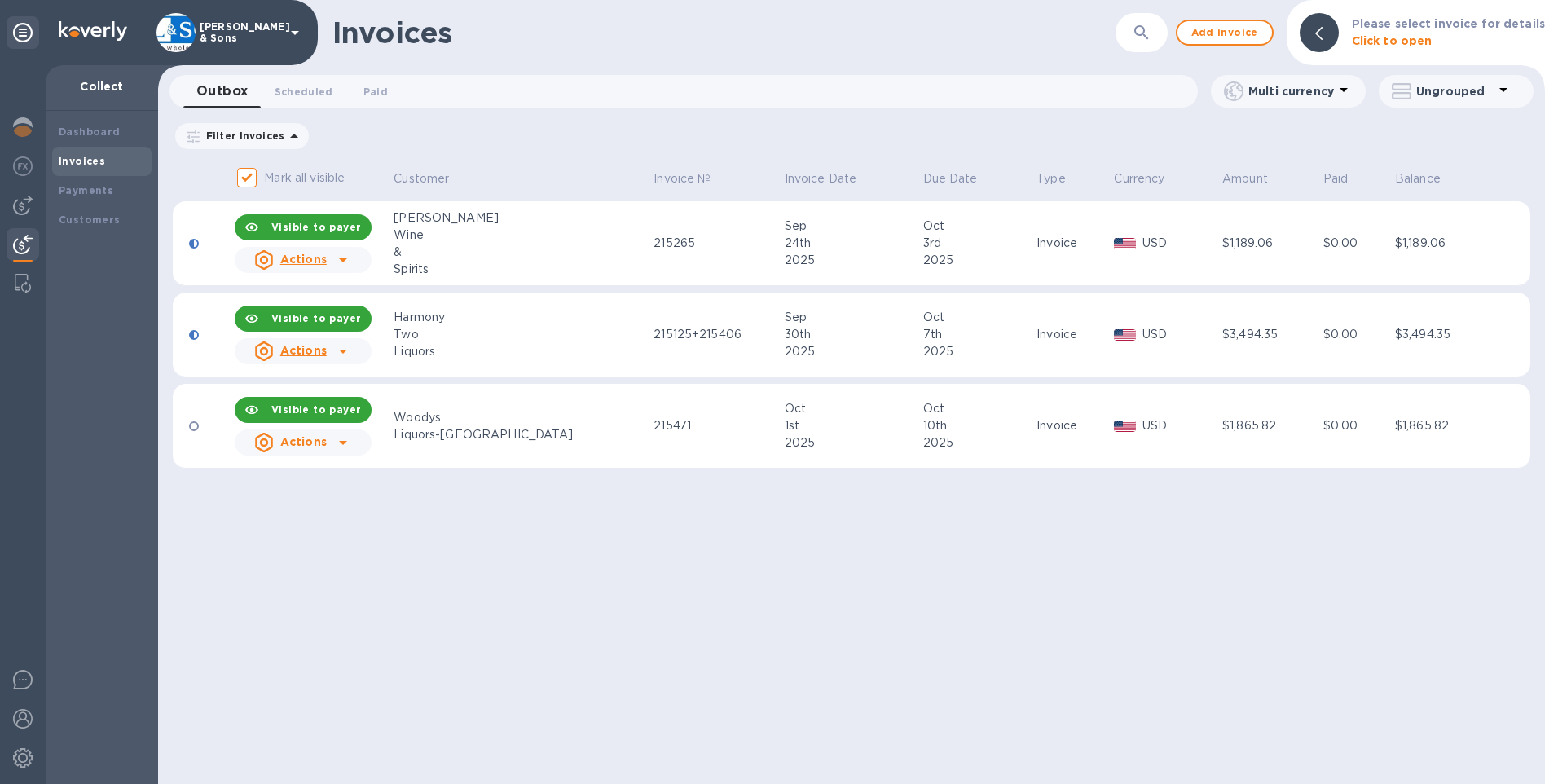
click at [346, 443] on icon at bounding box center [343, 442] width 20 height 20
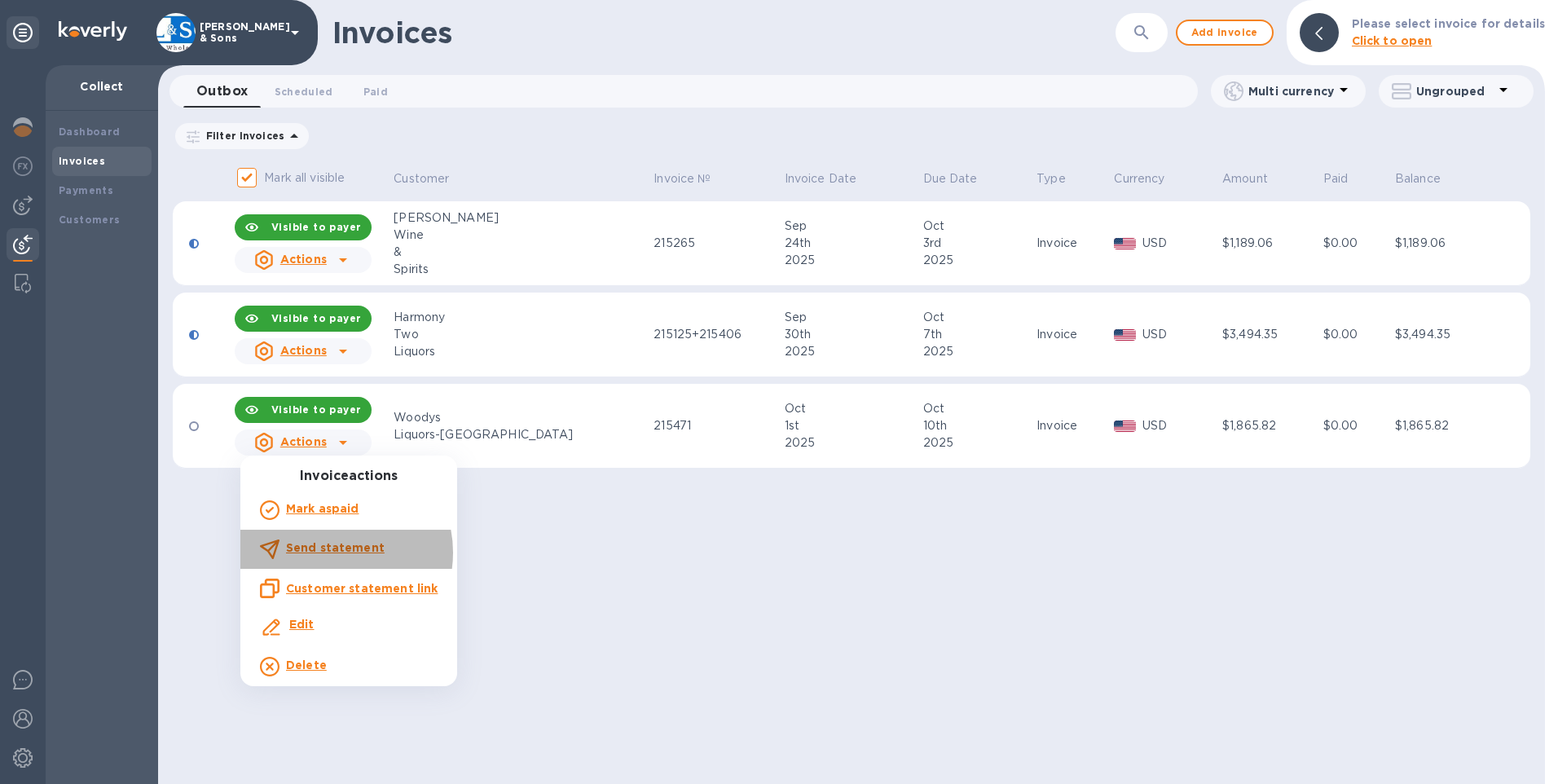
click at [331, 552] on b "Send statement" at bounding box center [335, 547] width 98 height 13
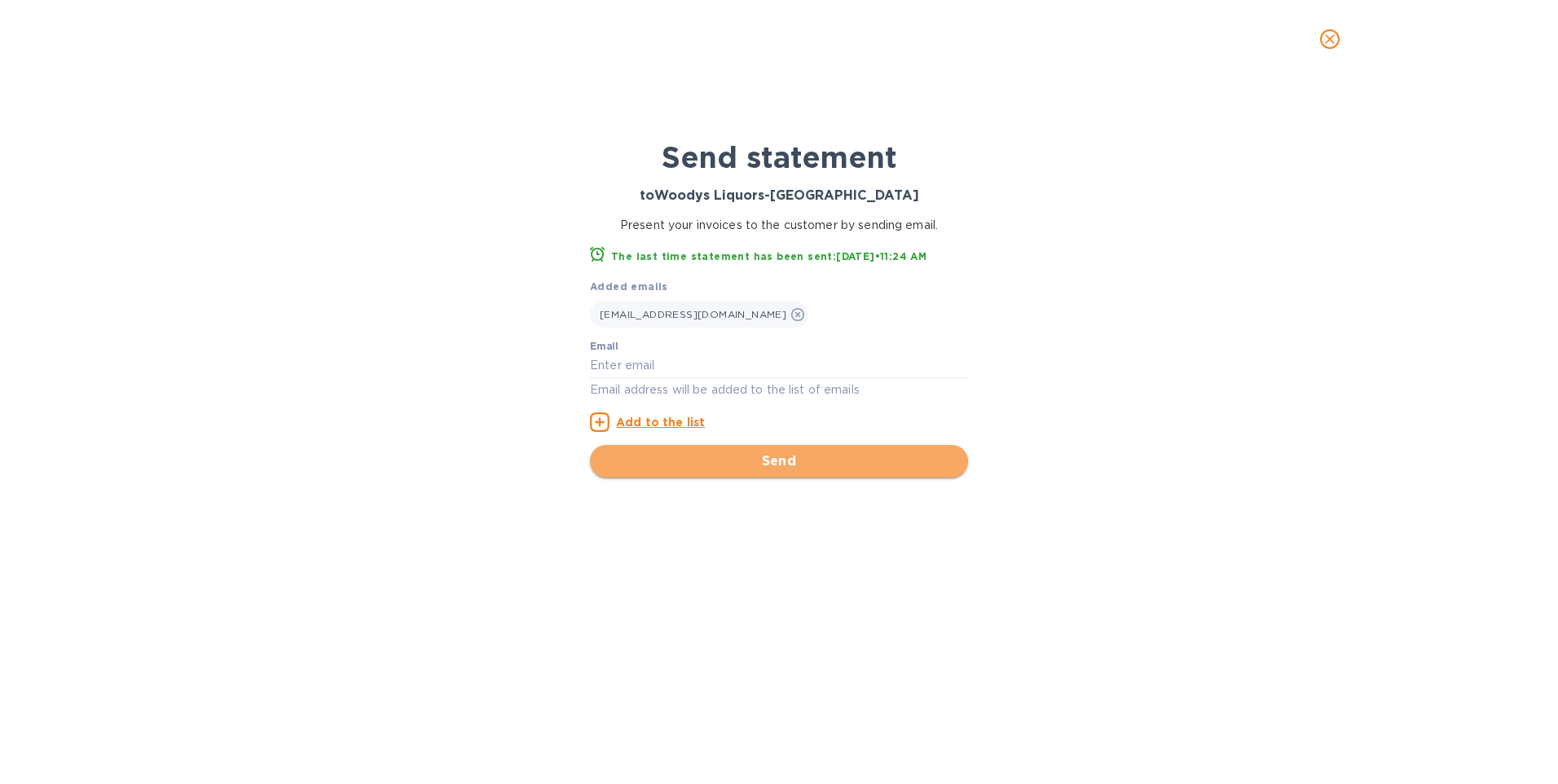
click at [770, 459] on span "Send" at bounding box center [779, 460] width 352 height 20
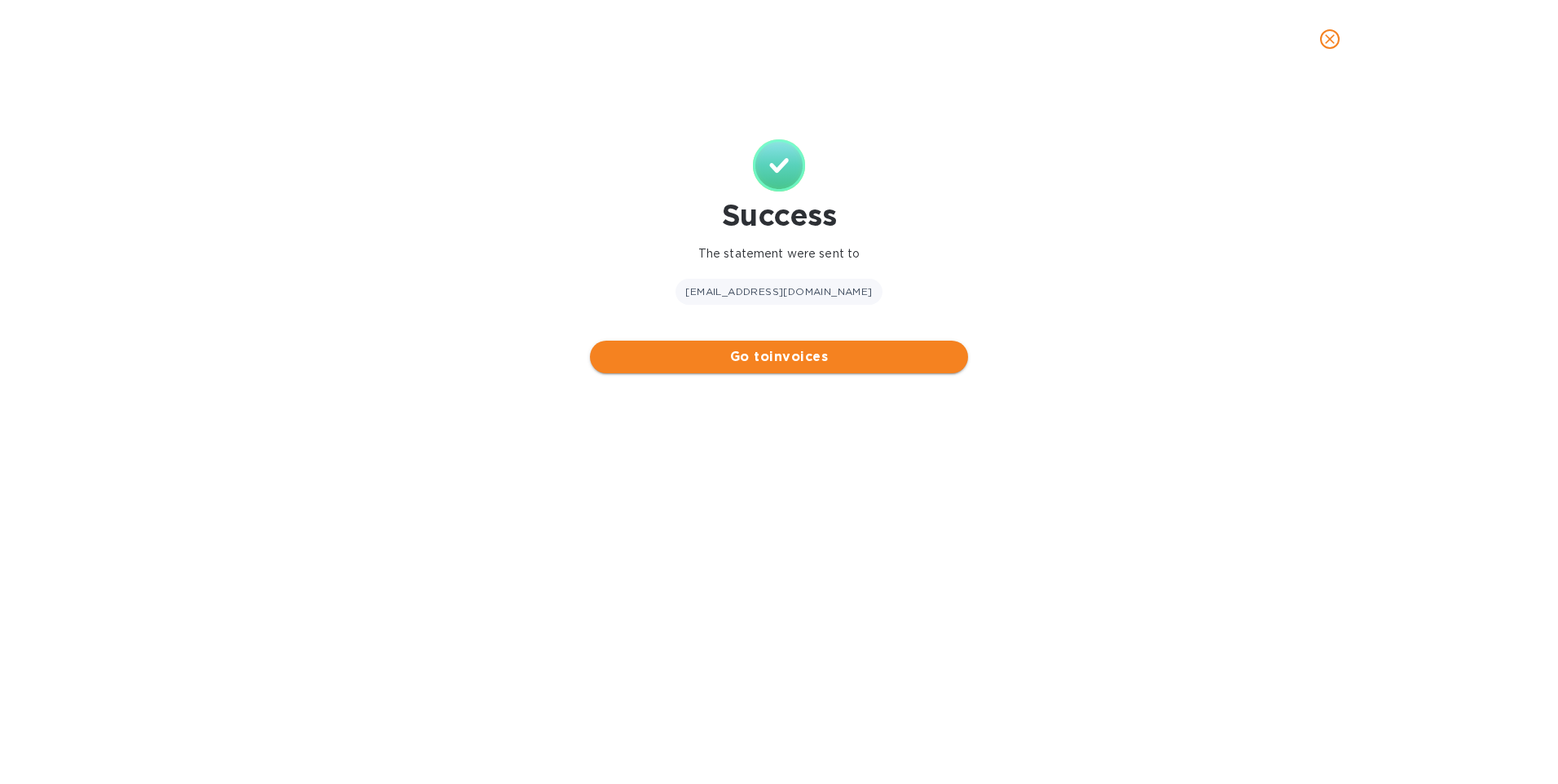
click at [897, 356] on span "Go to invoices" at bounding box center [779, 357] width 352 height 20
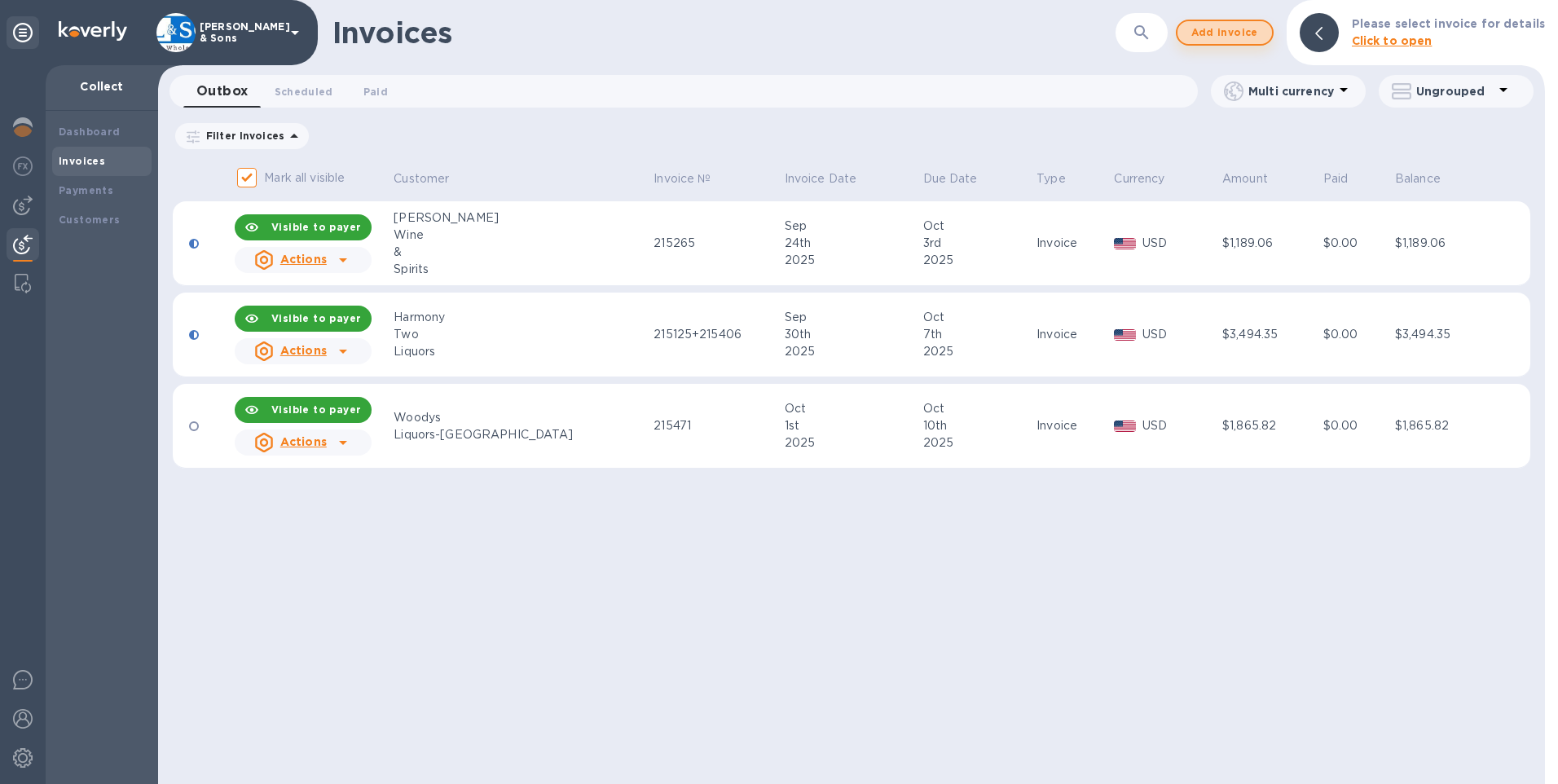
click at [1231, 39] on span "Add invoice" at bounding box center [1224, 32] width 69 height 20
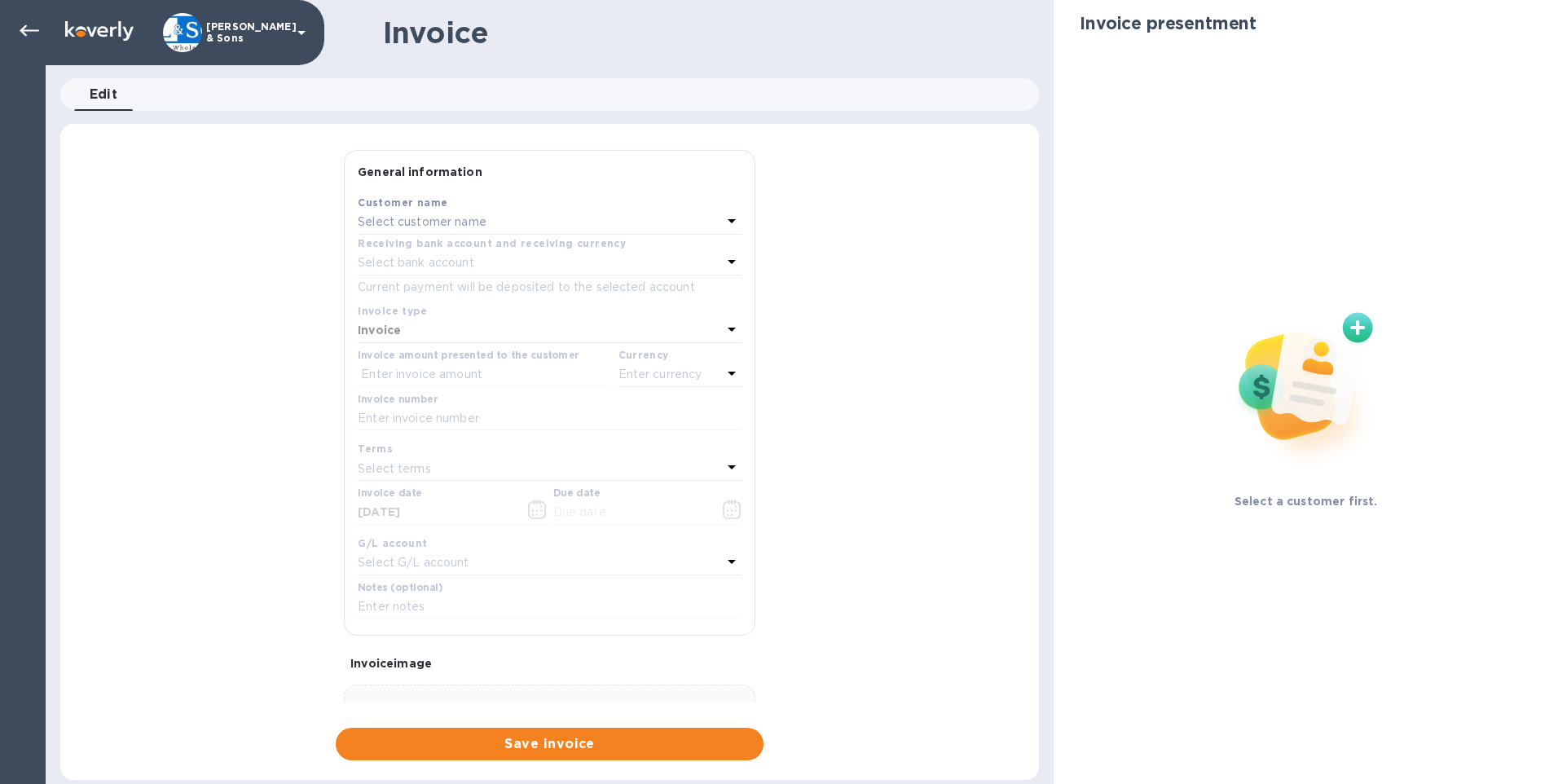
click at [530, 224] on div "Select customer name" at bounding box center [540, 223] width 364 height 23
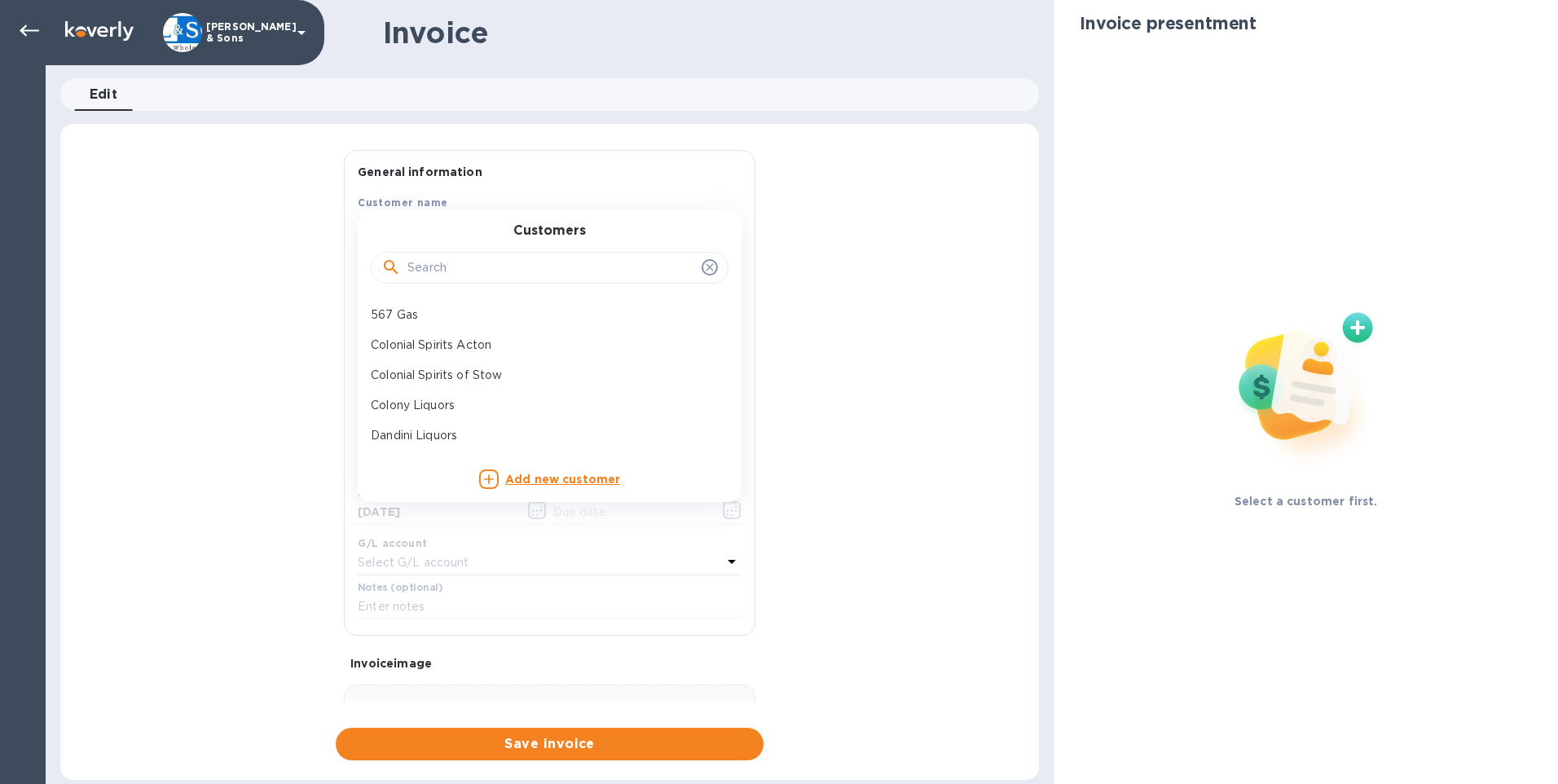
click at [598, 265] on input "text" at bounding box center [551, 268] width 288 height 25
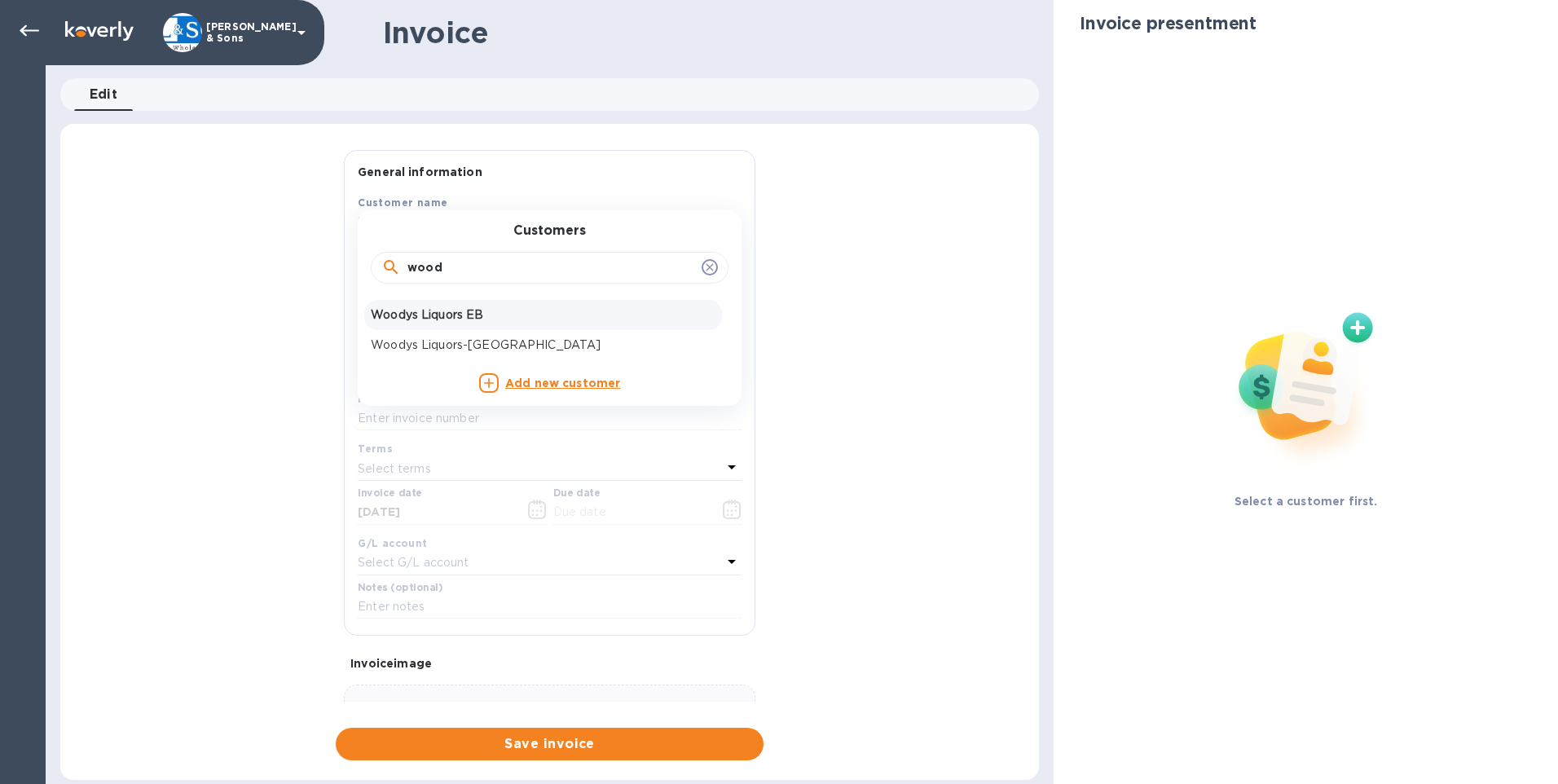
type input "wood"
click at [481, 322] on p "Woodys Liquors EB" at bounding box center [543, 315] width 344 height 17
type input "10/11/2025"
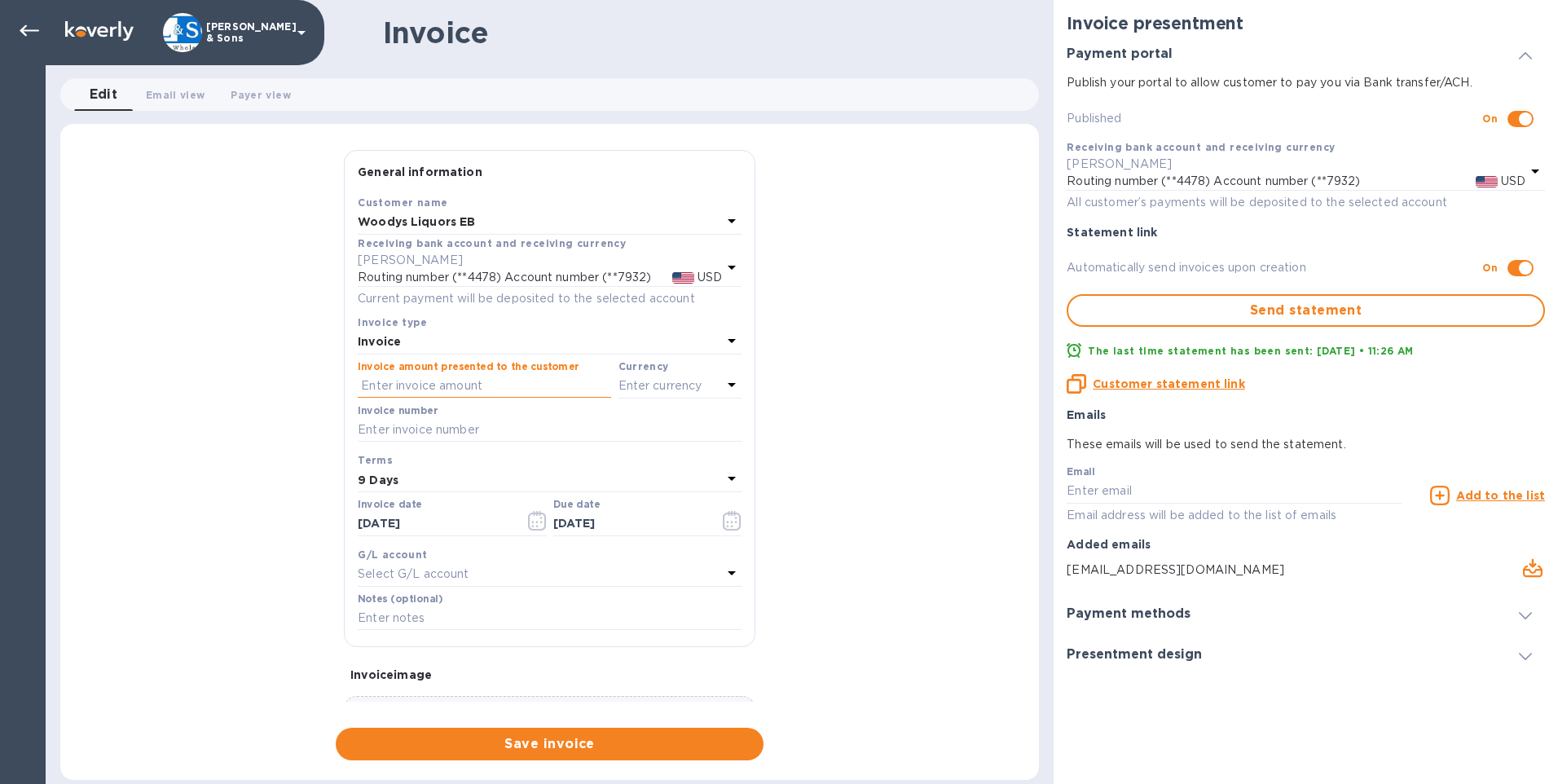
click at [432, 388] on input "text" at bounding box center [484, 386] width 254 height 25
click at [477, 426] on input "text" at bounding box center [549, 430] width 384 height 25
click at [362, 386] on input "3,541.23" at bounding box center [485, 386] width 250 height 25
type input "3,541.23"
drag, startPoint x: 434, startPoint y: 389, endPoint x: 317, endPoint y: 375, distance: 117.8
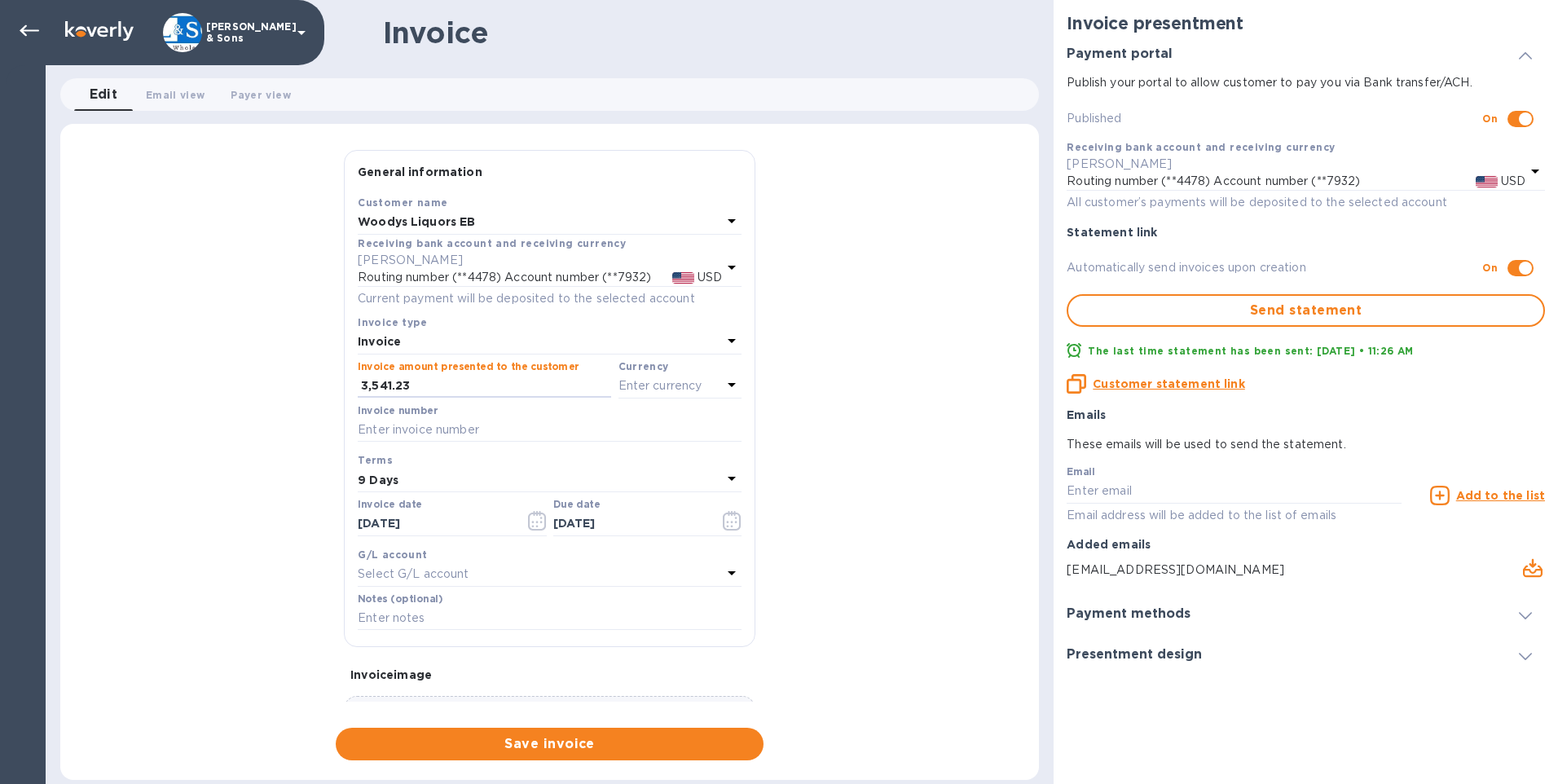
click at [317, 375] on div "General information Save Customer name Woodys Liquors EB Receiving bank account…" at bounding box center [549, 455] width 979 height 610
type input "3,541.23"
click at [411, 435] on input "text" at bounding box center [549, 430] width 384 height 25
type input "215460"
click at [539, 522] on icon "button" at bounding box center [537, 520] width 19 height 20
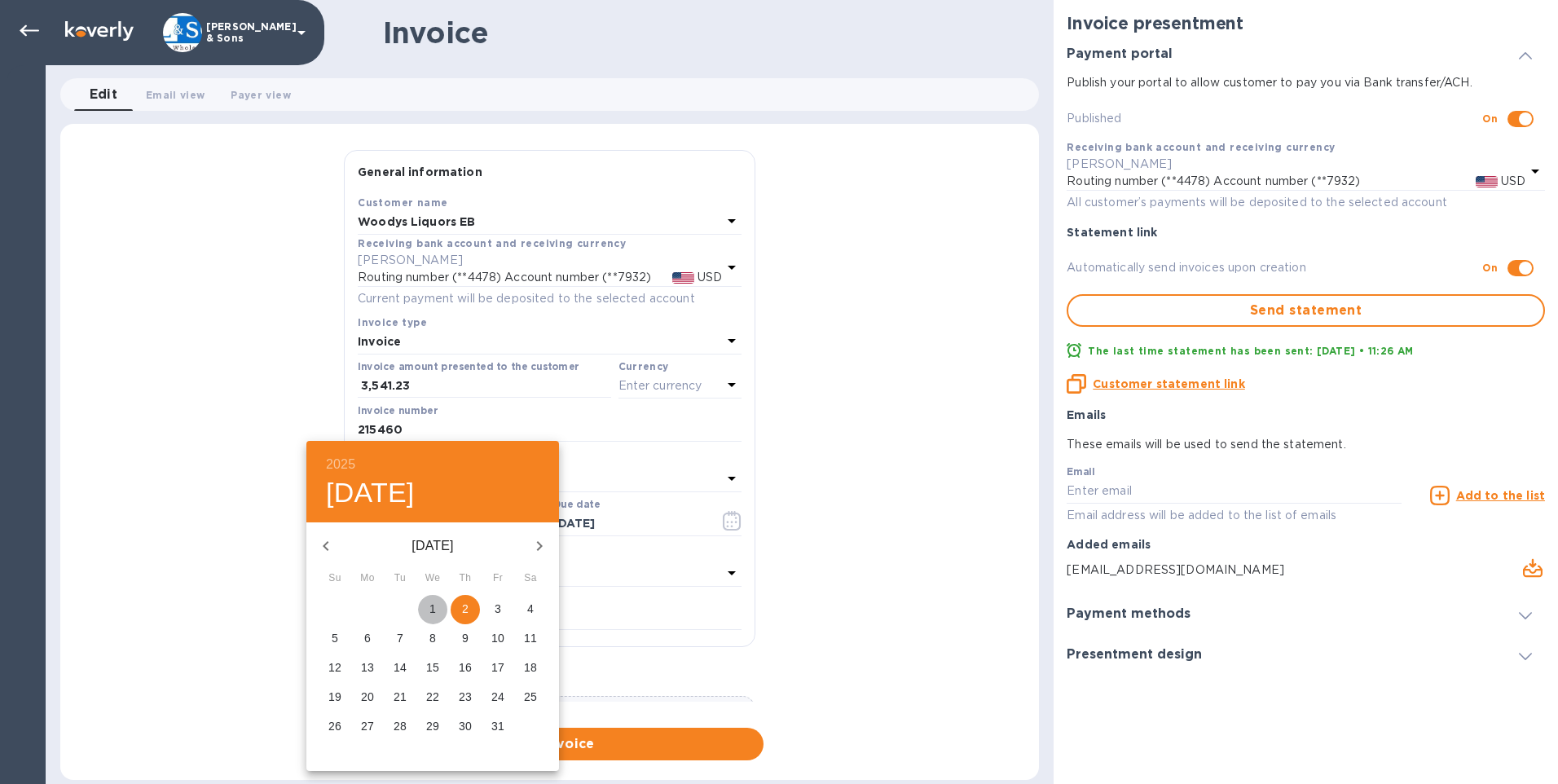
click at [439, 604] on span "1" at bounding box center [432, 608] width 29 height 16
type input "[DATE]"
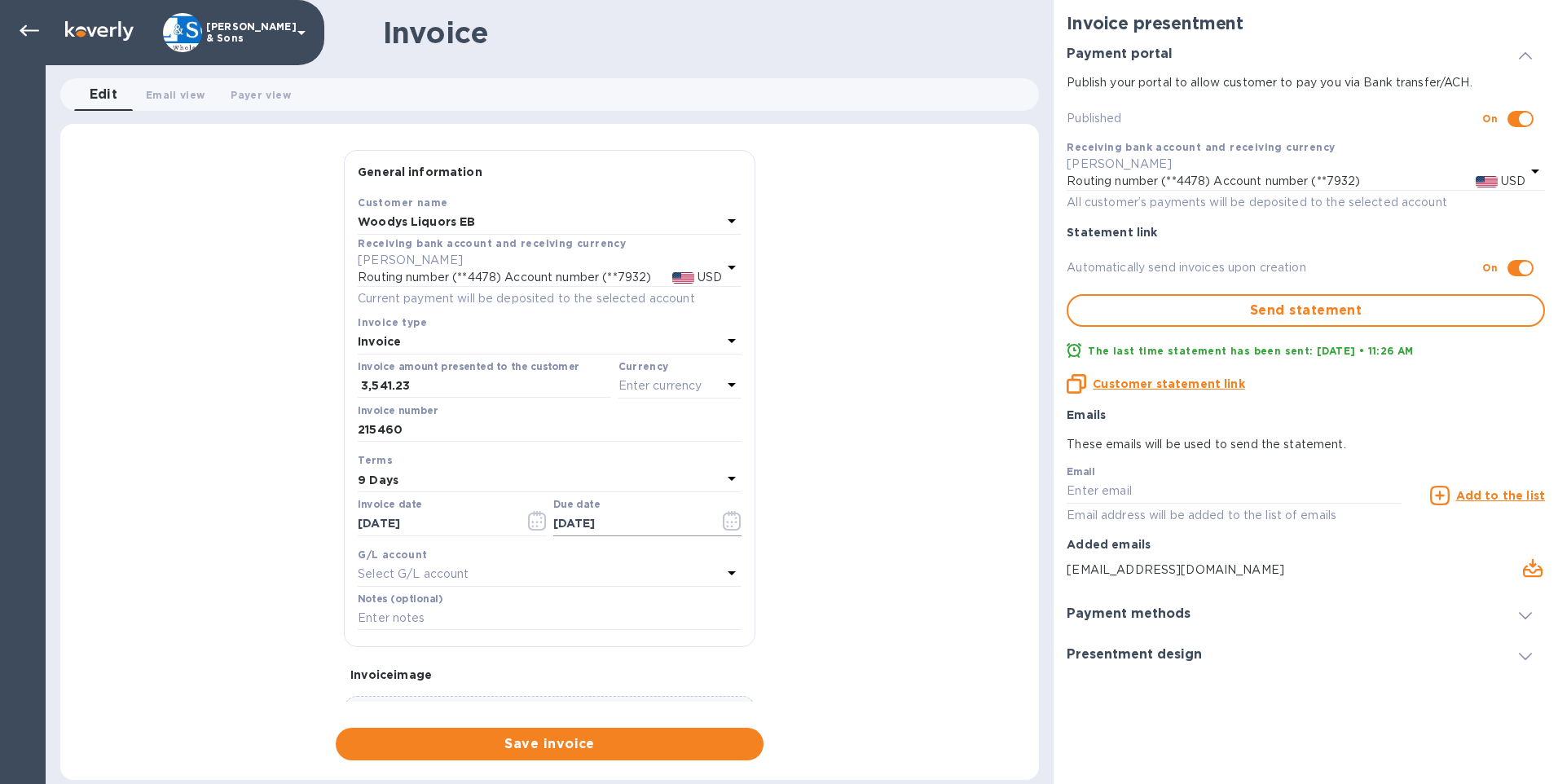
click at [728, 523] on icon "button" at bounding box center [732, 520] width 19 height 20
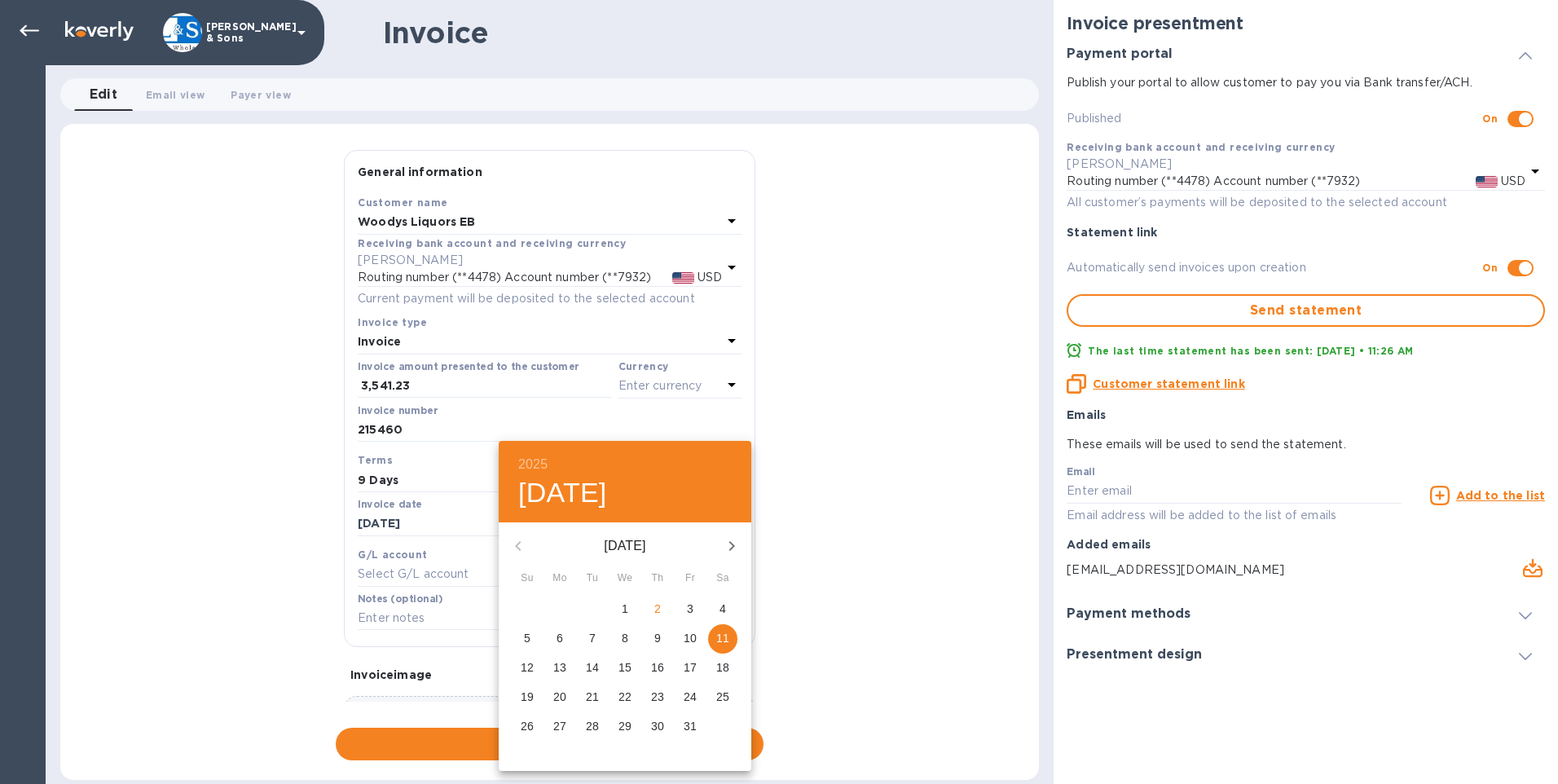
click at [697, 636] on span "10" at bounding box center [690, 637] width 29 height 16
type input "[DATE]"
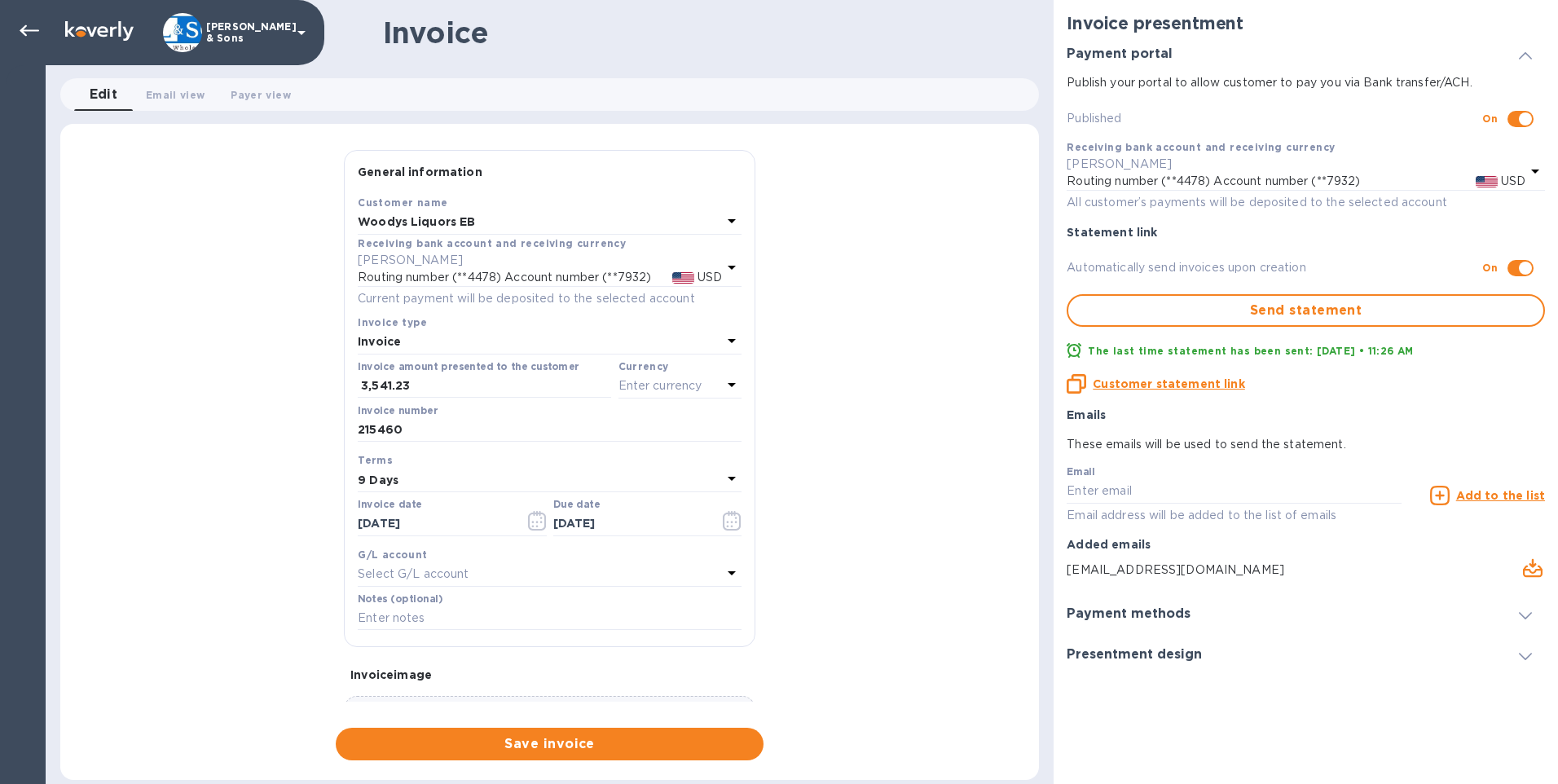
click at [879, 575] on div "General information Save Customer name Woodys Liquors EB Receiving bank account…" at bounding box center [549, 455] width 979 height 610
click at [502, 611] on input "text" at bounding box center [549, 618] width 384 height 25
type input "Thank You"
click at [845, 563] on div "General information Save Customer name Woodys Liquors EB Receiving bank account…" at bounding box center [549, 455] width 979 height 610
click at [672, 738] on span "Save invoice" at bounding box center [550, 743] width 402 height 20
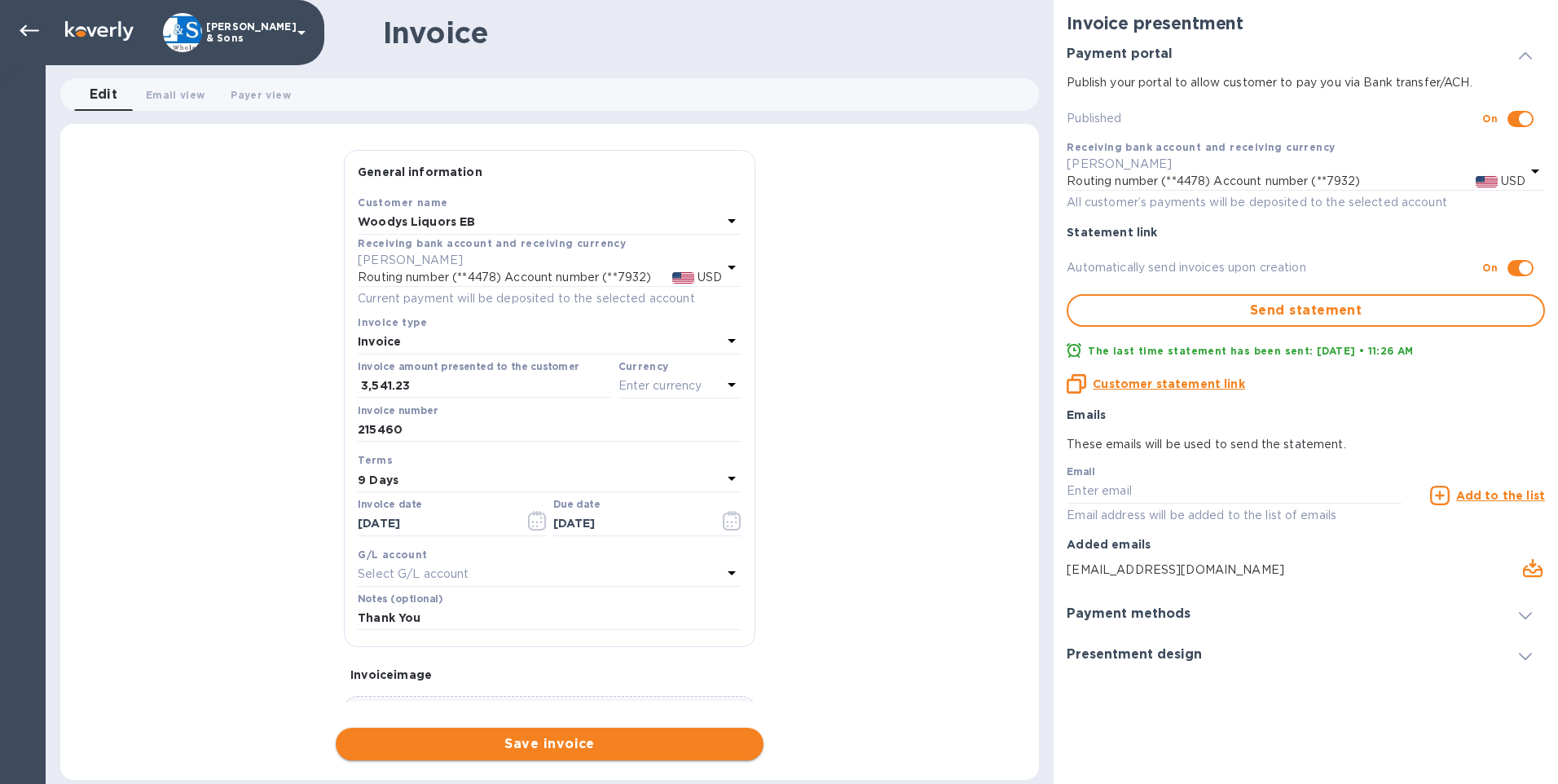
click at [590, 743] on span "Save invoice" at bounding box center [550, 743] width 402 height 20
click at [430, 386] on input "3,541.23" at bounding box center [485, 386] width 250 height 25
click at [358, 385] on div at bounding box center [359, 385] width 3 height 10
click at [493, 742] on span "Save invoice" at bounding box center [550, 743] width 402 height 20
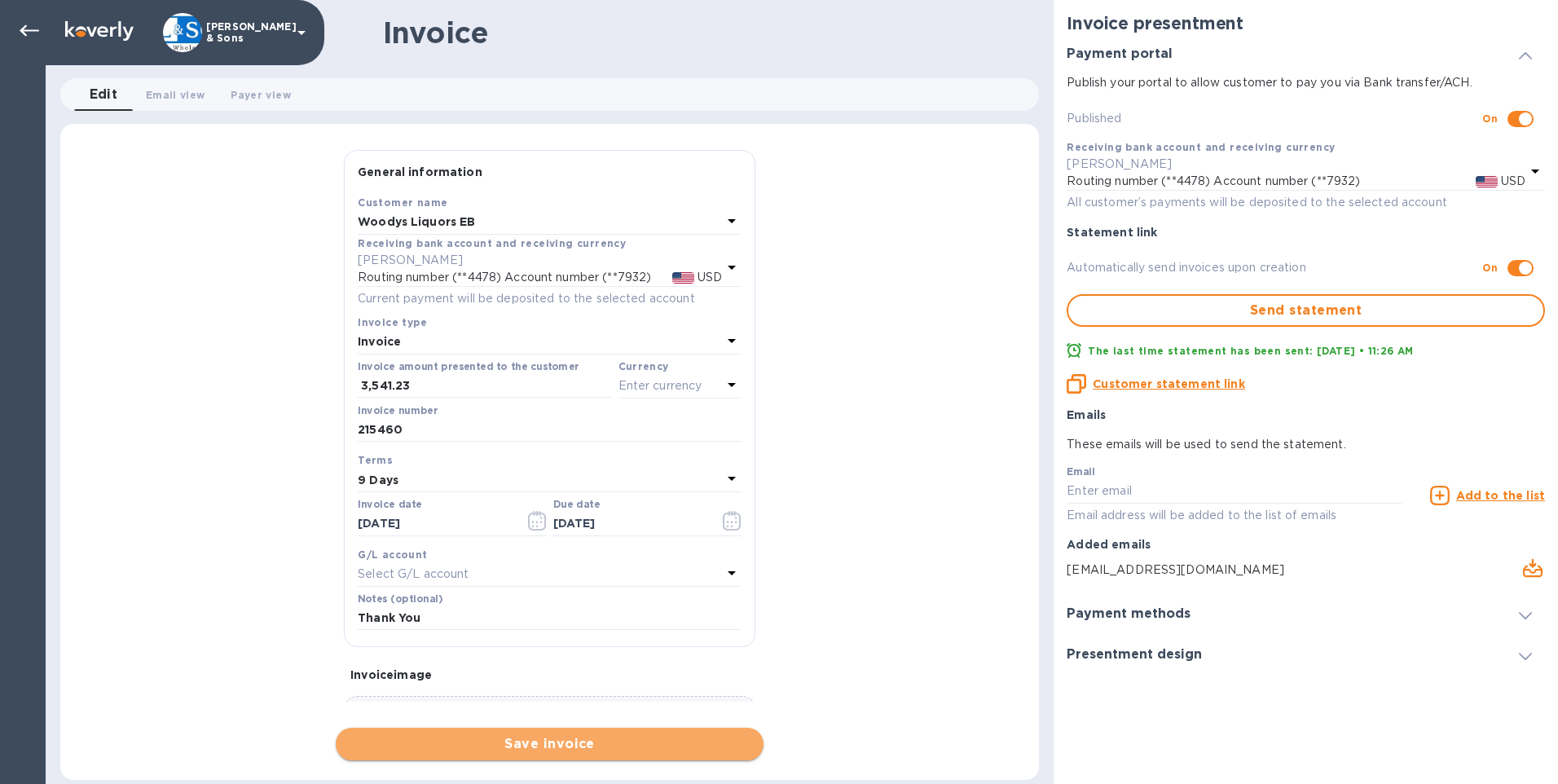
click at [493, 742] on span "Save invoice" at bounding box center [550, 743] width 402 height 20
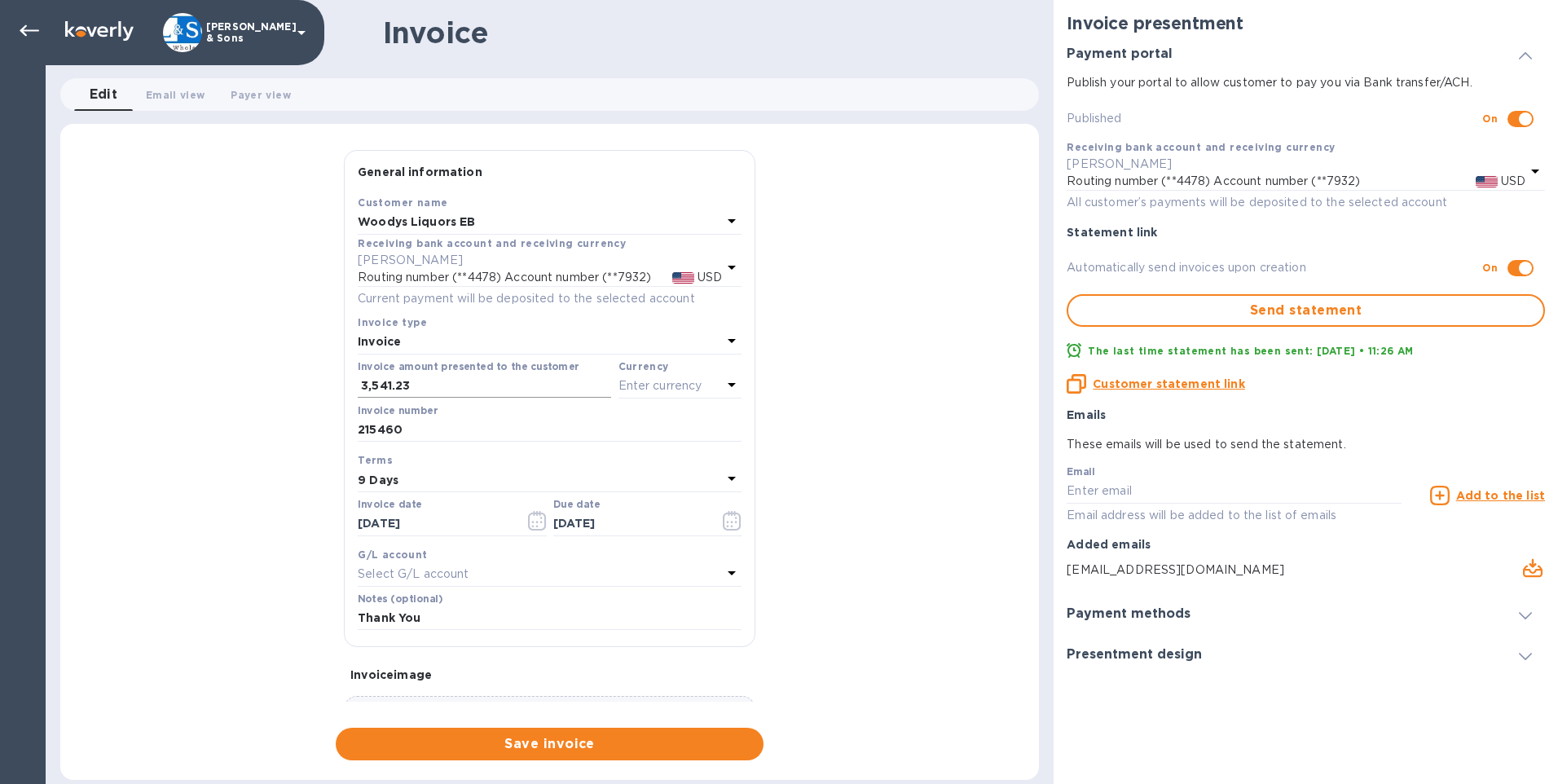
click at [363, 382] on input "3,541.23" at bounding box center [485, 386] width 250 height 25
type input "3,541.23"
click at [290, 387] on div "General information Save Customer name Woodys Liquors EB Receiving bank account…" at bounding box center [549, 455] width 979 height 610
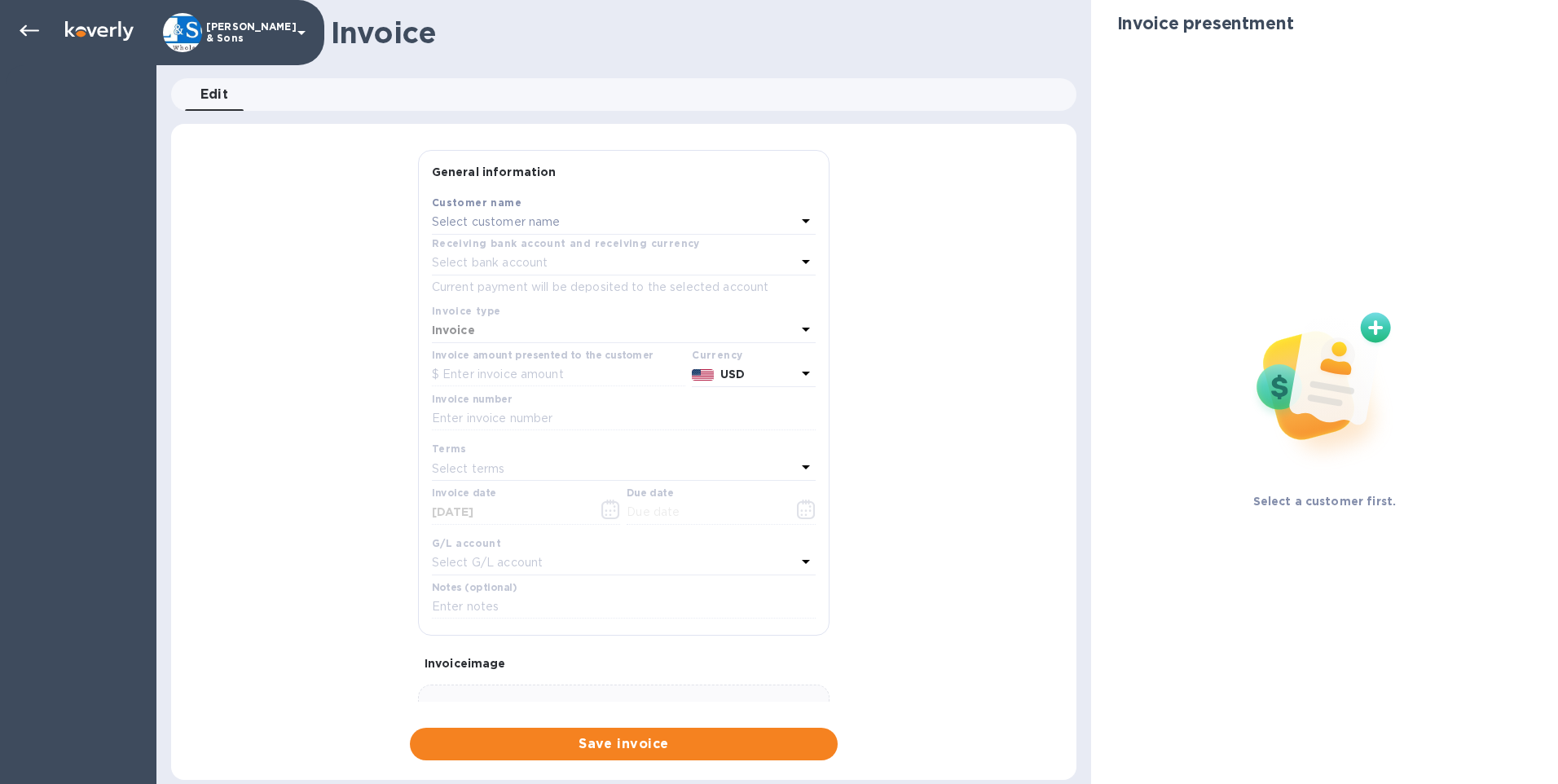
click at [475, 229] on p "Select customer name" at bounding box center [496, 222] width 128 height 17
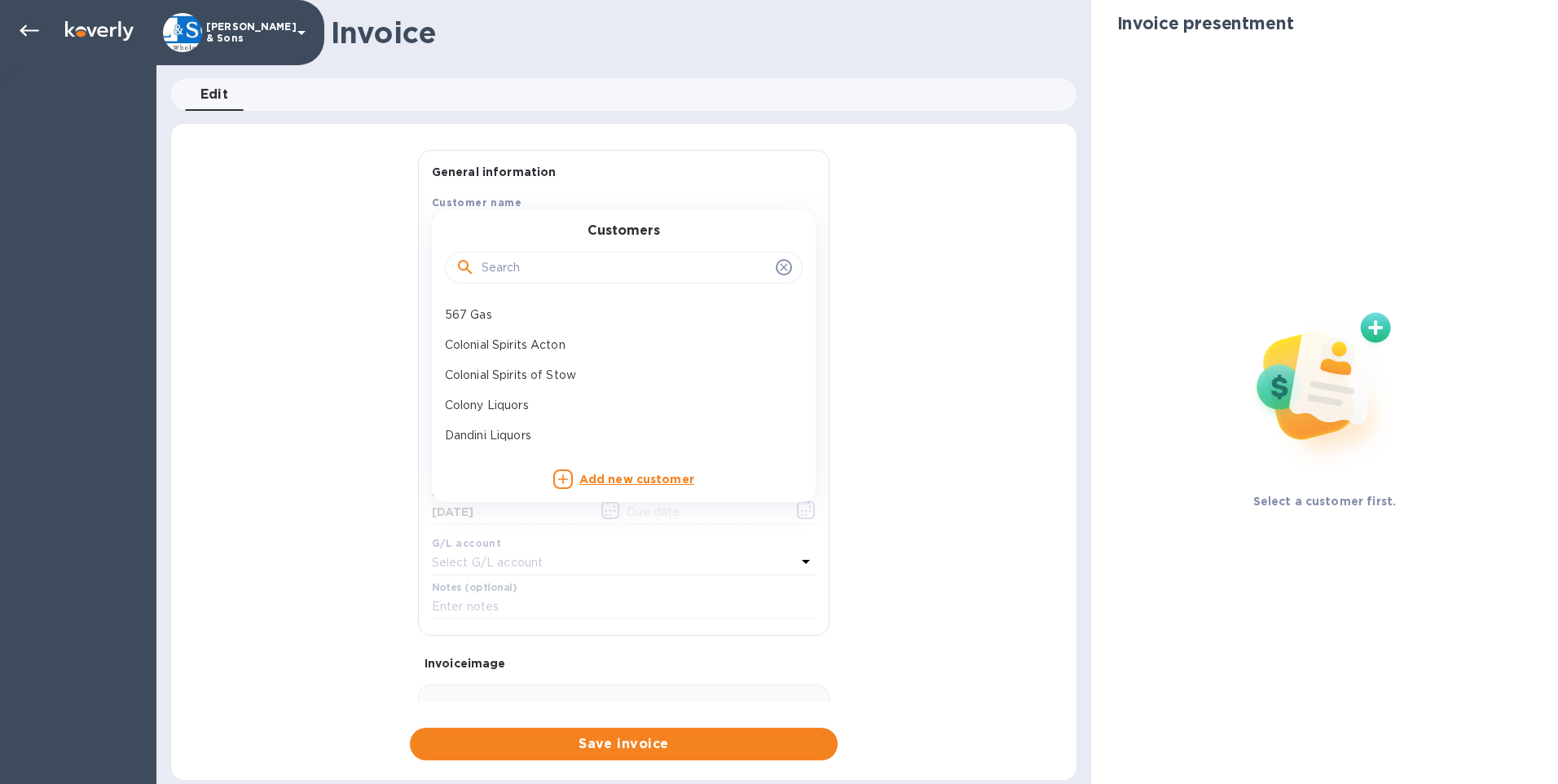
click at [484, 276] on input "text" at bounding box center [625, 268] width 288 height 25
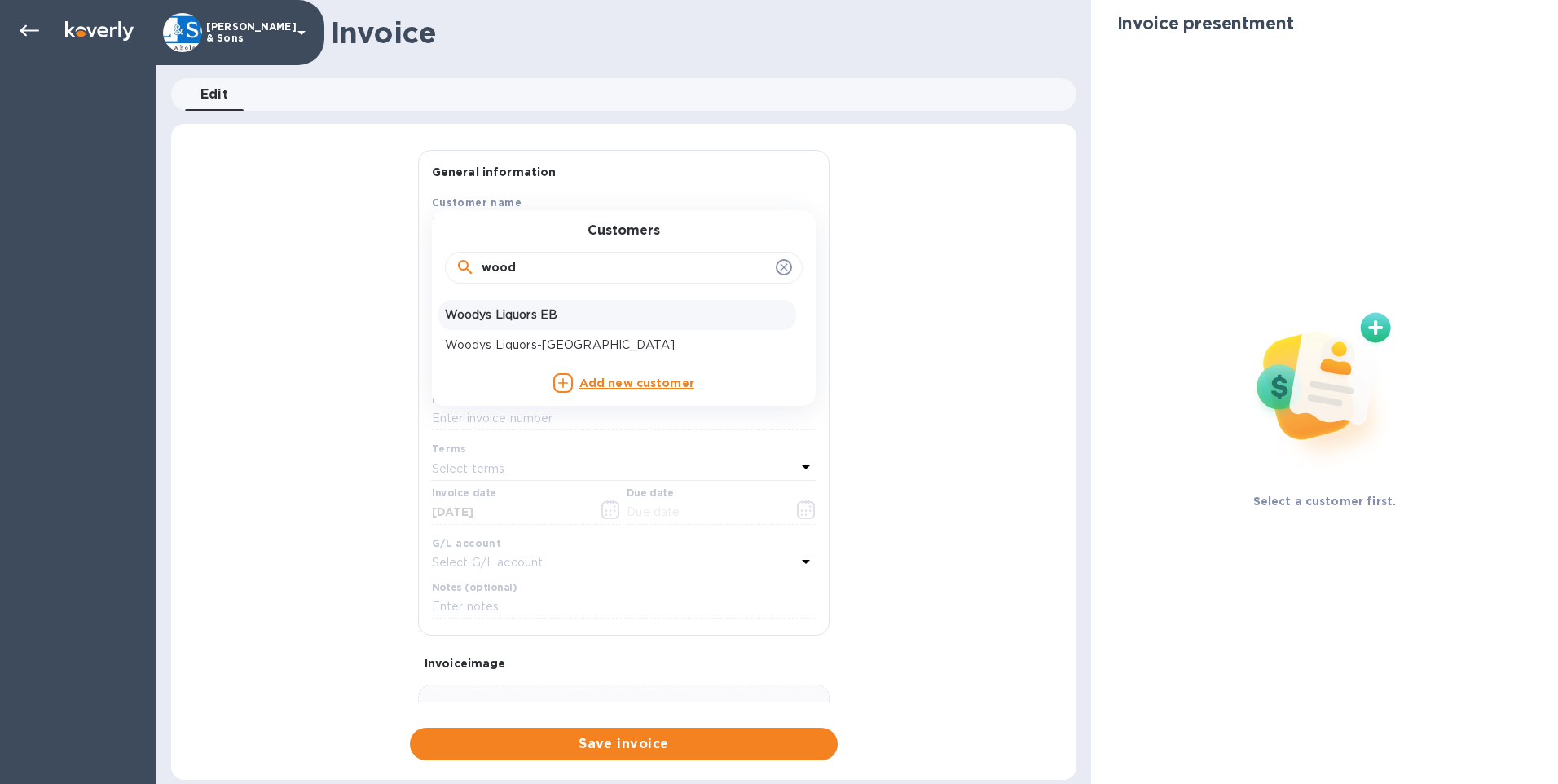
type input "wood"
click at [507, 301] on div "Woodys Liquors EB" at bounding box center [617, 315] width 358 height 30
type input "[DATE]"
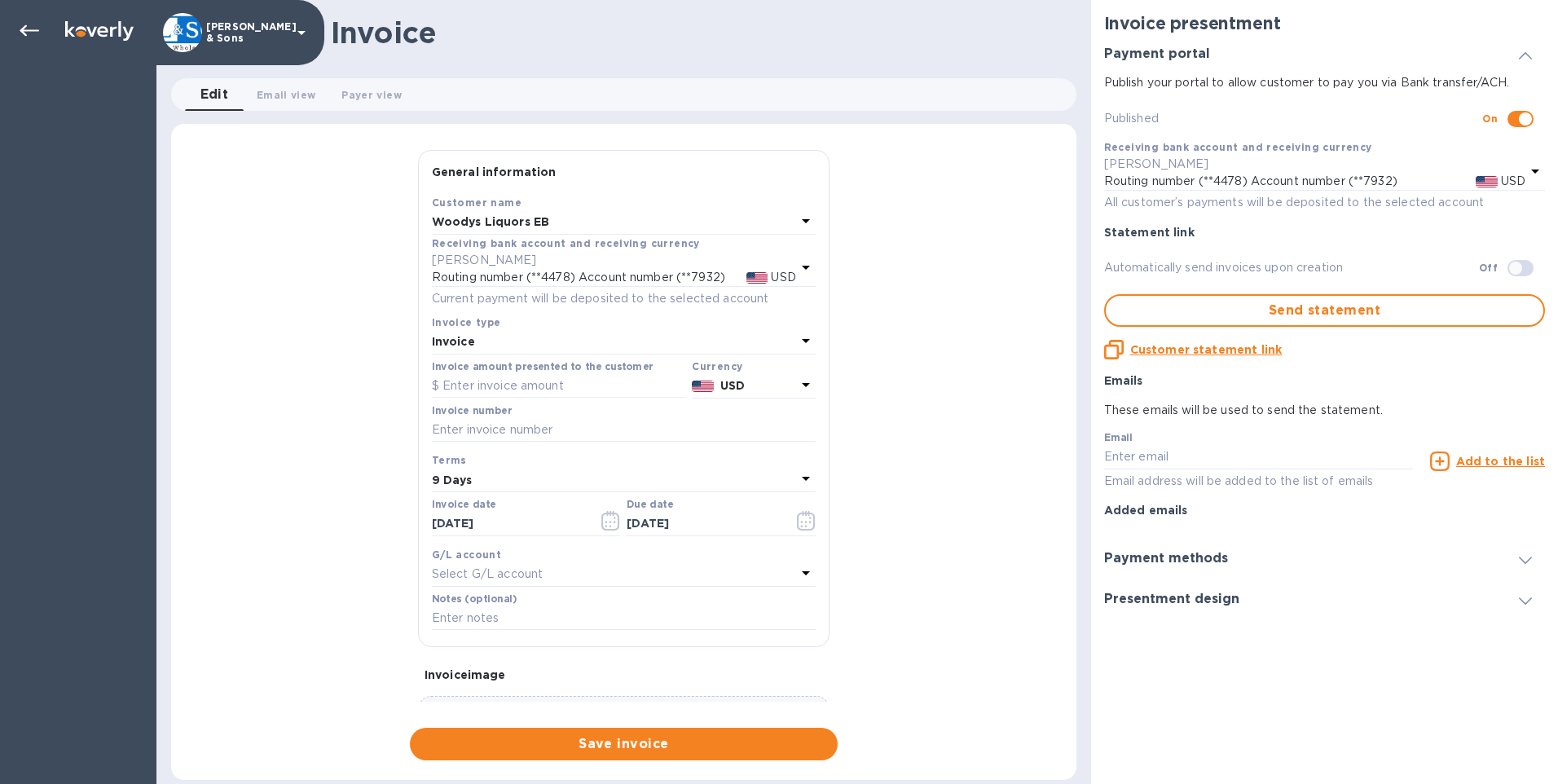
checkbox input "true"
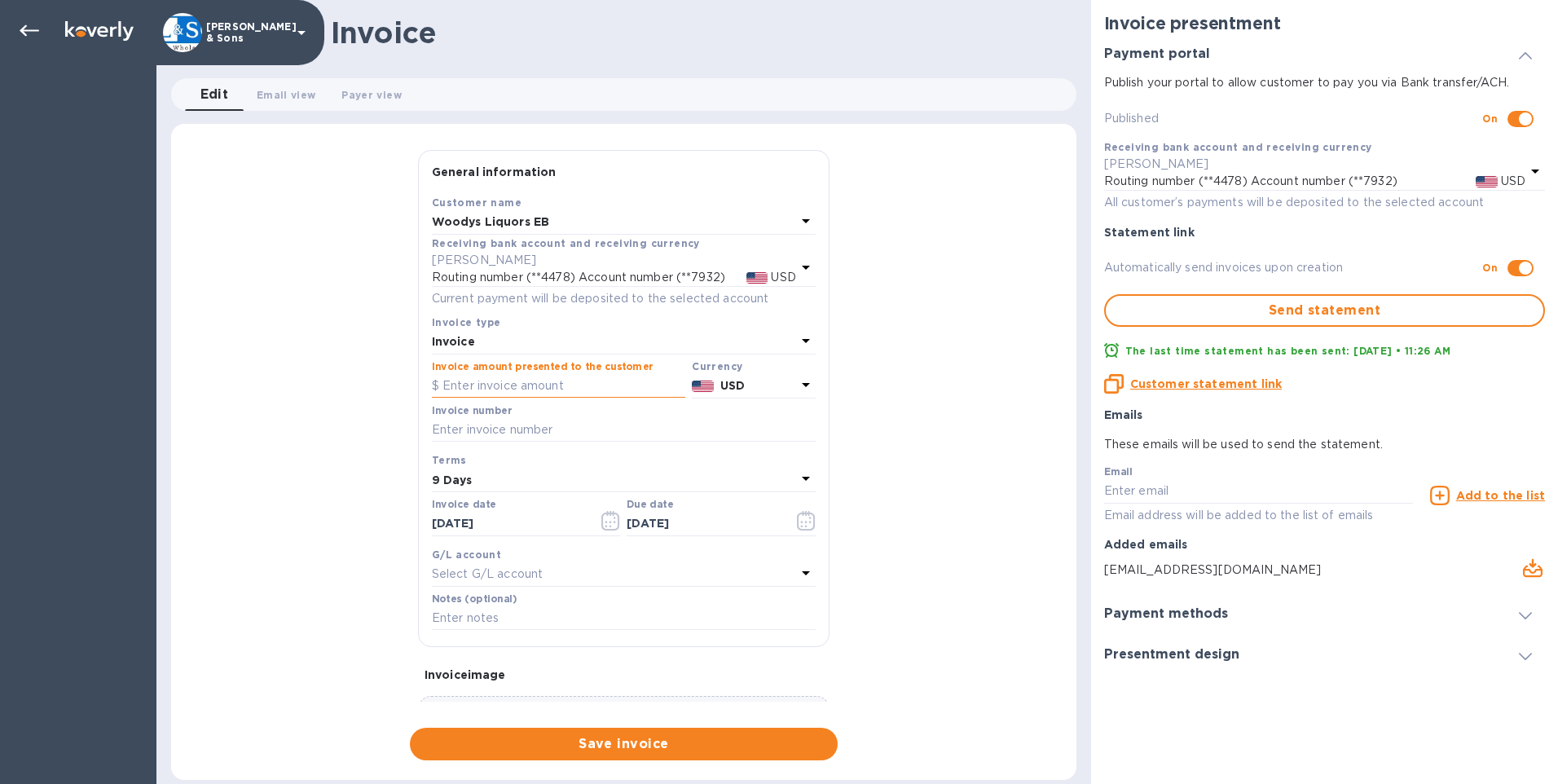
click at [499, 389] on input "text" at bounding box center [559, 386] width 254 height 25
type input "3,541.23"
click at [496, 426] on input "text" at bounding box center [624, 430] width 384 height 25
type input "215460"
click at [609, 516] on icon "button" at bounding box center [611, 520] width 19 height 20
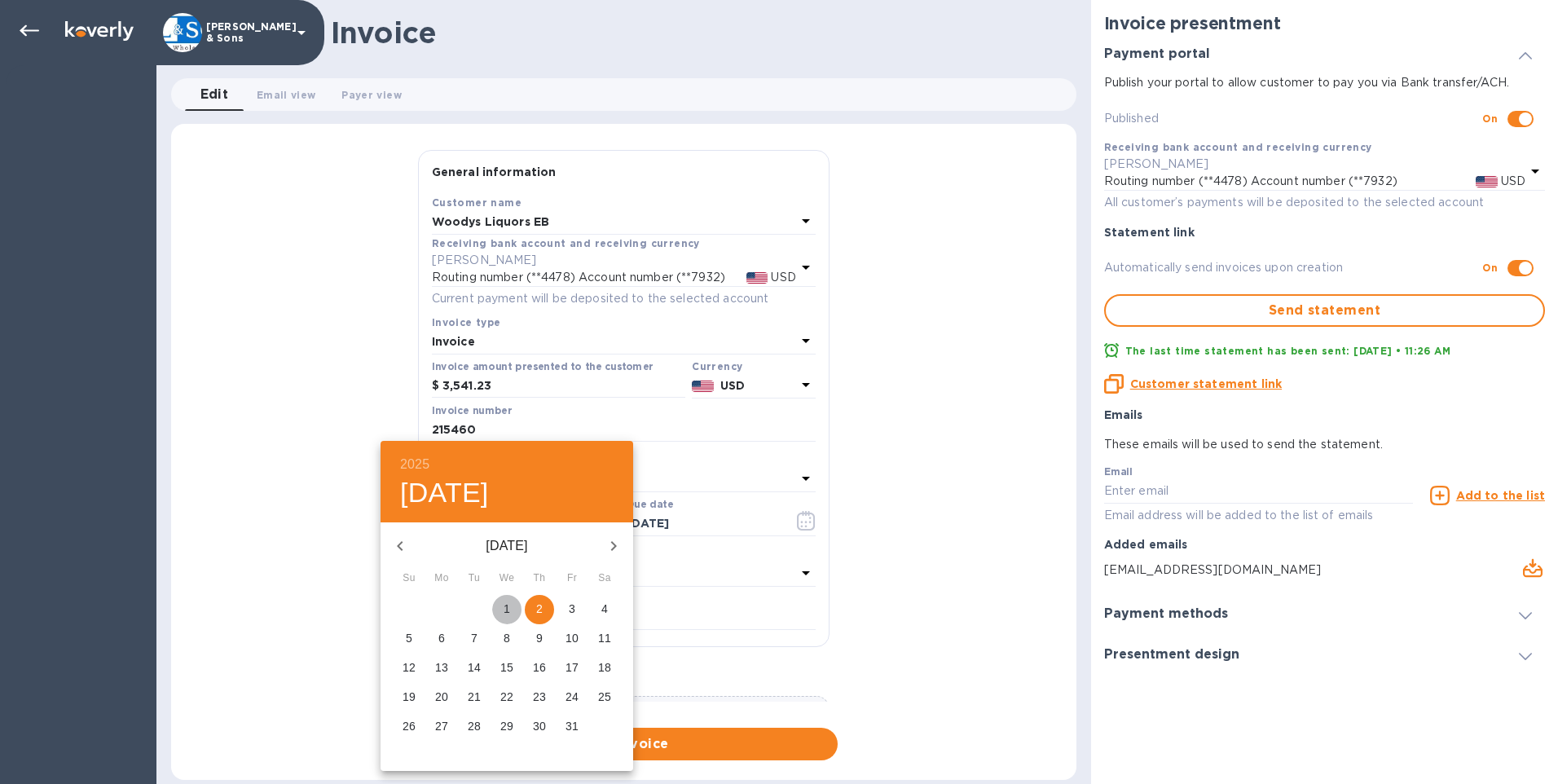
click at [511, 602] on span "1" at bounding box center [507, 608] width 29 height 16
type input "[DATE]"
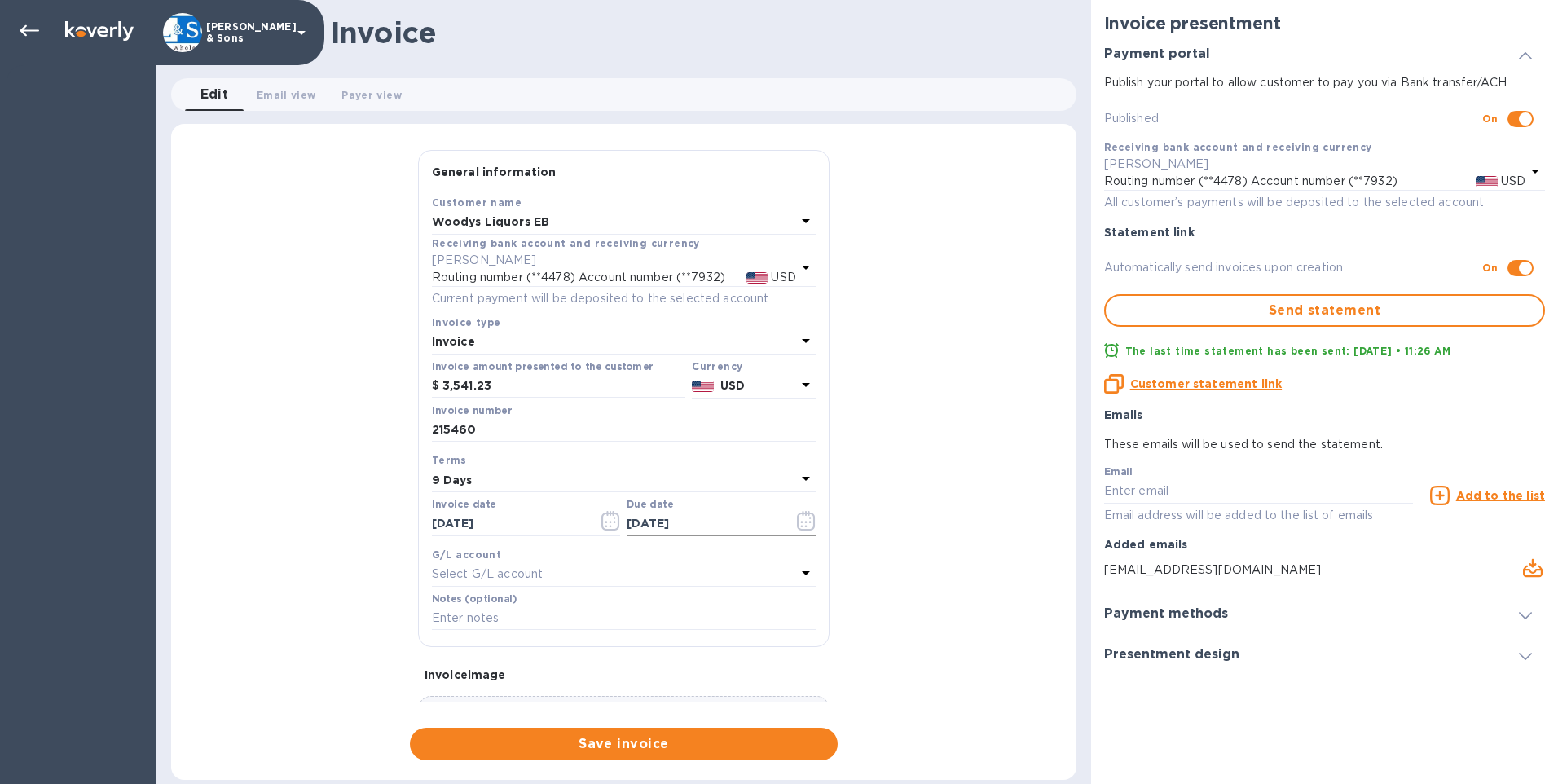
click at [796, 524] on icon "button" at bounding box center [806, 520] width 19 height 20
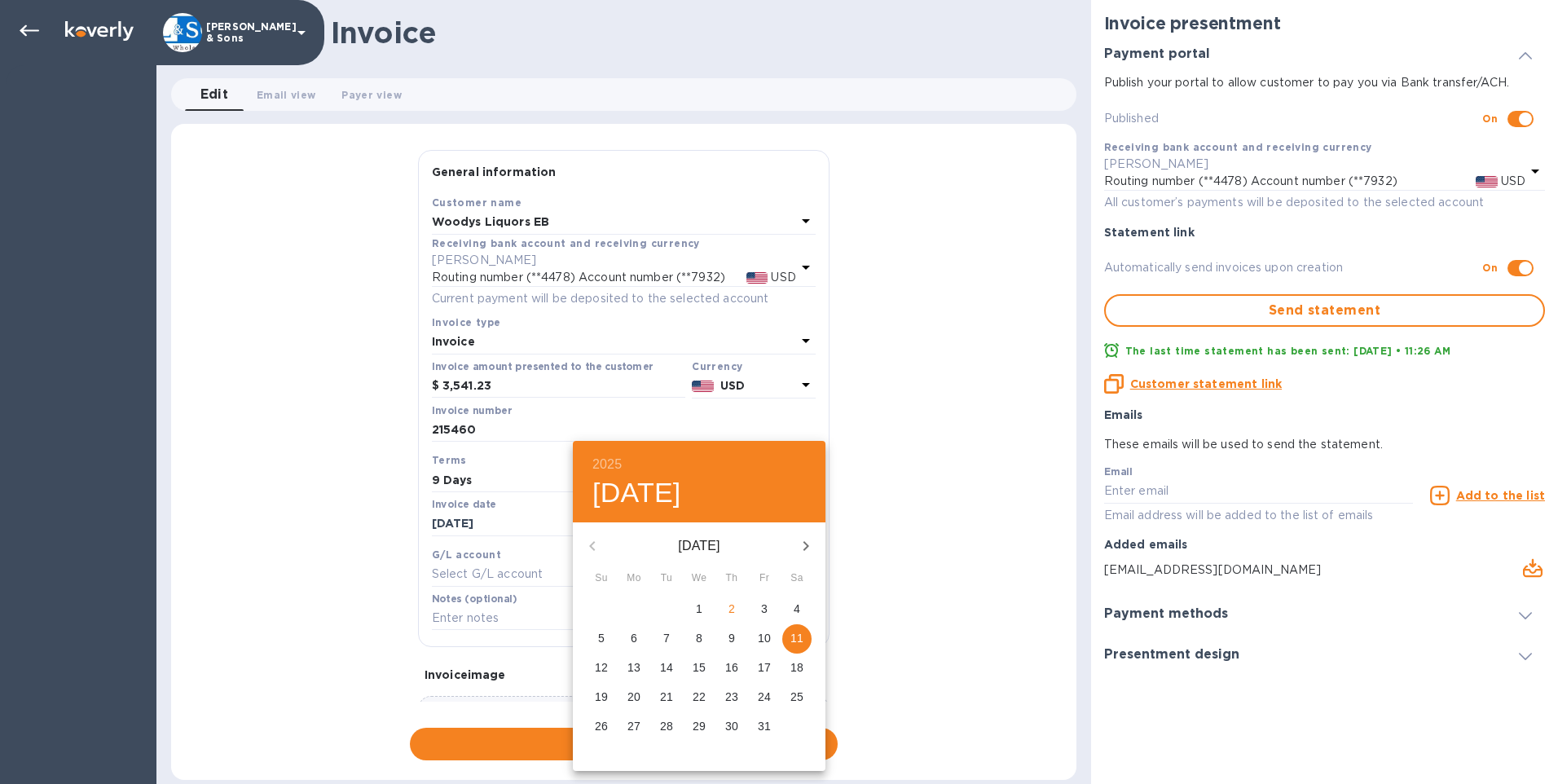
click at [768, 632] on p "10" at bounding box center [764, 637] width 13 height 16
type input "[DATE]"
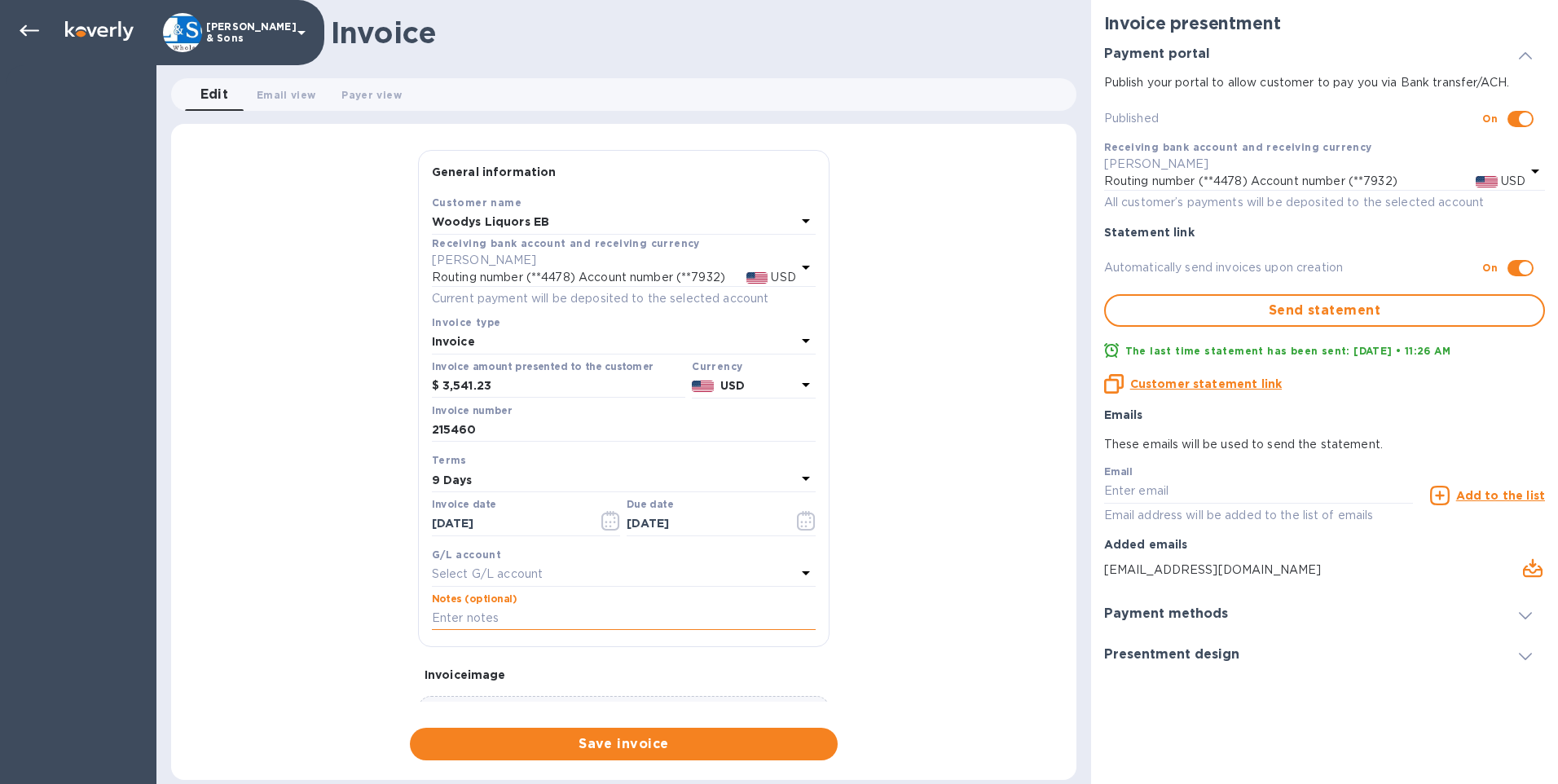
click at [504, 615] on input "text" at bounding box center [624, 618] width 384 height 25
type input "Thank You"
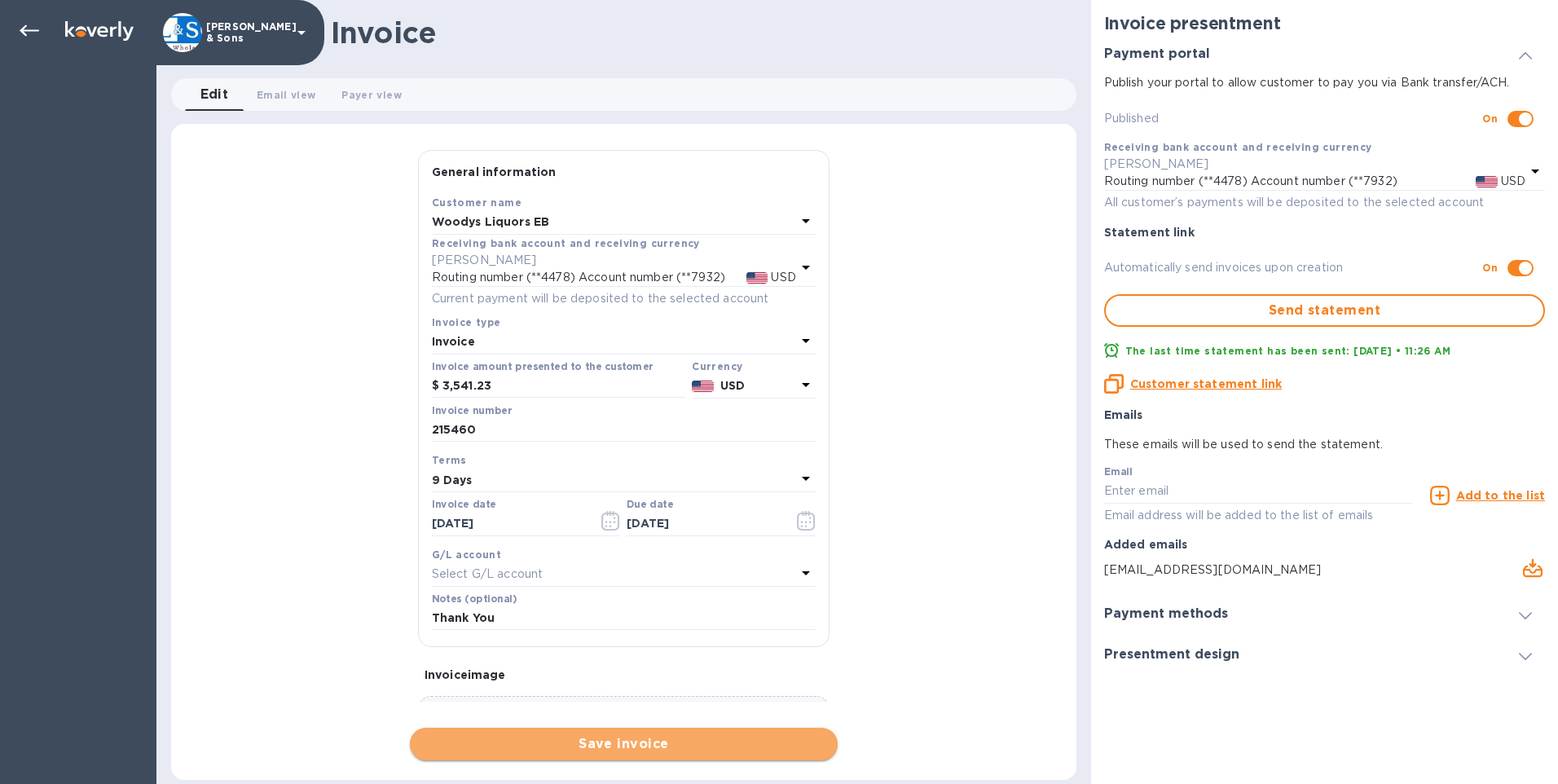
click at [560, 744] on span "Save invoice" at bounding box center [624, 743] width 402 height 20
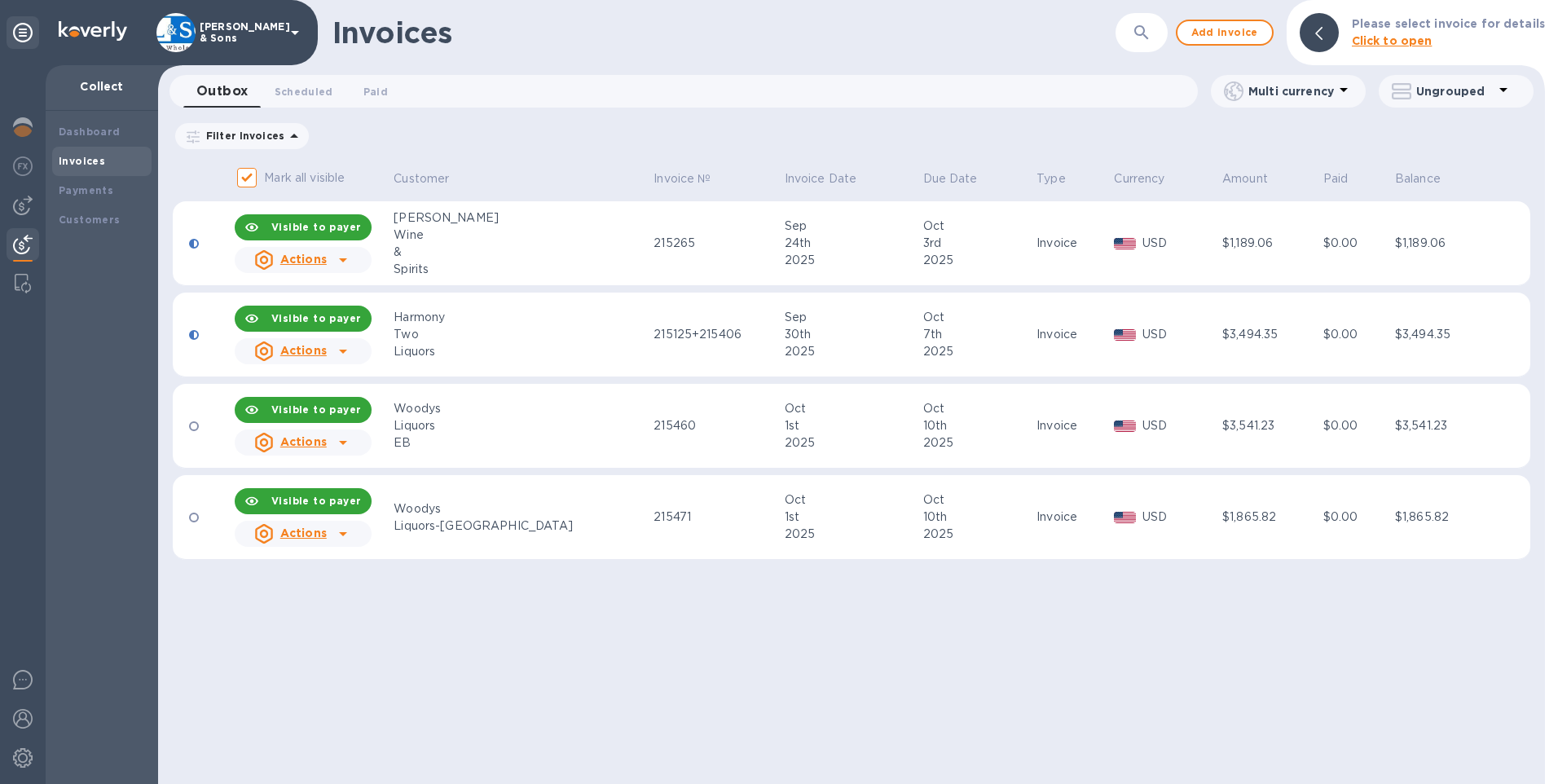
click at [347, 528] on icon at bounding box center [343, 533] width 20 height 20
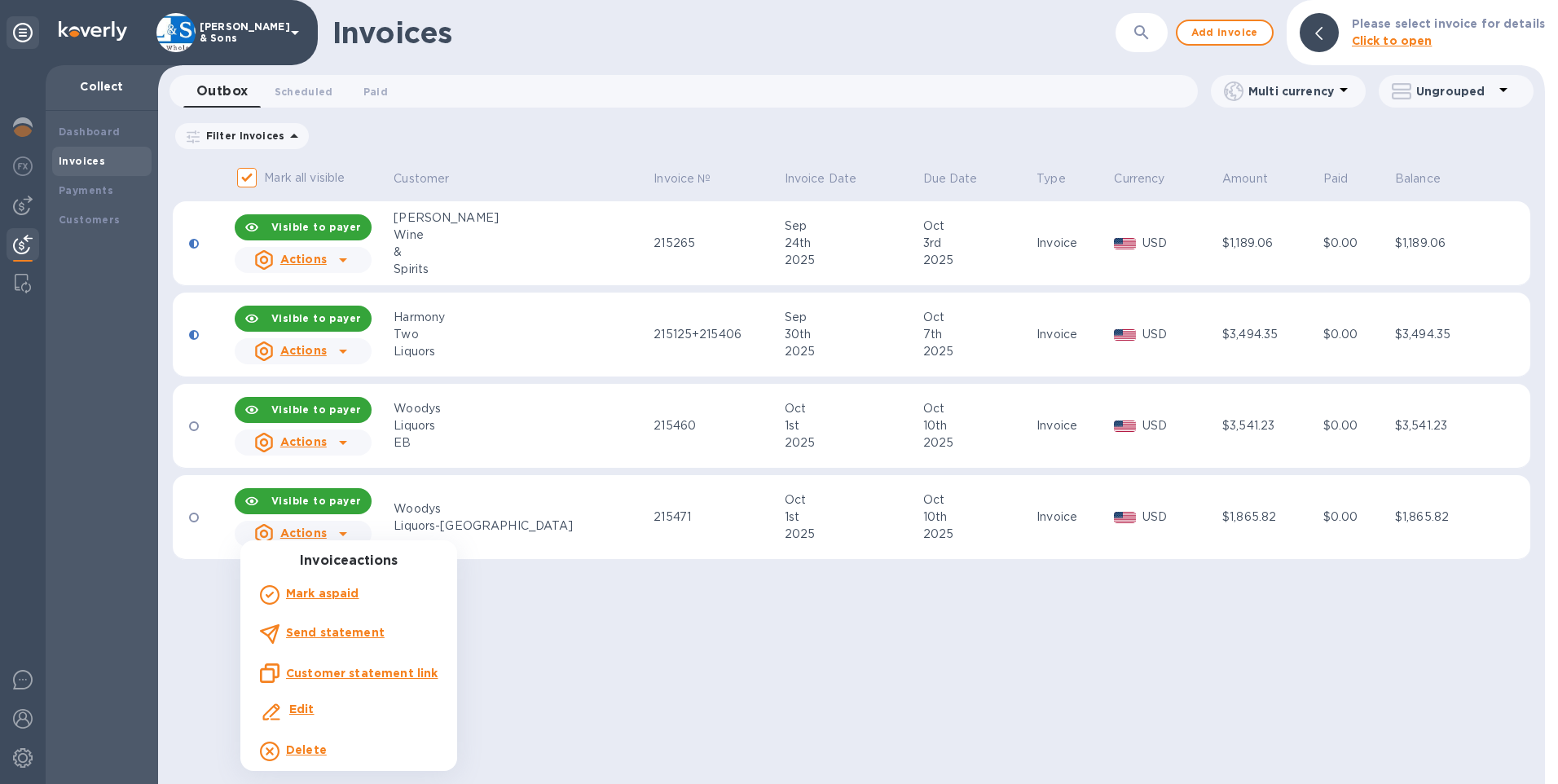
click at [347, 528] on div at bounding box center [779, 392] width 1558 height 784
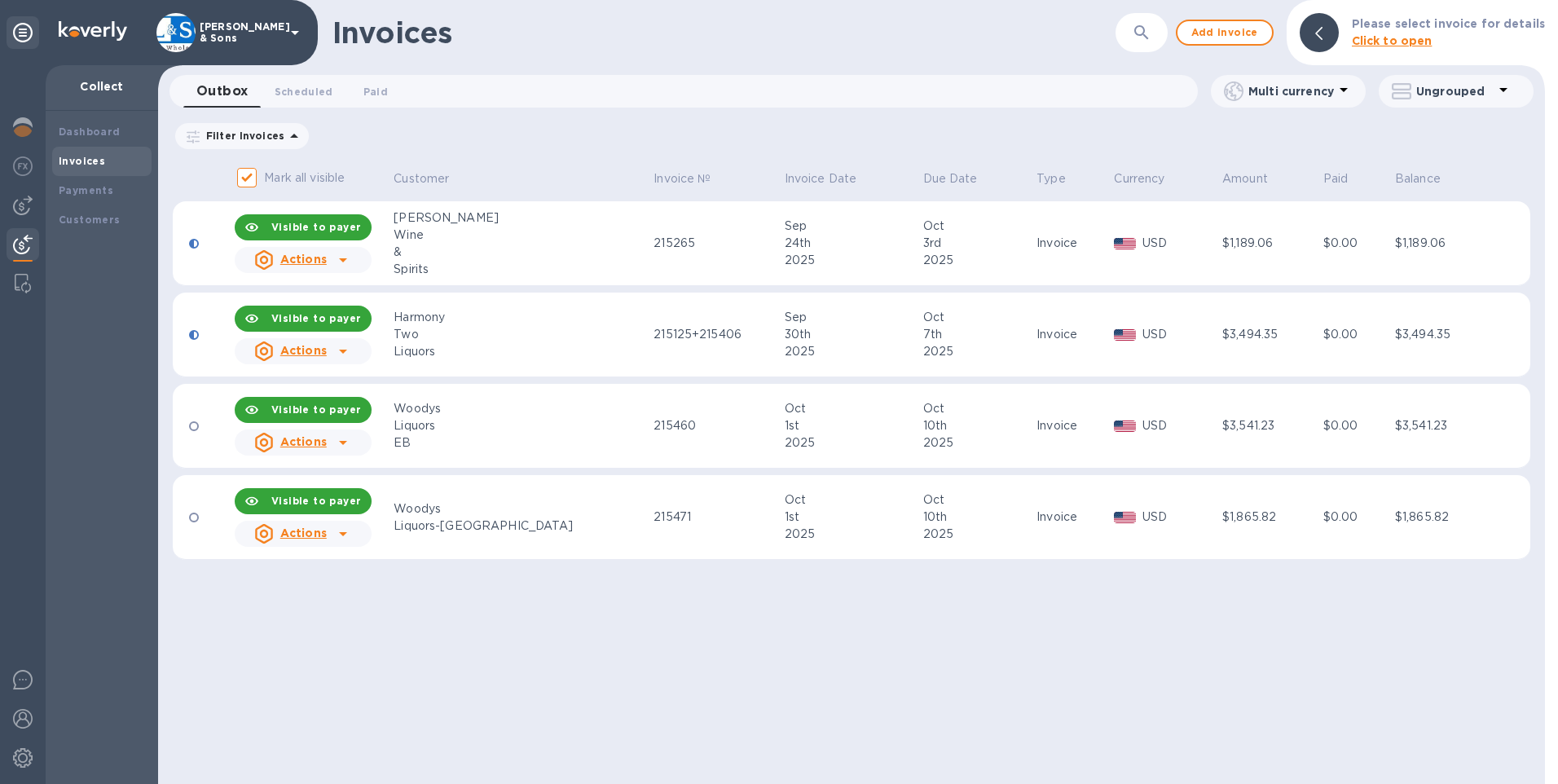
click at [352, 440] on icon at bounding box center [343, 442] width 20 height 20
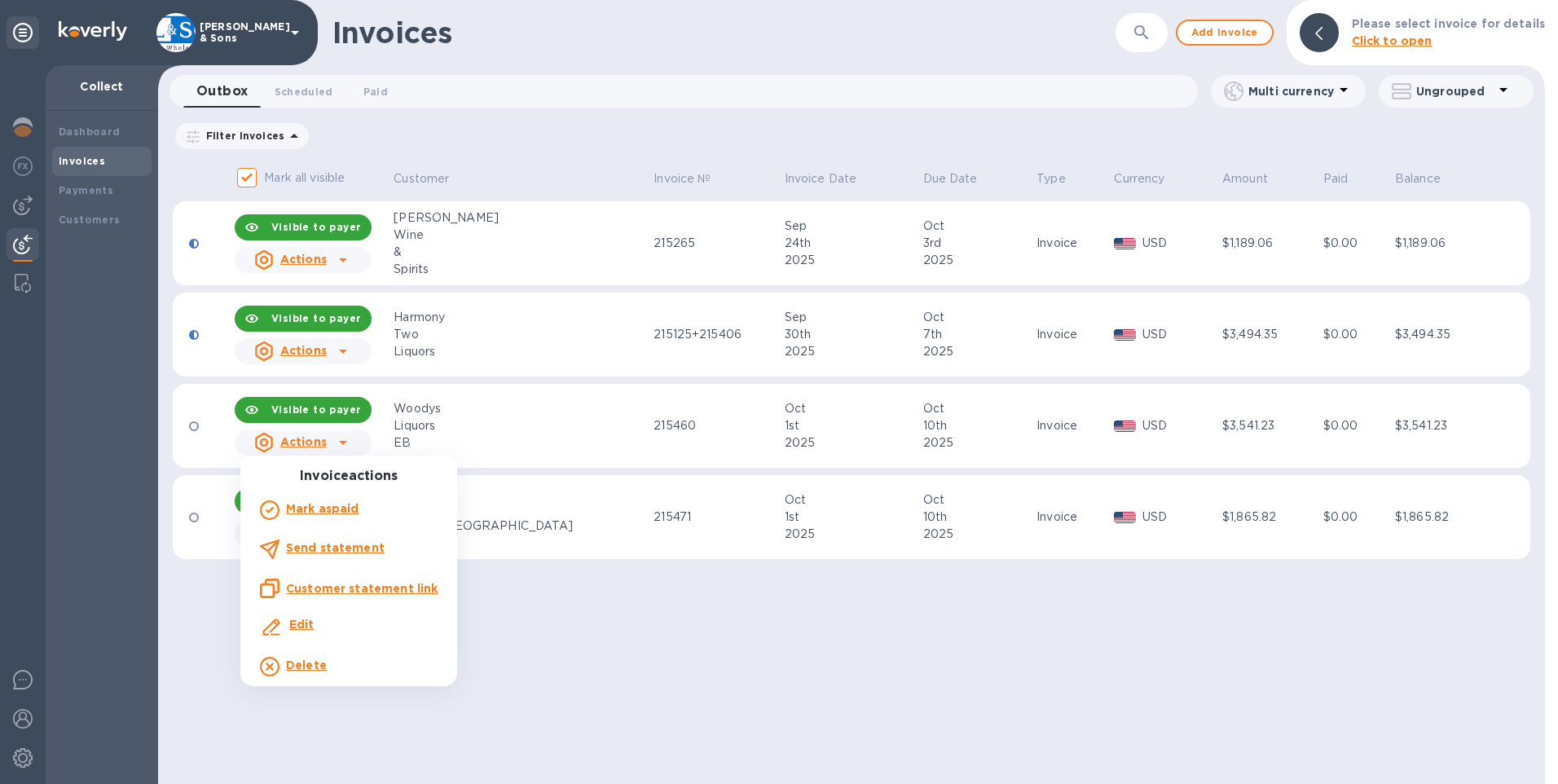
click at [341, 542] on b "Send statement" at bounding box center [335, 547] width 98 height 13
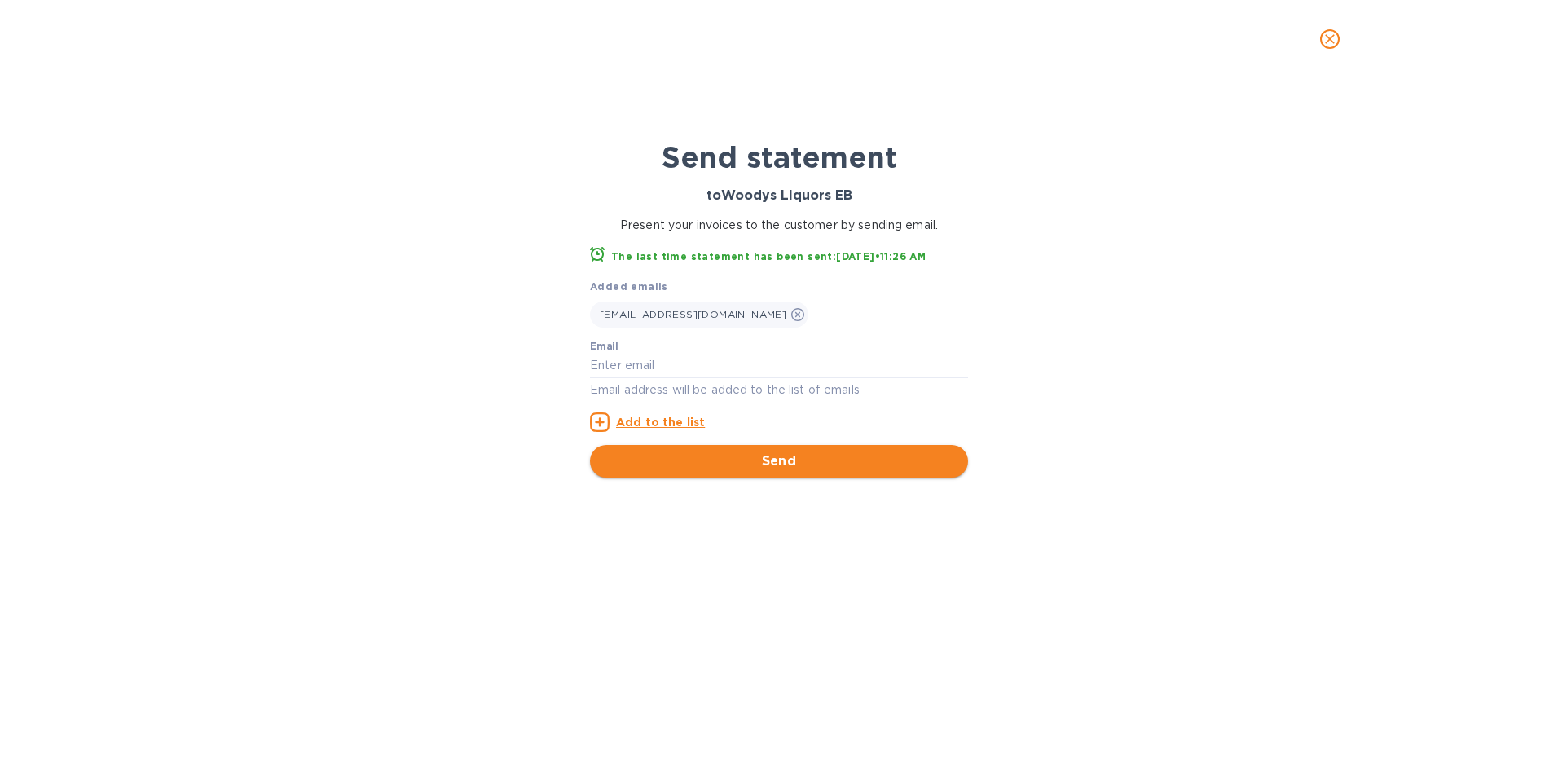
click at [723, 457] on span "Send" at bounding box center [779, 460] width 352 height 20
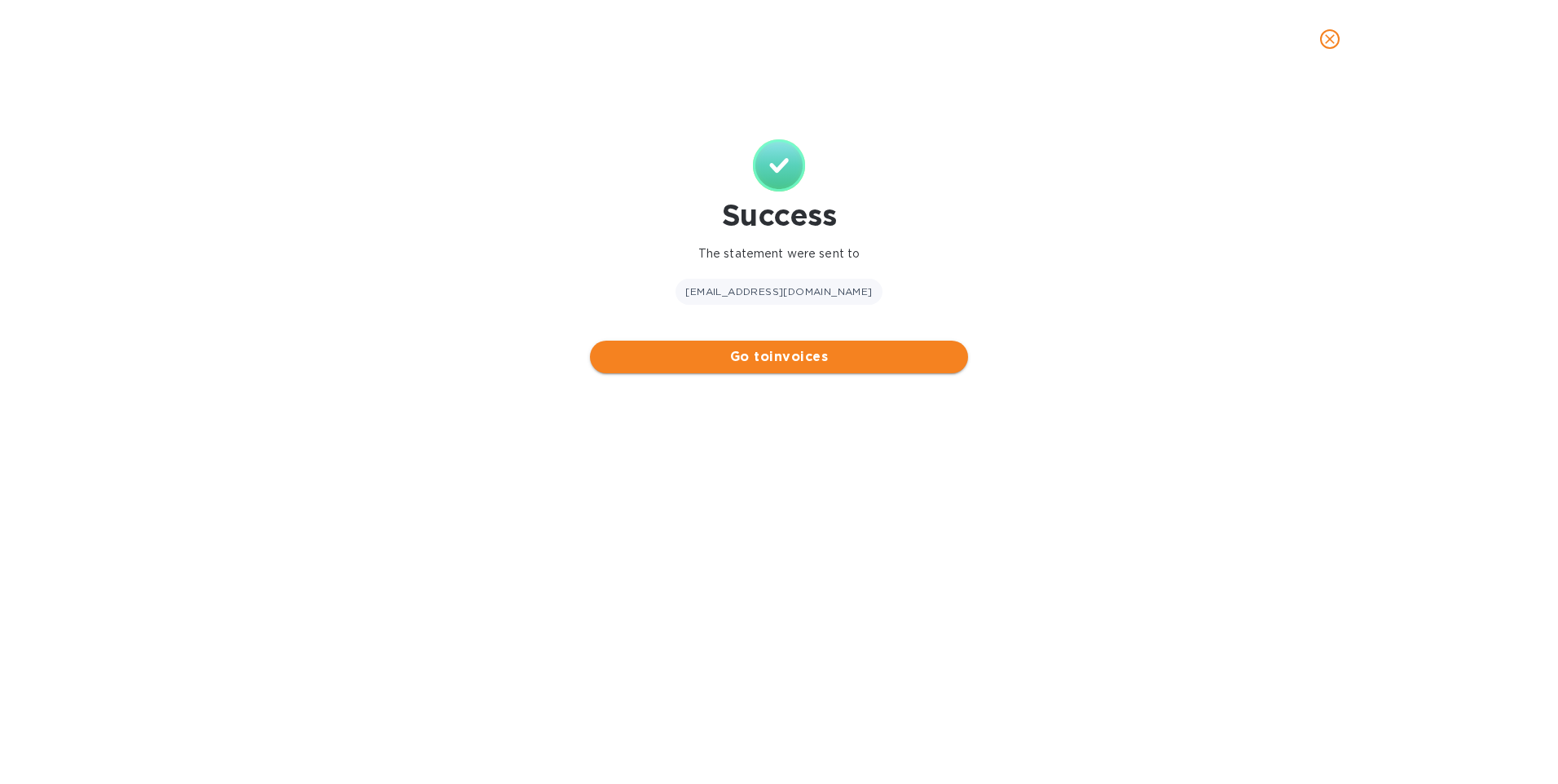
click at [751, 359] on span "Go to invoices" at bounding box center [779, 357] width 352 height 20
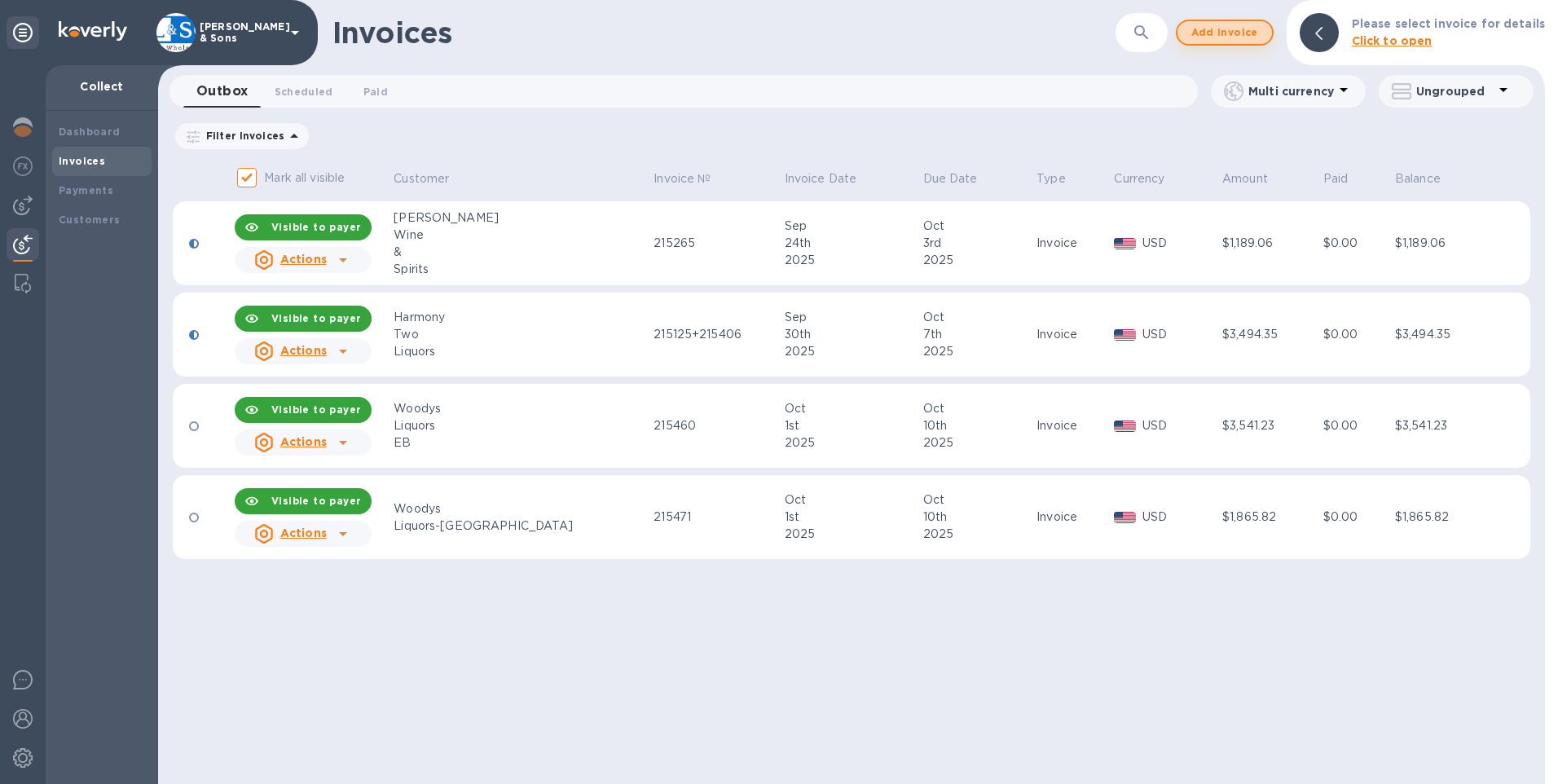
click at [1237, 42] on span "Add invoice" at bounding box center [1224, 32] width 69 height 20
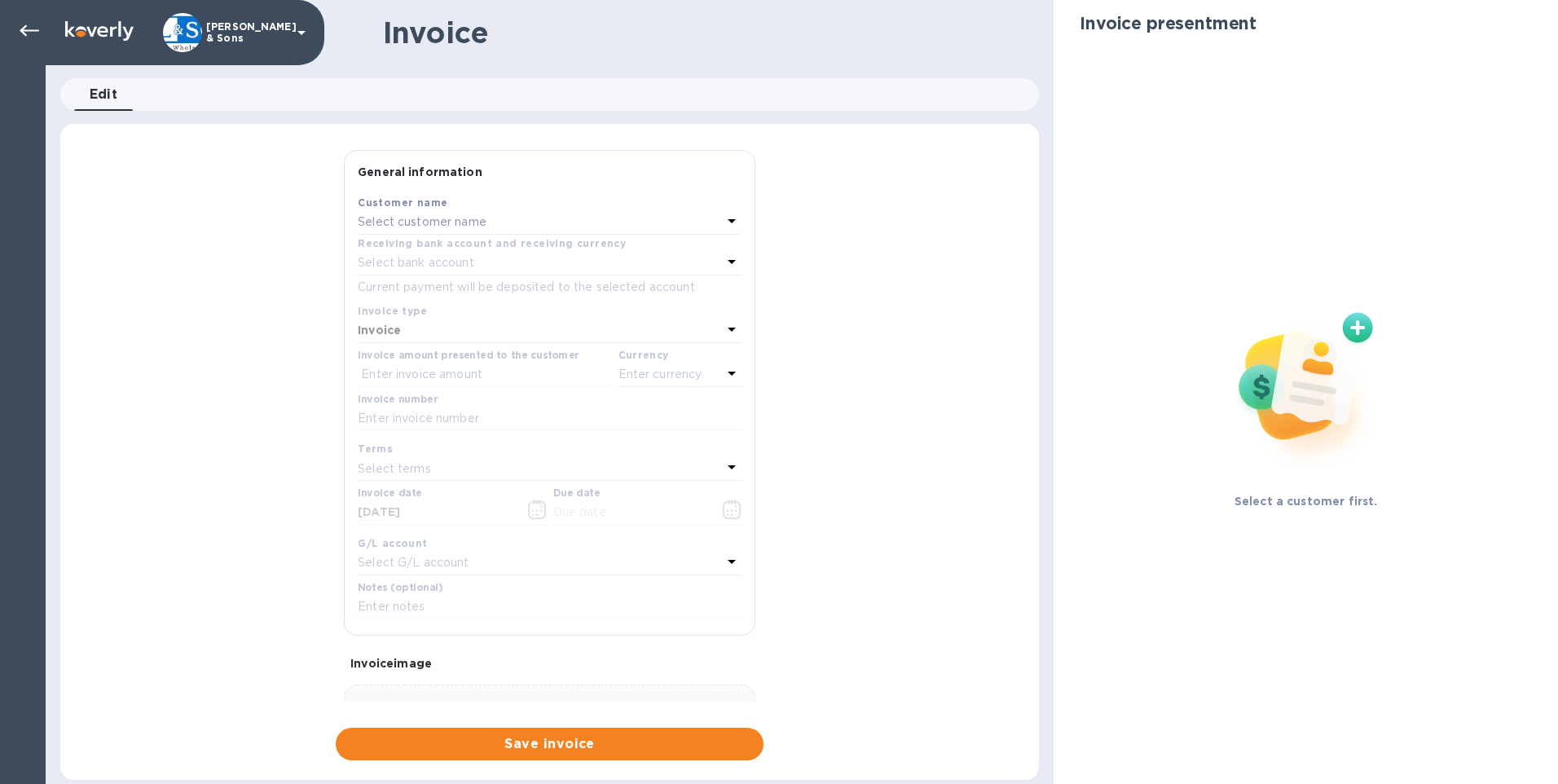
click at [543, 214] on div "Select customer name" at bounding box center [540, 223] width 364 height 23
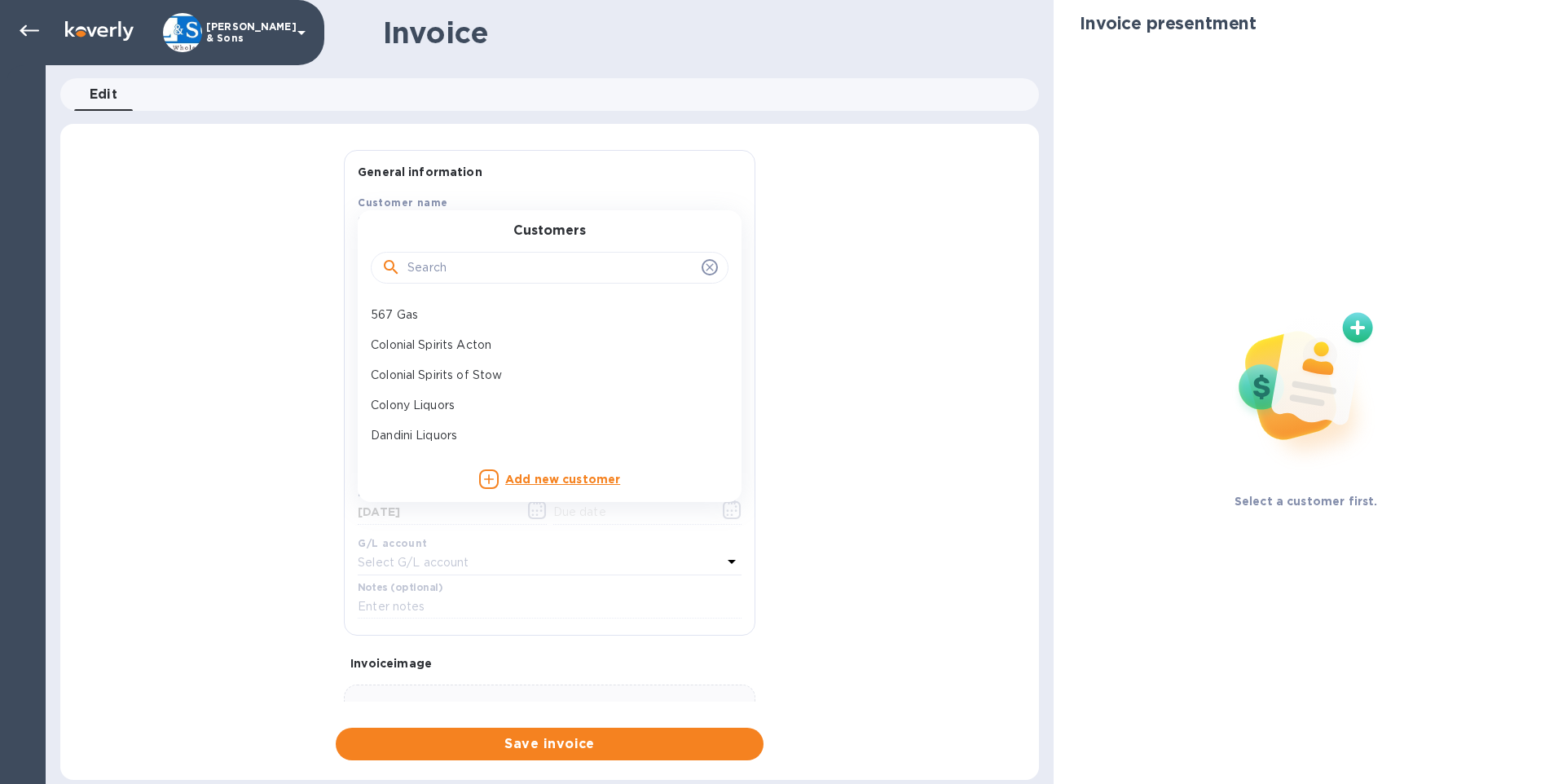
click at [515, 270] on input "text" at bounding box center [551, 268] width 288 height 25
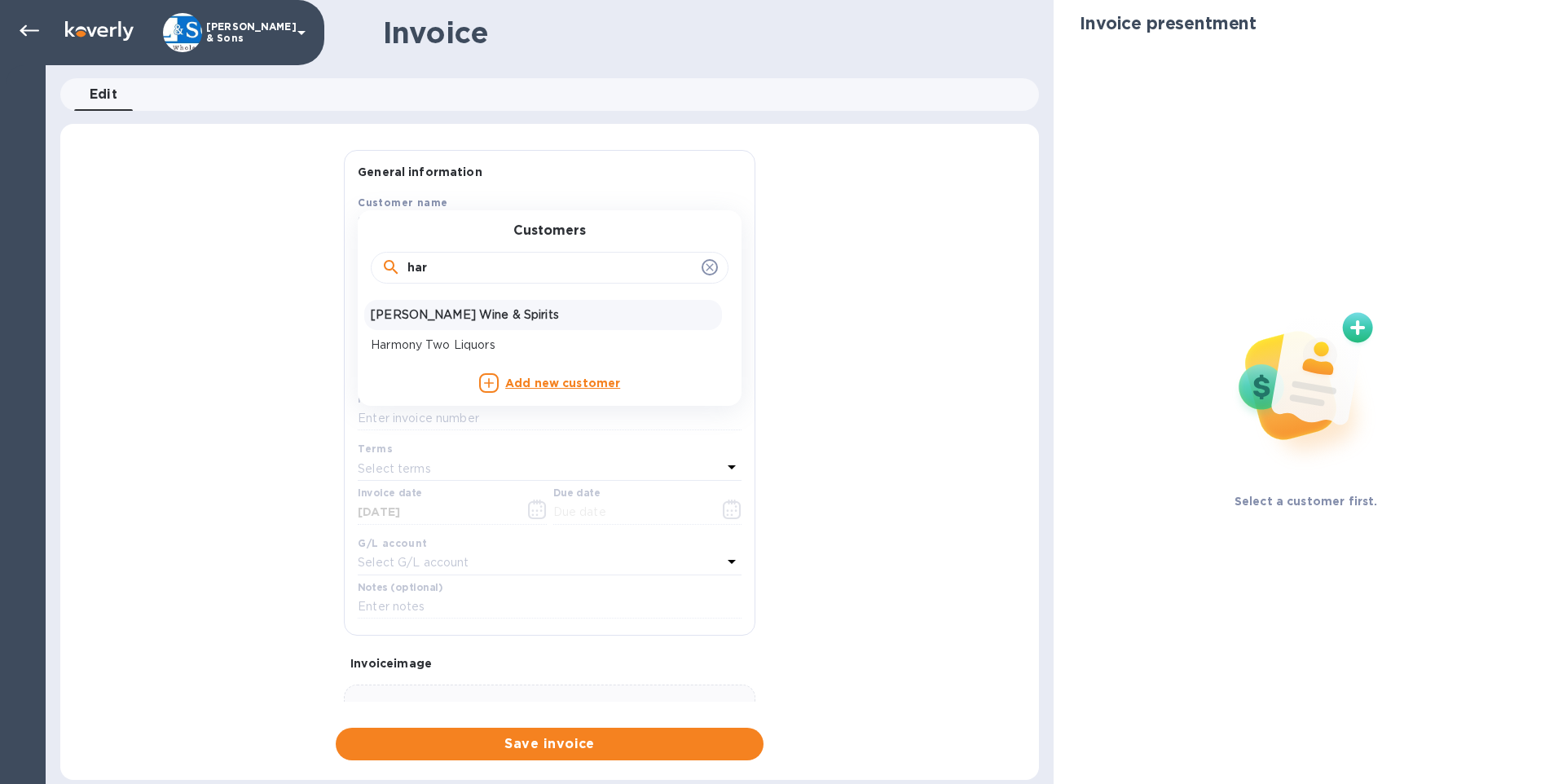
type input "har"
click at [511, 316] on p "[PERSON_NAME] Wine & Spirits" at bounding box center [543, 315] width 344 height 17
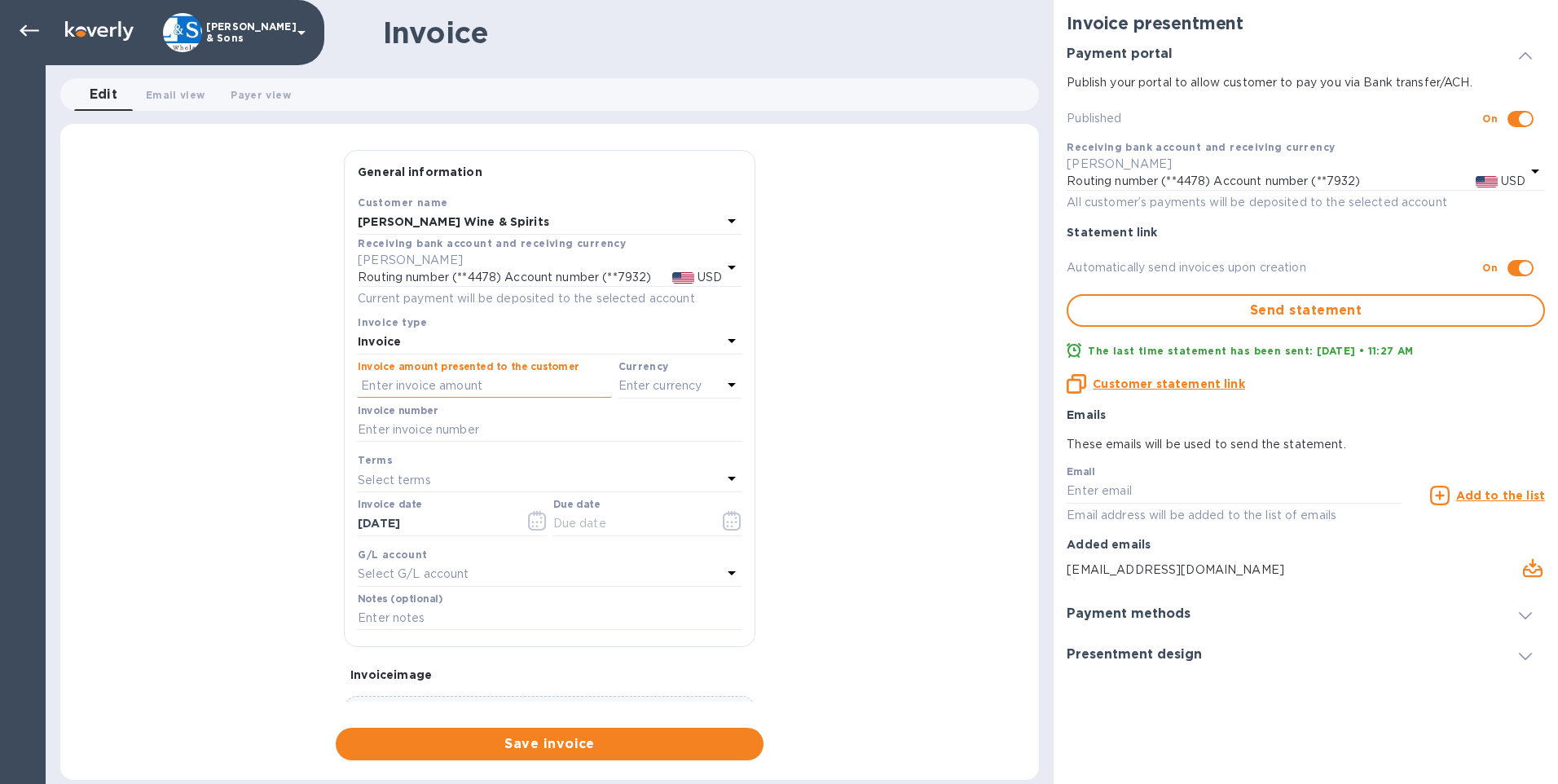
click at [425, 389] on input "text" at bounding box center [484, 386] width 254 height 25
type input "223.57"
click at [425, 389] on input "223.57" at bounding box center [485, 386] width 250 height 25
drag, startPoint x: 425, startPoint y: 389, endPoint x: 351, endPoint y: 397, distance: 74.4
click at [351, 397] on div "Save Customer name Harman's Wine & Spirits Receiving bank account and receiving…" at bounding box center [549, 419] width 410 height 452
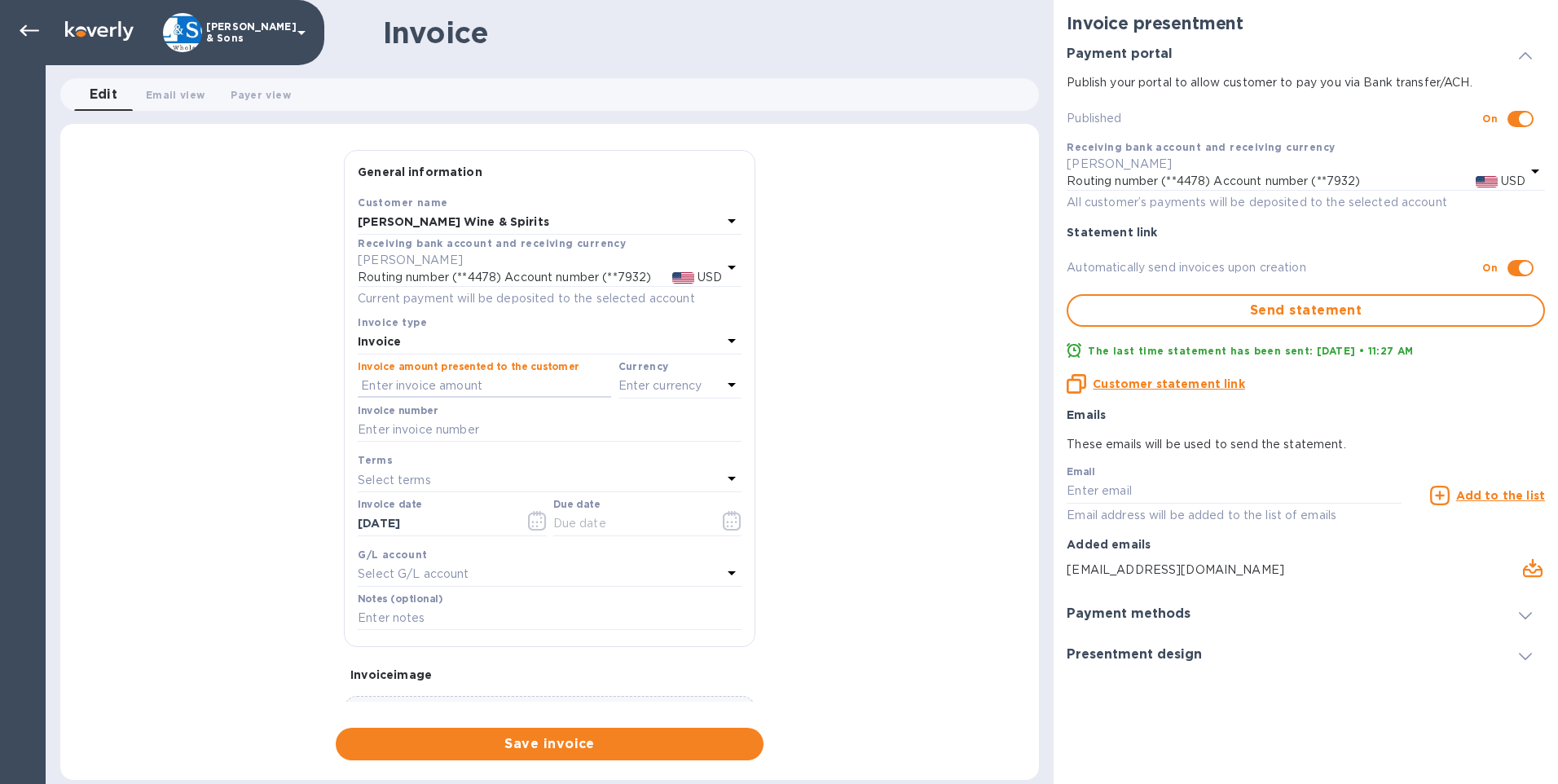
type input "4"
type input "2,223.57"
click at [436, 438] on input "text" at bounding box center [549, 430] width 384 height 25
type input "215501"
click at [535, 518] on icon "button" at bounding box center [537, 520] width 19 height 20
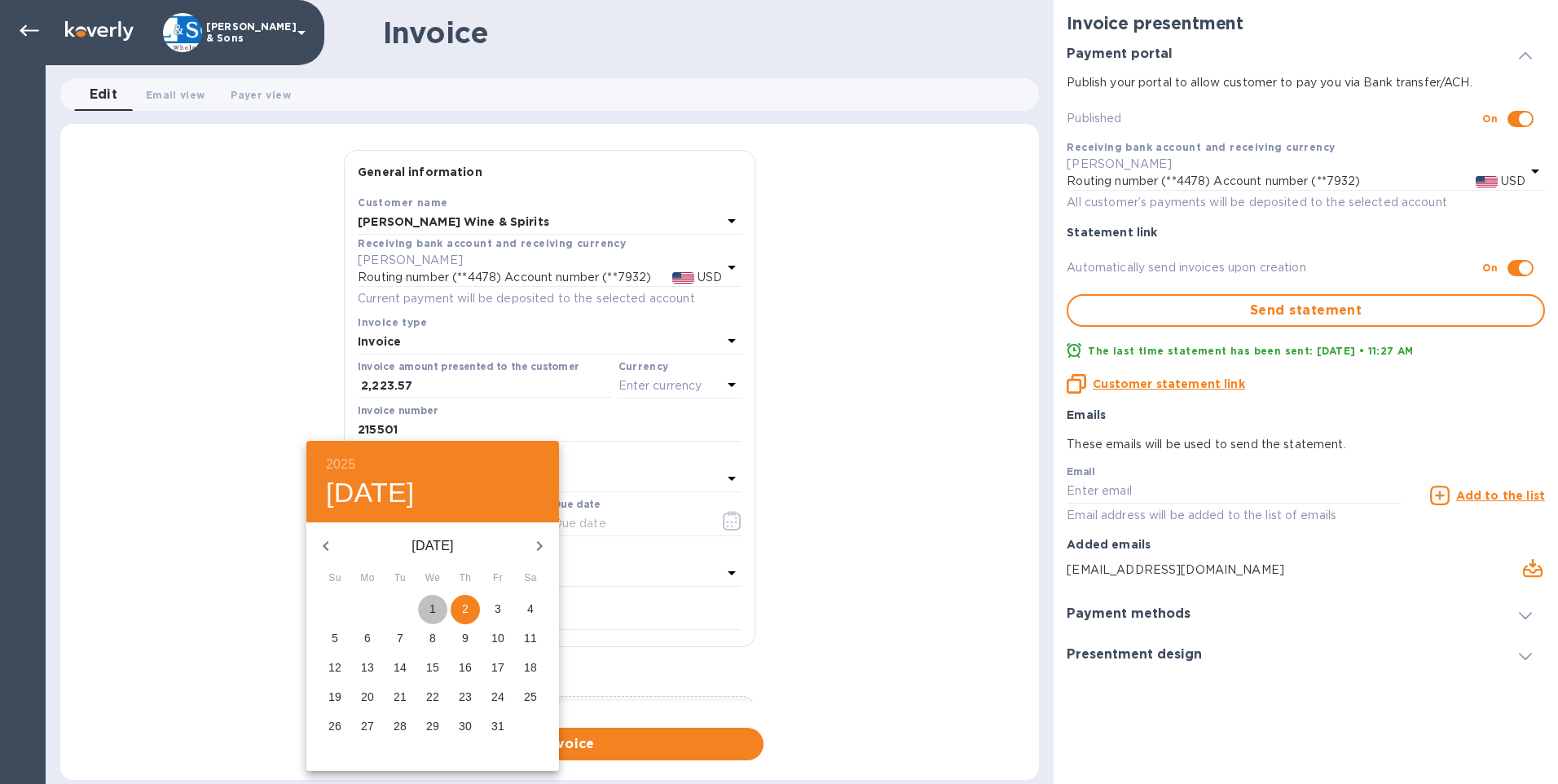
click at [432, 610] on p "1" at bounding box center [432, 608] width 7 height 16
type input "[DATE]"
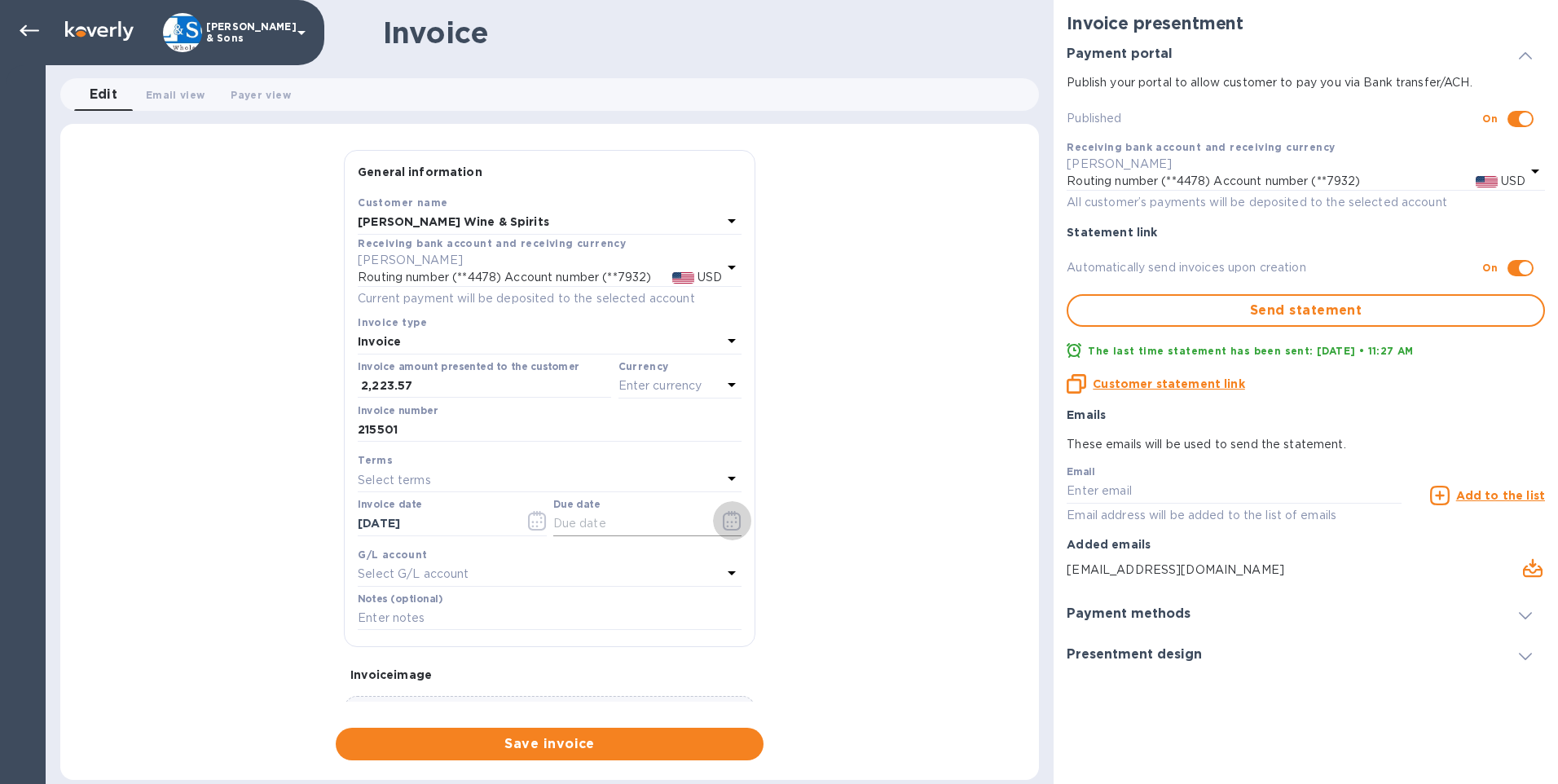
click at [728, 517] on icon "button" at bounding box center [732, 520] width 19 height 20
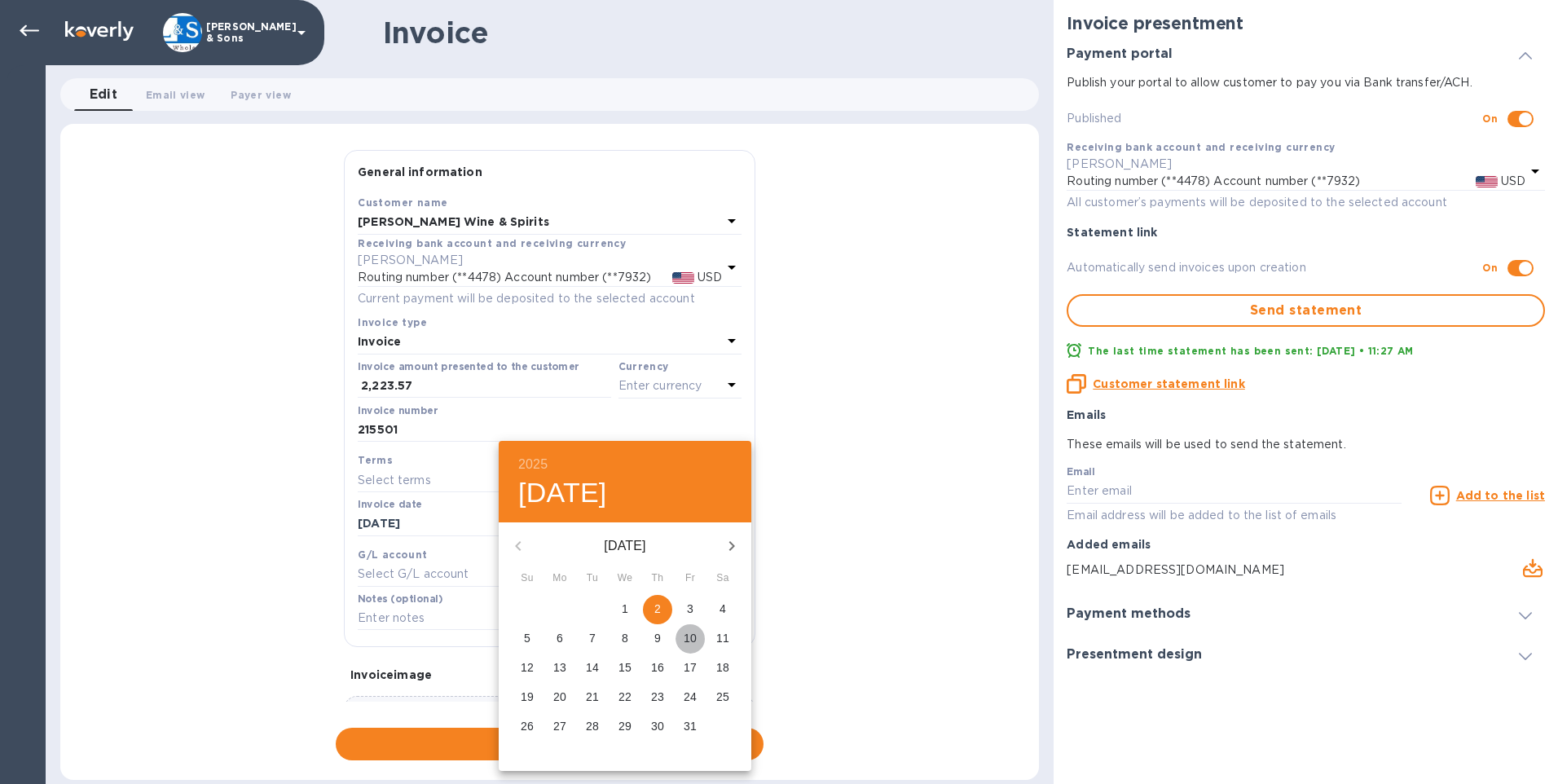
click at [689, 642] on p "10" at bounding box center [690, 637] width 13 height 16
type input "[DATE]"
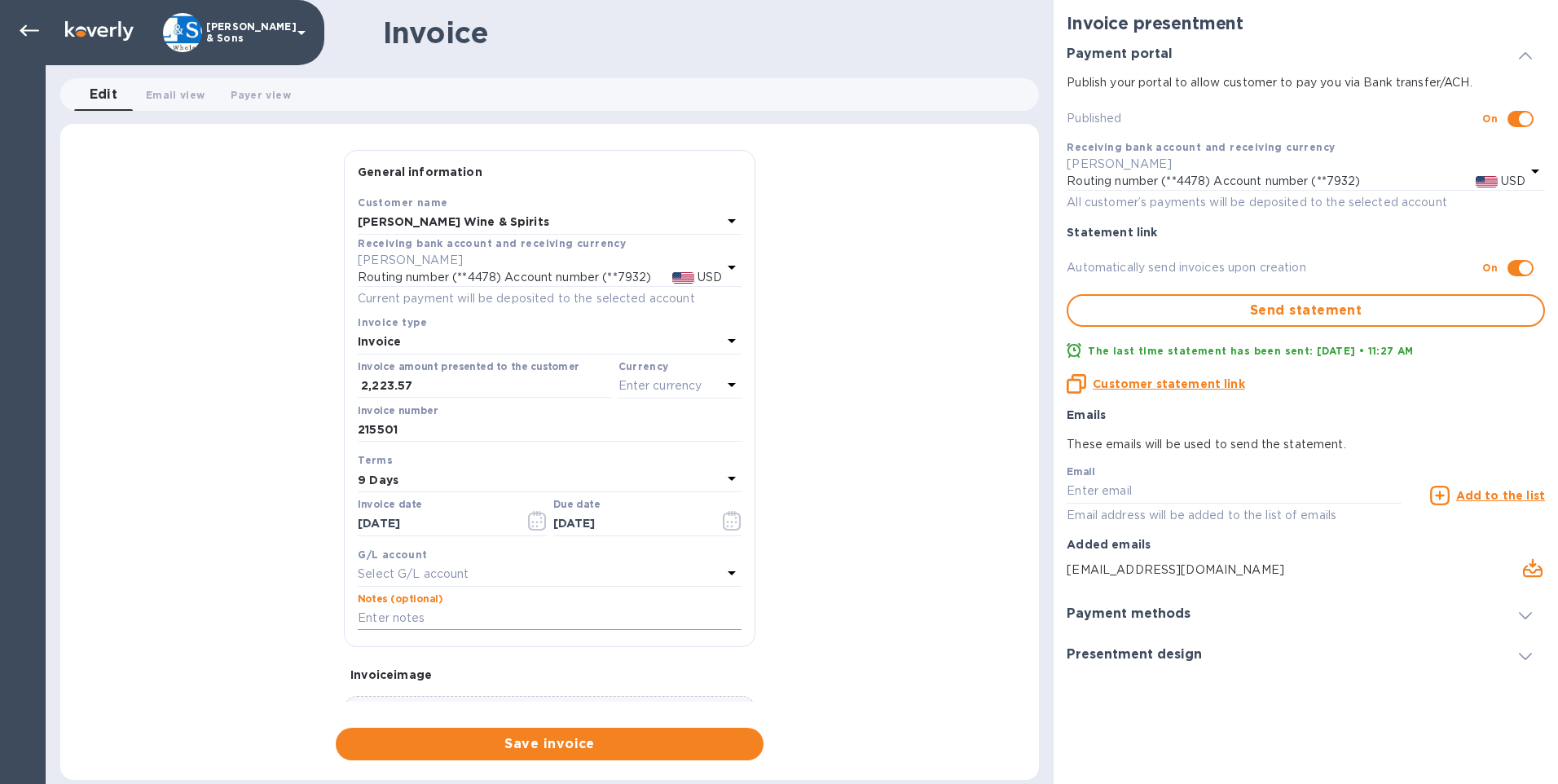
click at [497, 621] on input "text" at bounding box center [549, 618] width 384 height 25
type input "Thank You"
click at [203, 603] on div "General information Save Customer name Harman's Wine & Spirits Receiving bank a…" at bounding box center [549, 455] width 979 height 610
click at [683, 742] on span "Save invoice" at bounding box center [550, 743] width 402 height 20
click at [658, 745] on span "Save invoice" at bounding box center [550, 743] width 402 height 20
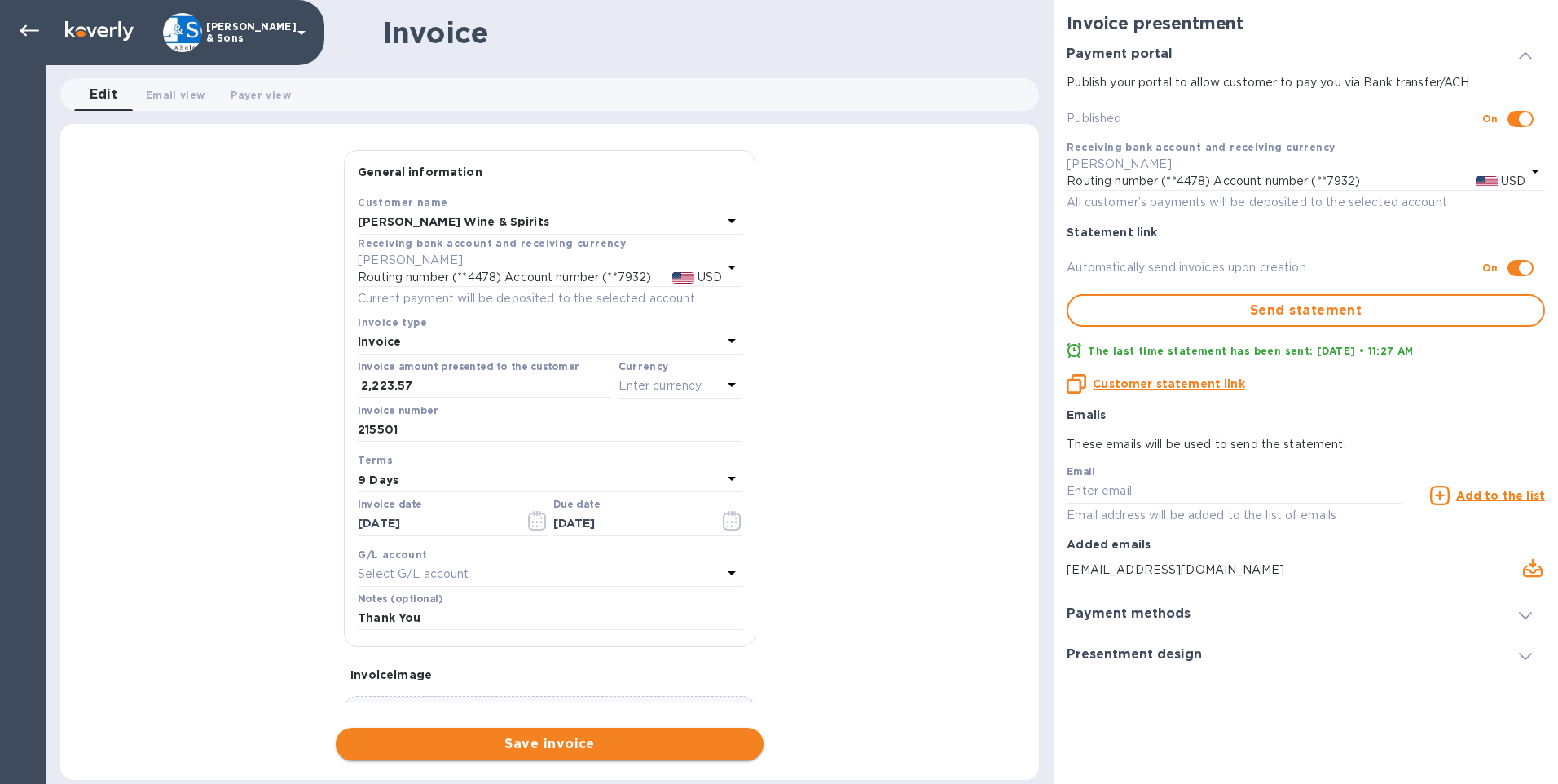
click at [658, 745] on span "Save invoice" at bounding box center [550, 743] width 402 height 20
click at [460, 394] on input "2,223.57" at bounding box center [485, 386] width 250 height 25
drag, startPoint x: 506, startPoint y: 372, endPoint x: 251, endPoint y: 367, distance: 255.0
click at [251, 367] on div "General information Save Customer name Harman's Wine & Spirits Receiving bank a…" at bounding box center [549, 455] width 979 height 610
drag, startPoint x: 251, startPoint y: 367, endPoint x: 335, endPoint y: 384, distance: 85.7
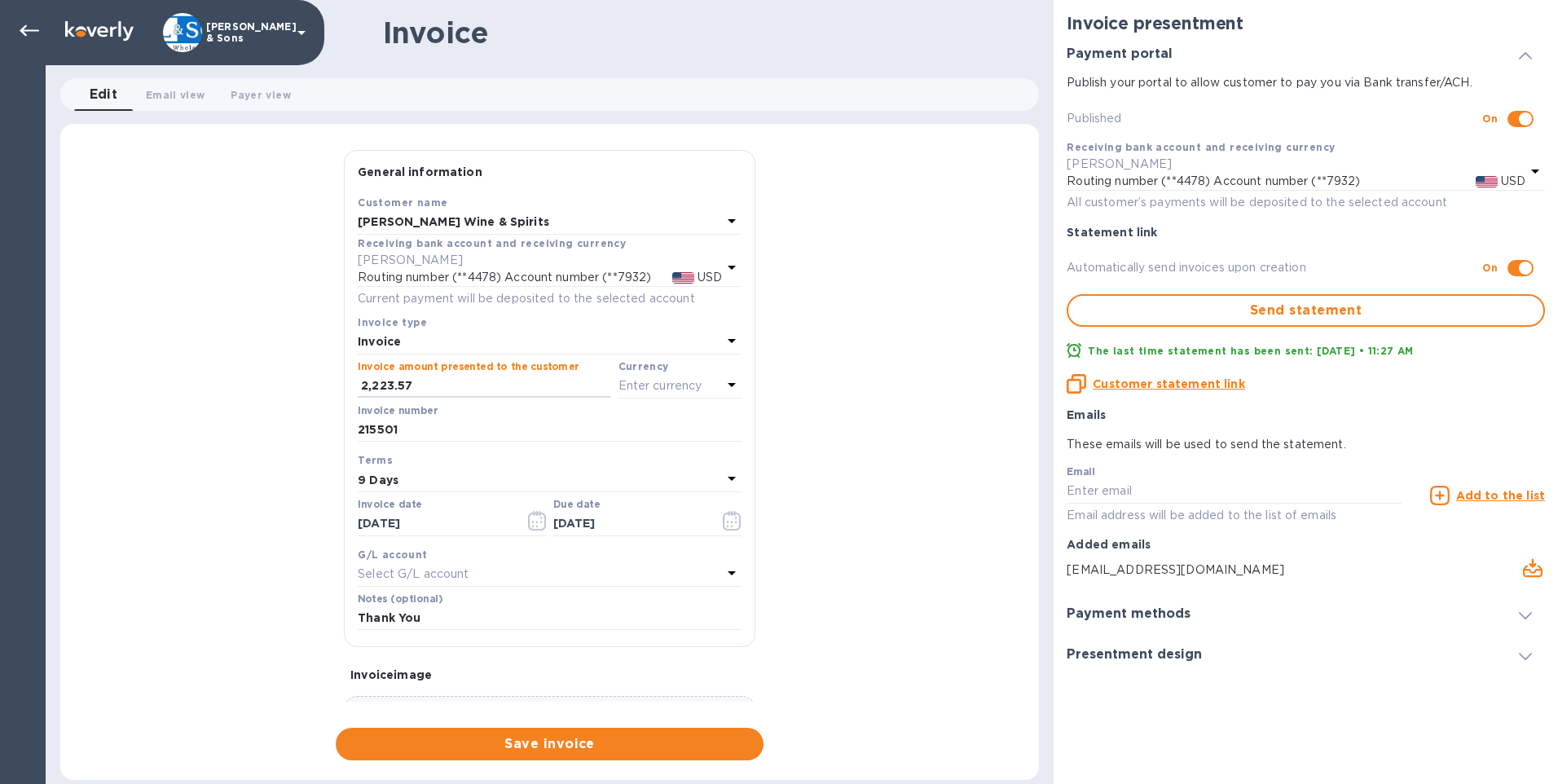
click at [335, 384] on div "General information Save Customer name Harman's Wine & Spirits Receiving bank a…" at bounding box center [549, 455] width 979 height 610
drag, startPoint x: 336, startPoint y: 370, endPoint x: 249, endPoint y: 394, distance: 90.2
click at [335, 369] on div "General information Save Customer name Harman's Wine & Spirits Receiving bank a…" at bounding box center [549, 455] width 979 height 610
click at [242, 397] on div "General information Save Customer name Harman's Wine & Spirits Receiving bank a…" at bounding box center [549, 455] width 979 height 610
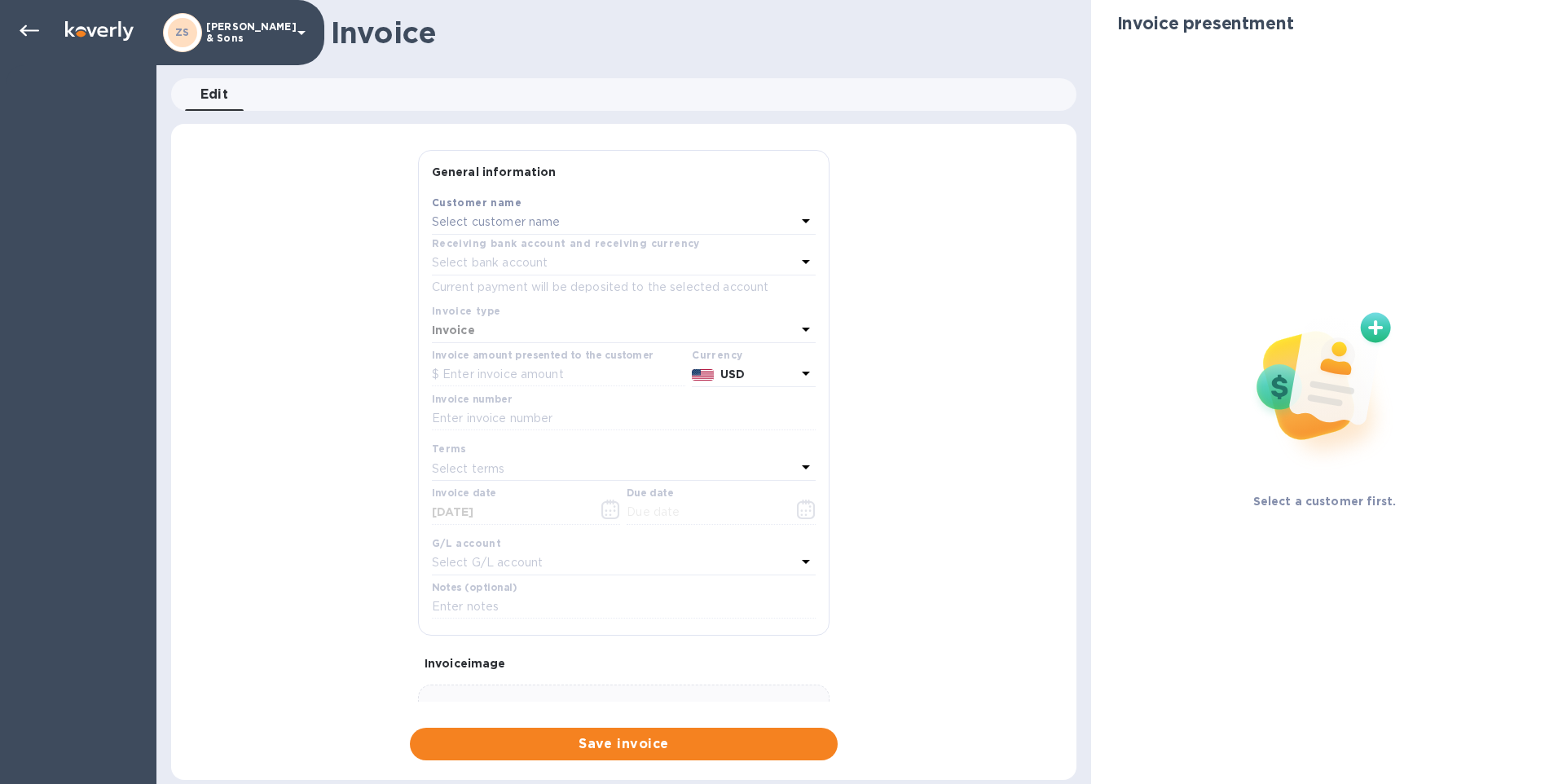
click at [530, 227] on p "Select customer name" at bounding box center [496, 222] width 128 height 17
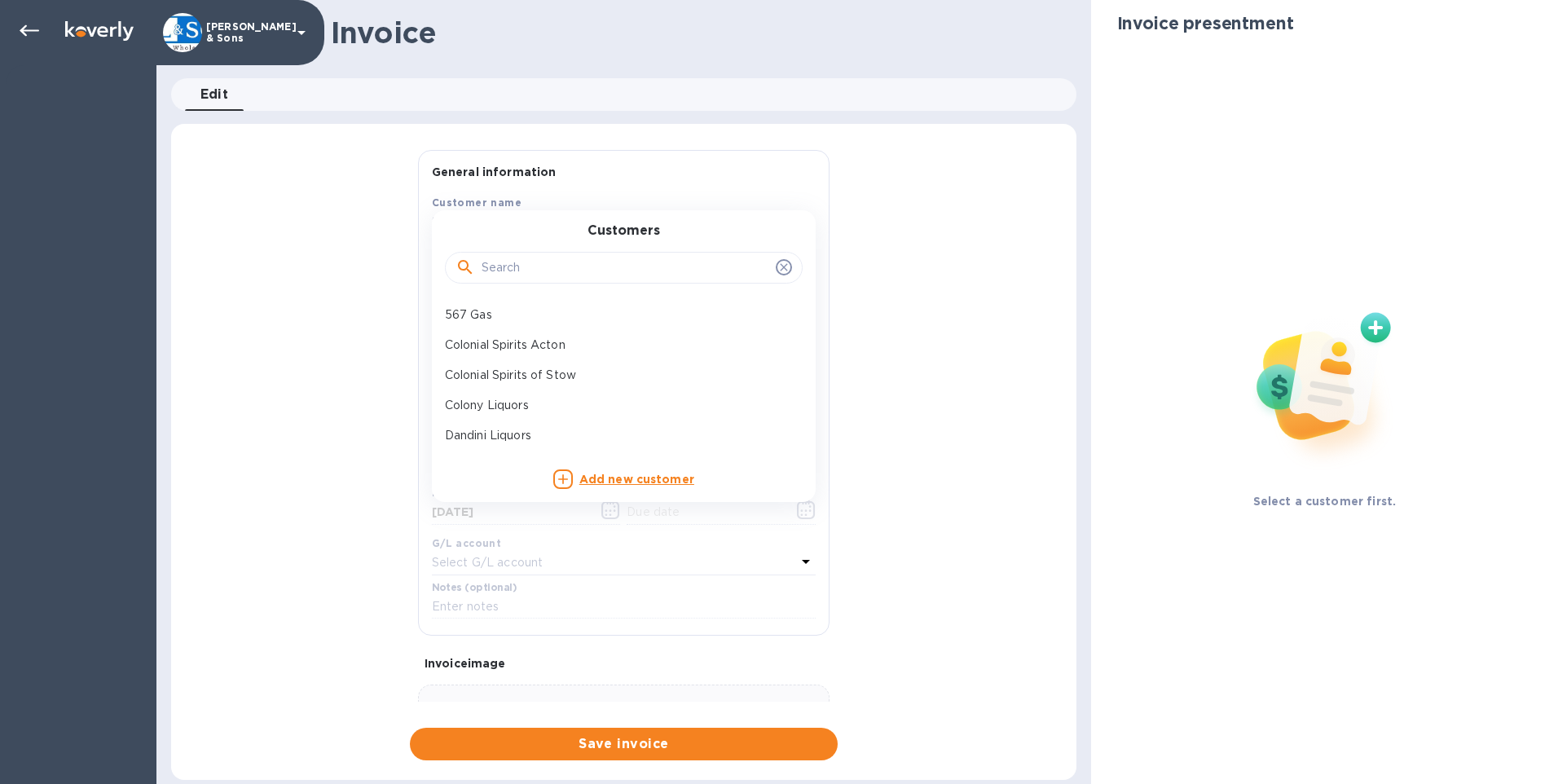
click at [515, 270] on input "text" at bounding box center [625, 268] width 288 height 25
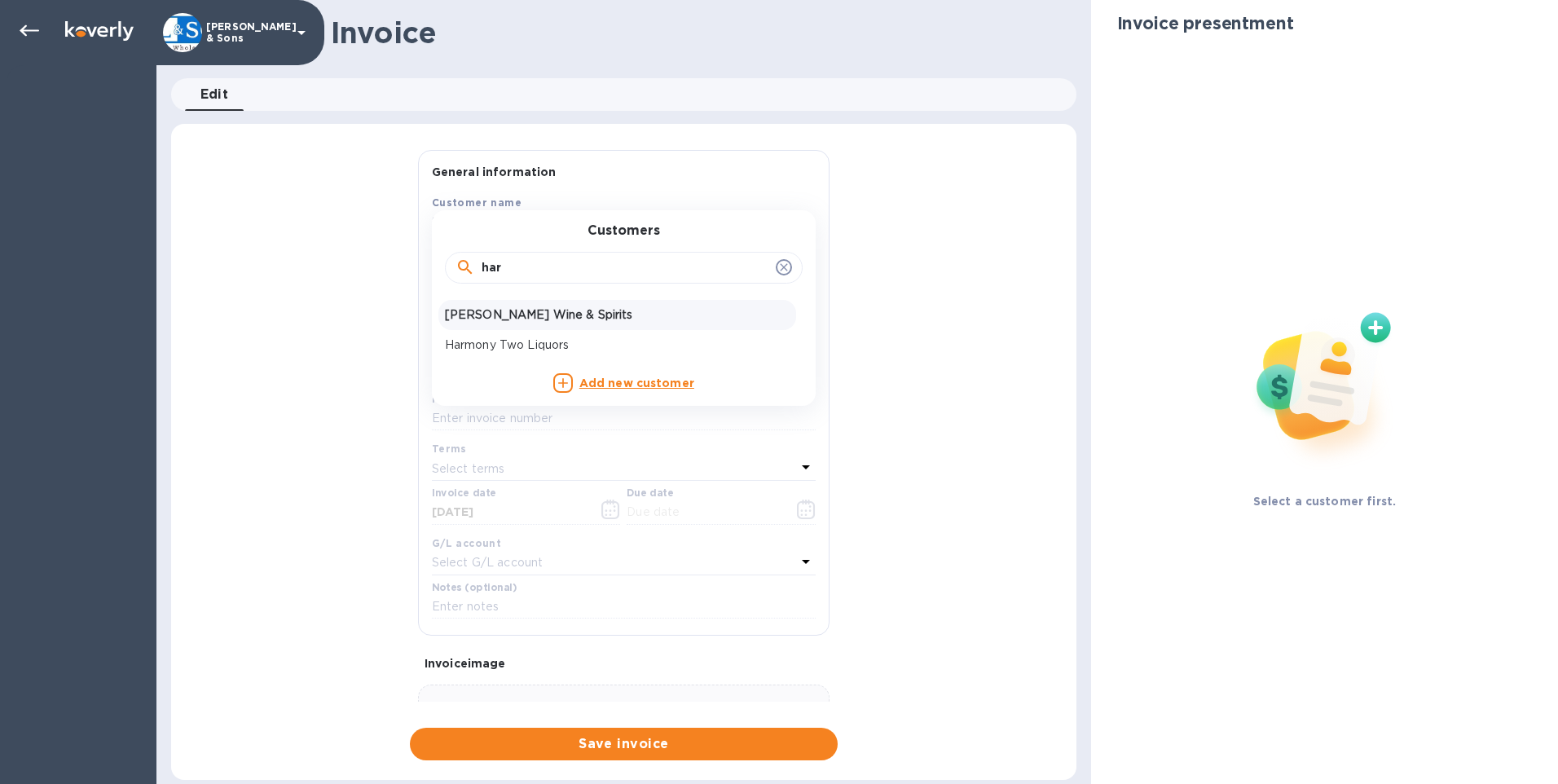
type input "har"
click at [523, 312] on p "[PERSON_NAME] Wine & Spirits" at bounding box center [616, 315] width 344 height 17
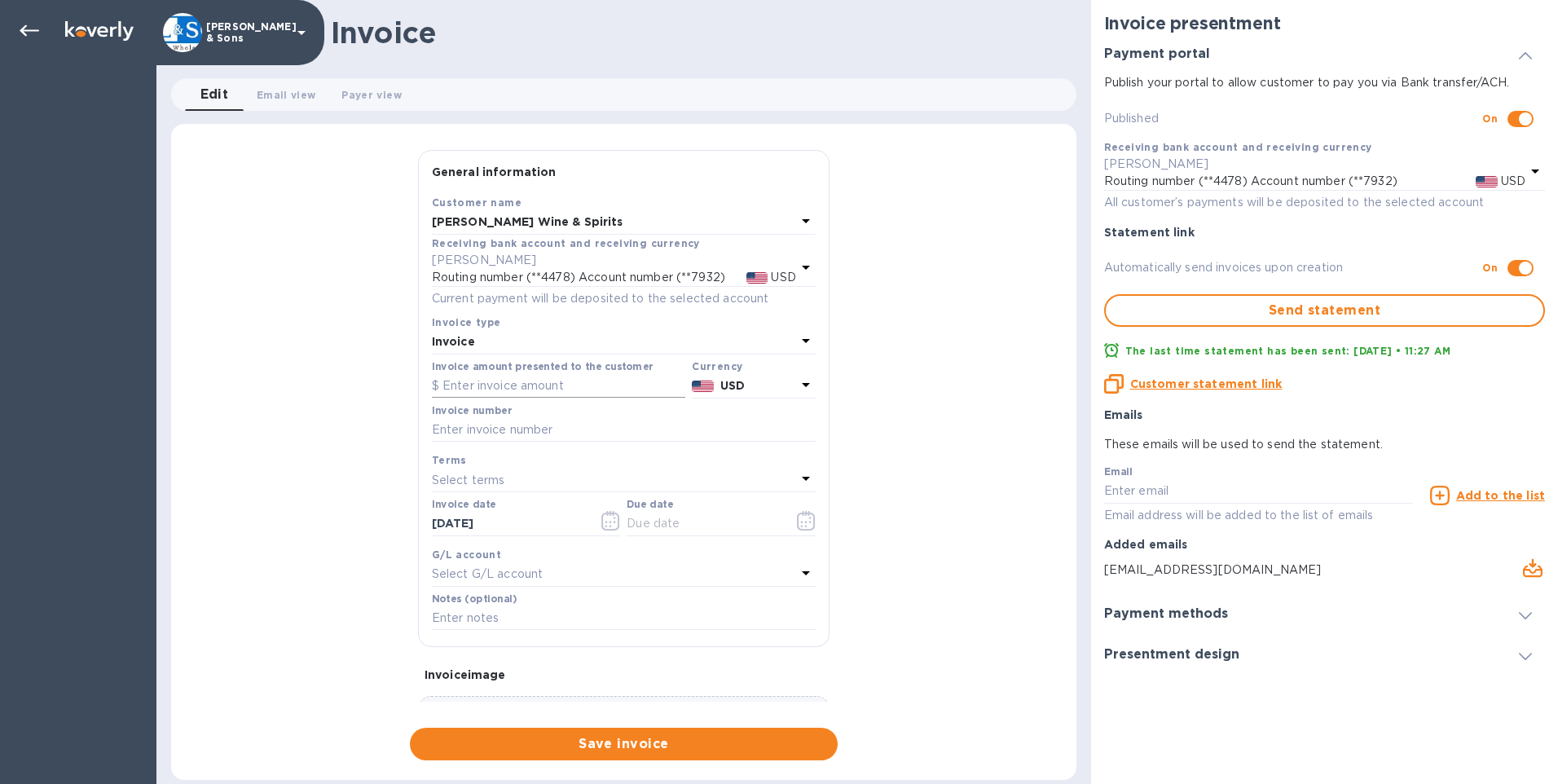
click at [493, 392] on input "text" at bounding box center [559, 386] width 254 height 25
type input "2,223.57"
click at [538, 422] on input "text" at bounding box center [624, 430] width 384 height 25
type input "215501"
click at [601, 522] on icon "button" at bounding box center [611, 520] width 19 height 20
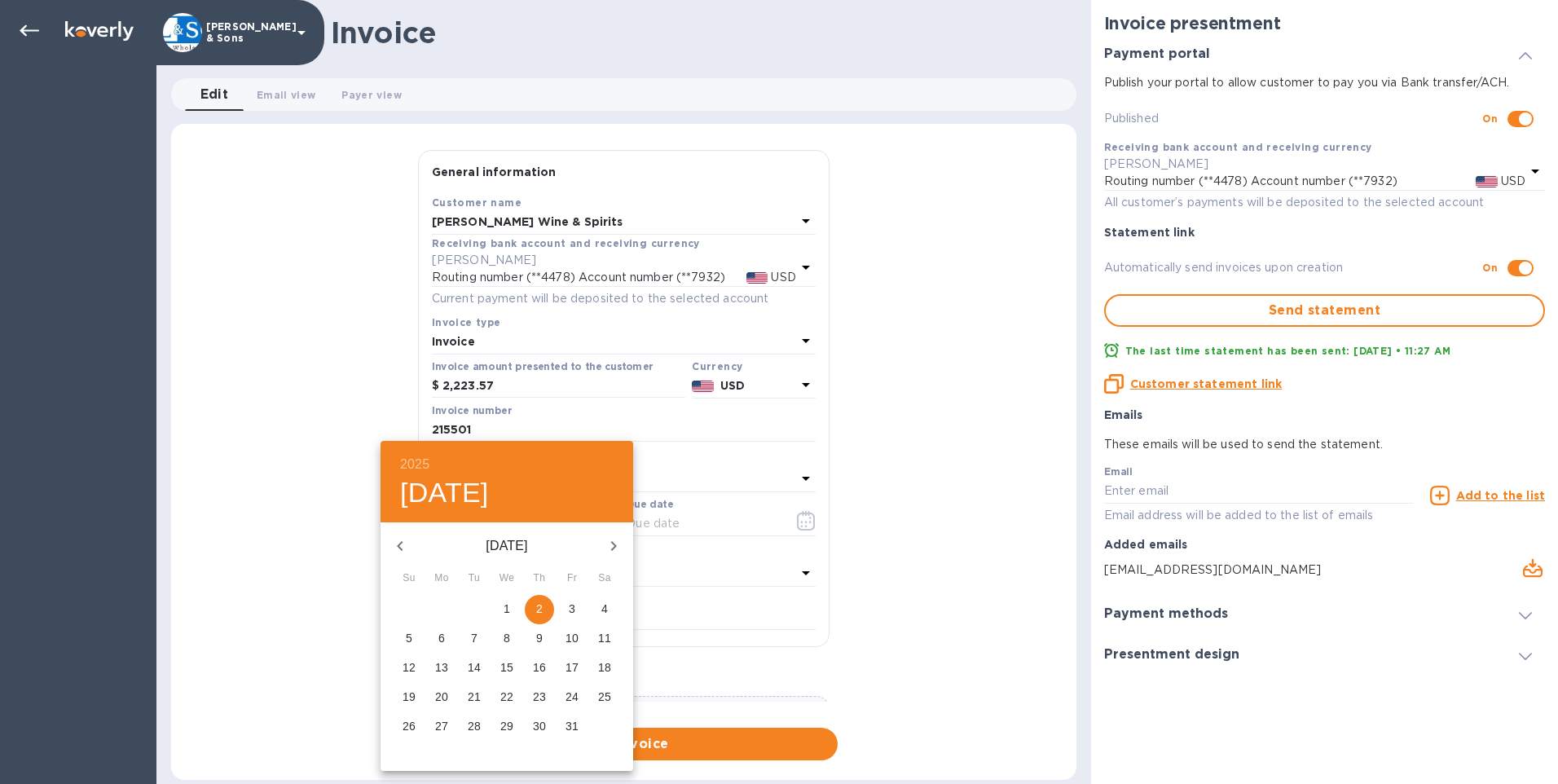
click at [500, 607] on span "1" at bounding box center [507, 608] width 29 height 16
type input "[DATE]"
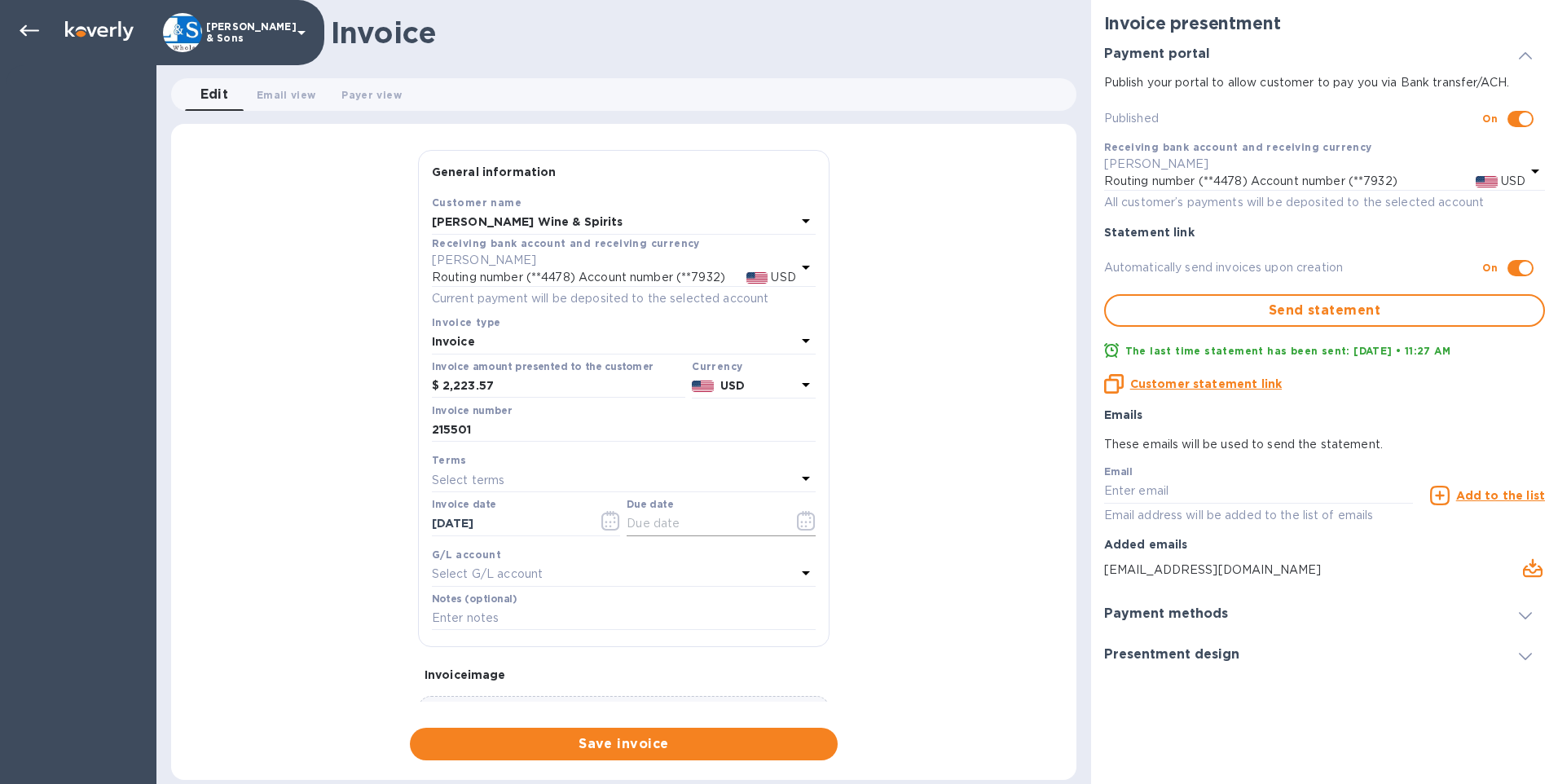
click at [796, 525] on icon "button" at bounding box center [806, 520] width 19 height 20
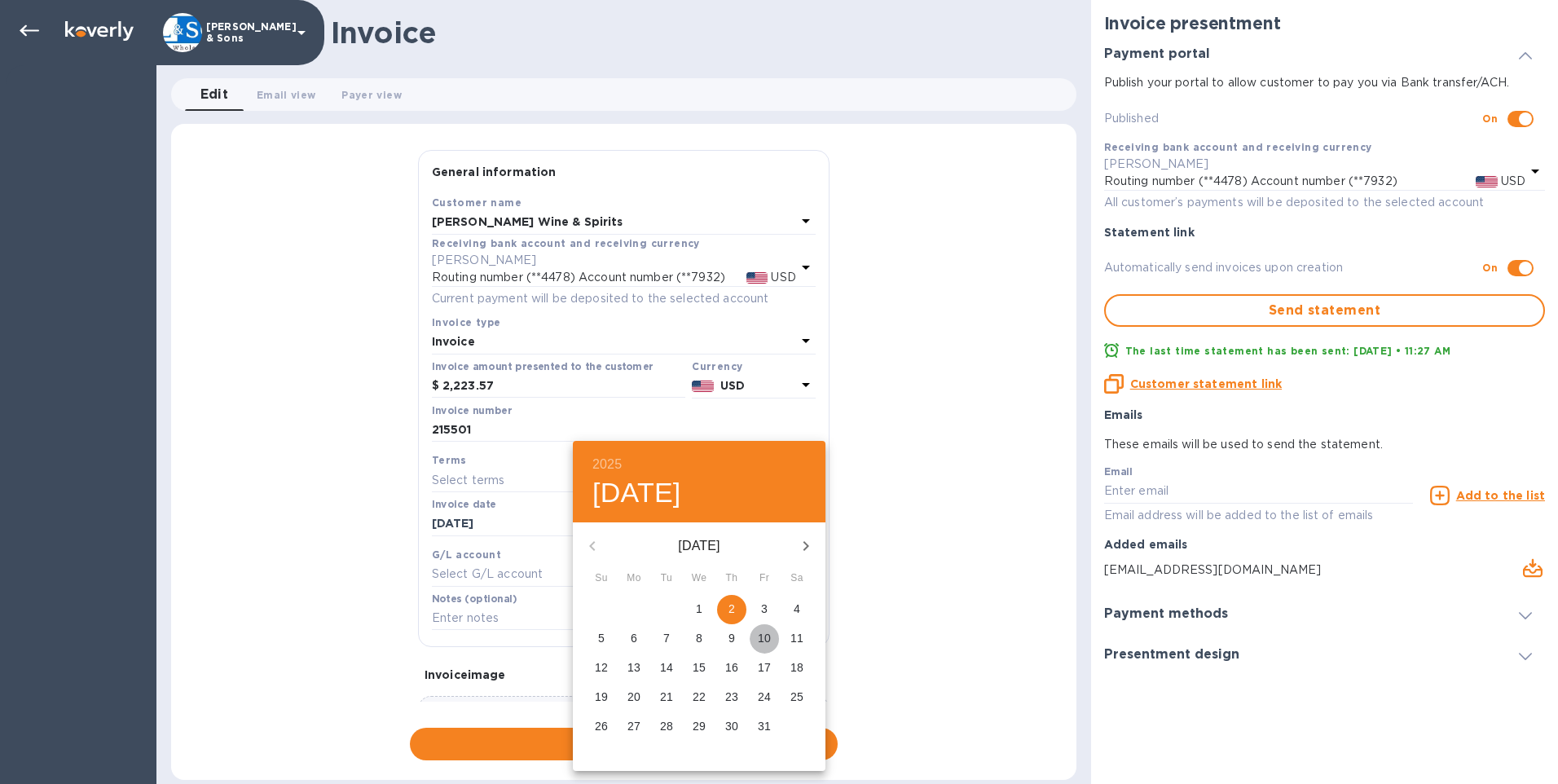
click at [762, 642] on p "10" at bounding box center [764, 637] width 13 height 16
type input "[DATE]"
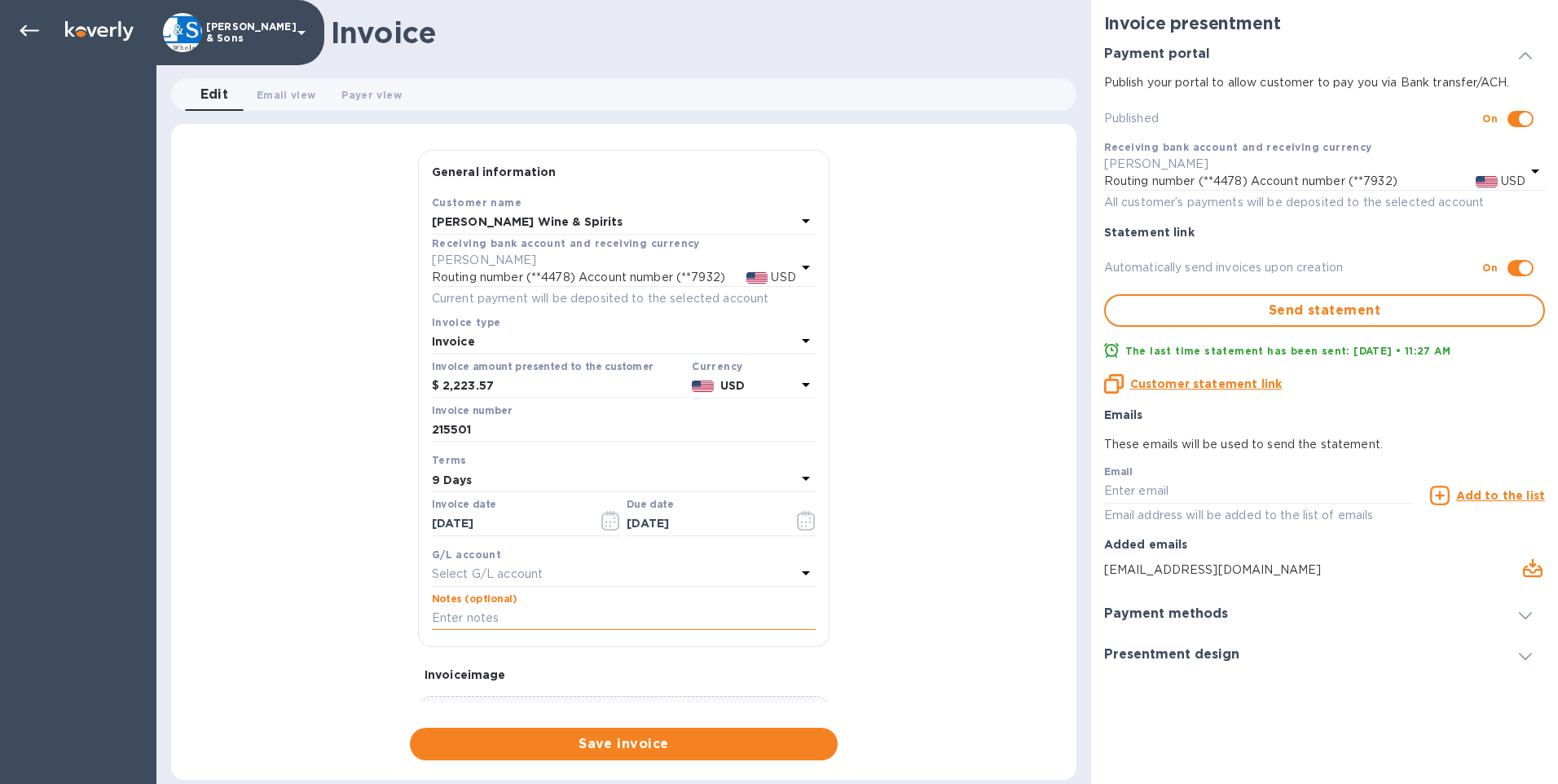
click at [532, 624] on input "text" at bounding box center [624, 618] width 384 height 25
type input "Thank You"
click at [609, 749] on span "Save invoice" at bounding box center [624, 743] width 402 height 20
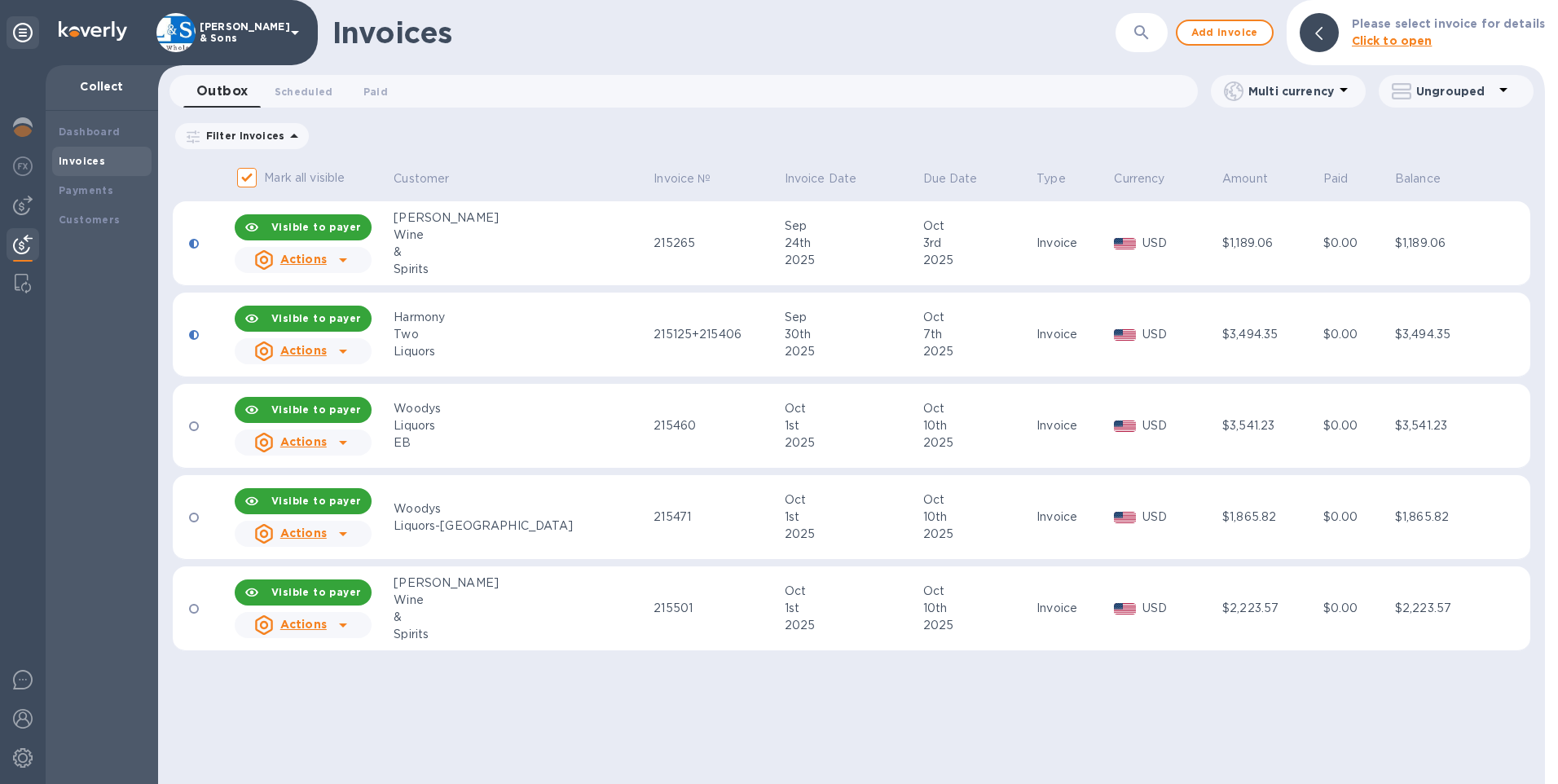
click at [353, 625] on icon at bounding box center [343, 625] width 20 height 20
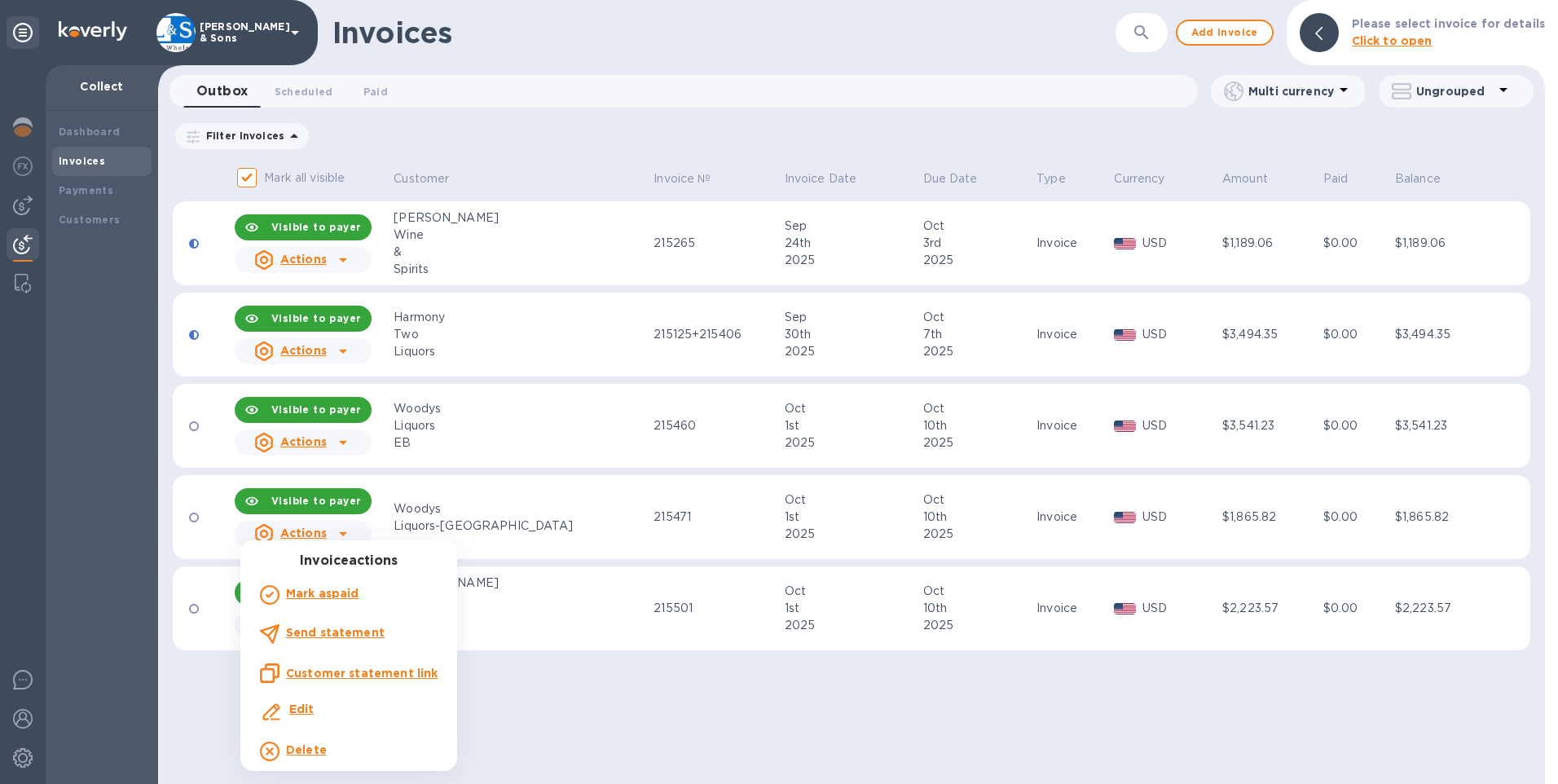
click at [349, 631] on b "Send statement" at bounding box center [335, 632] width 98 height 13
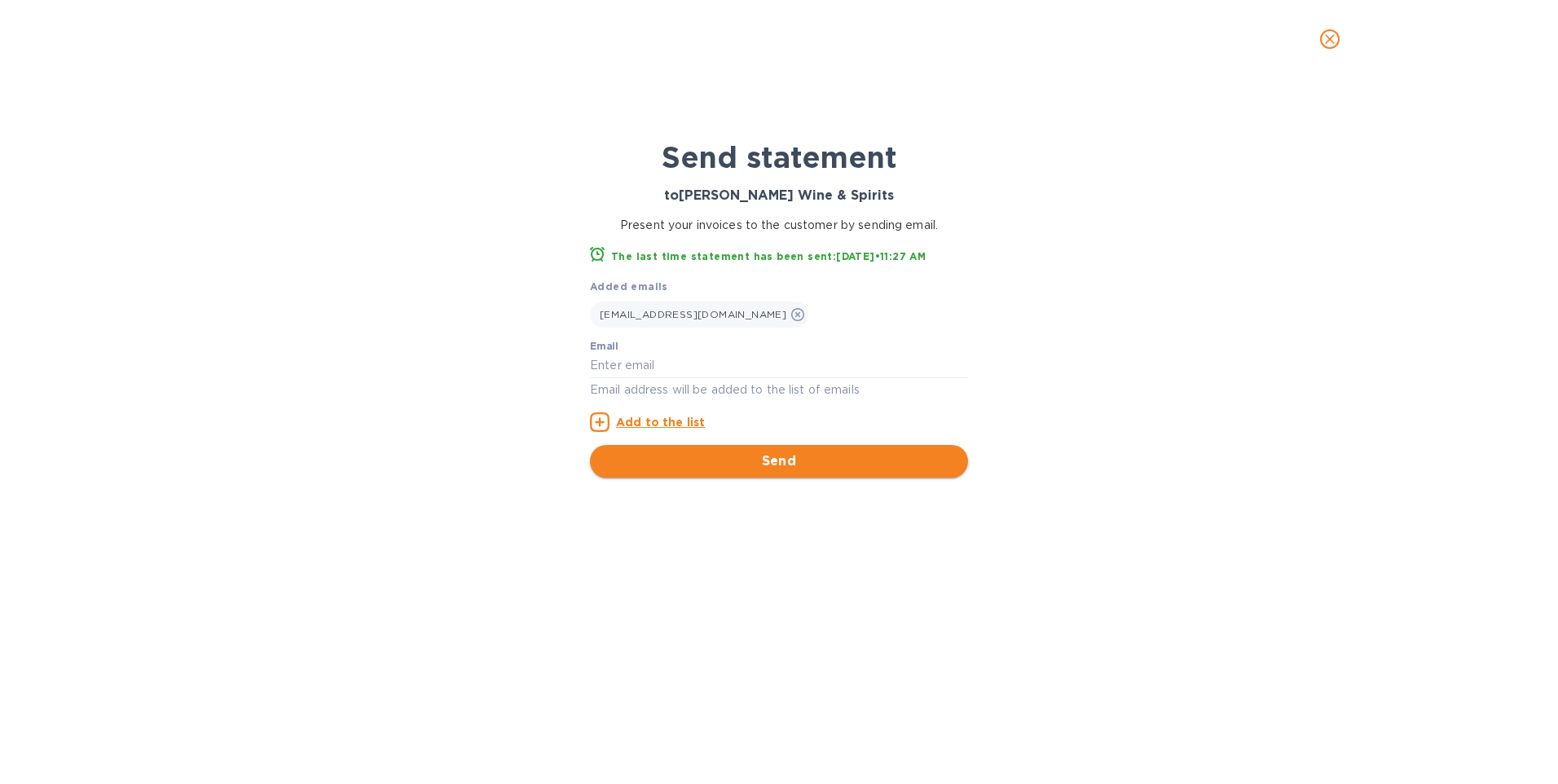
click at [853, 459] on span "Send" at bounding box center [779, 460] width 352 height 20
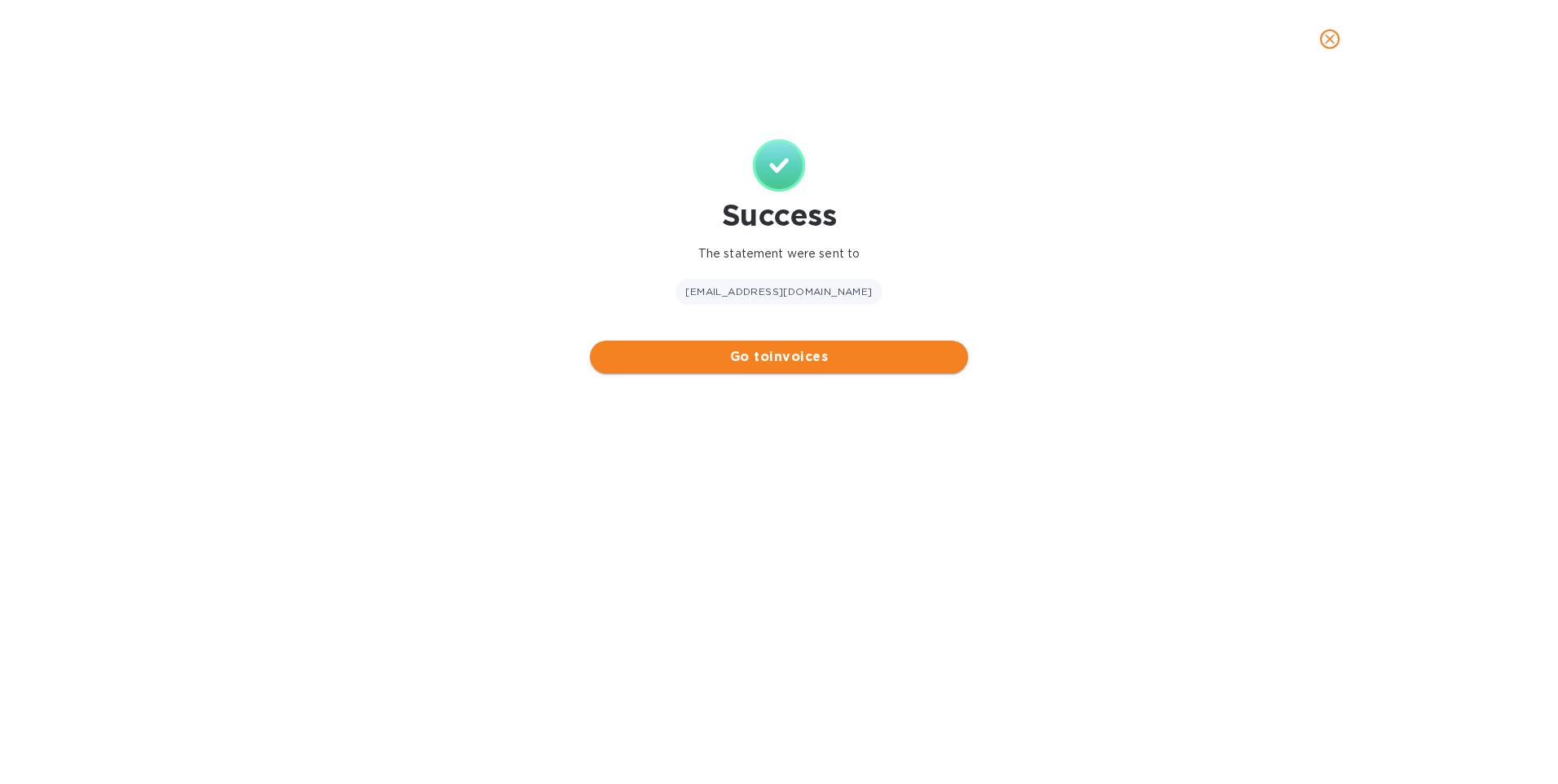
click at [815, 362] on span "Go to invoices" at bounding box center [779, 357] width 352 height 20
